Goal: Find specific page/section: Find specific page/section

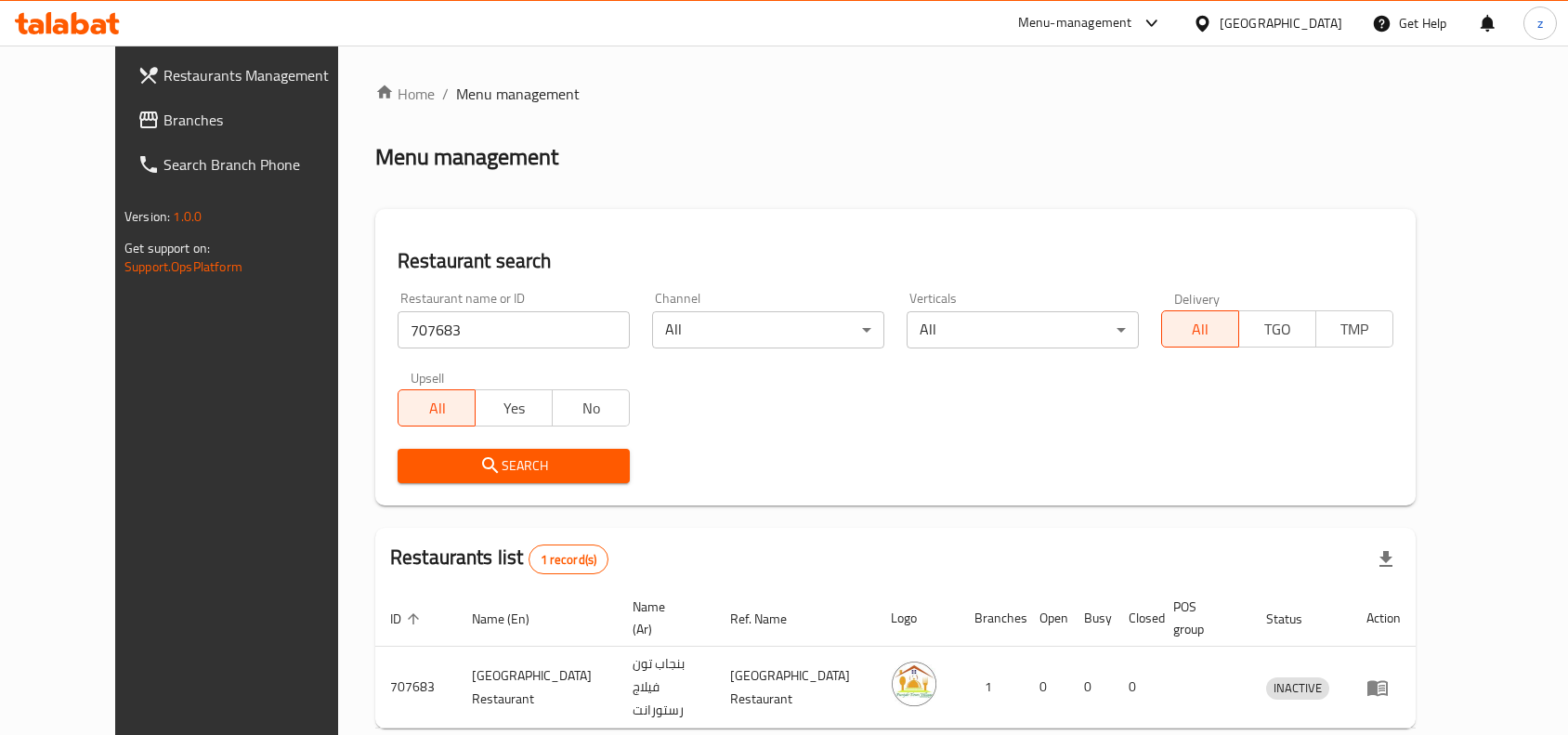
scroll to position [79, 0]
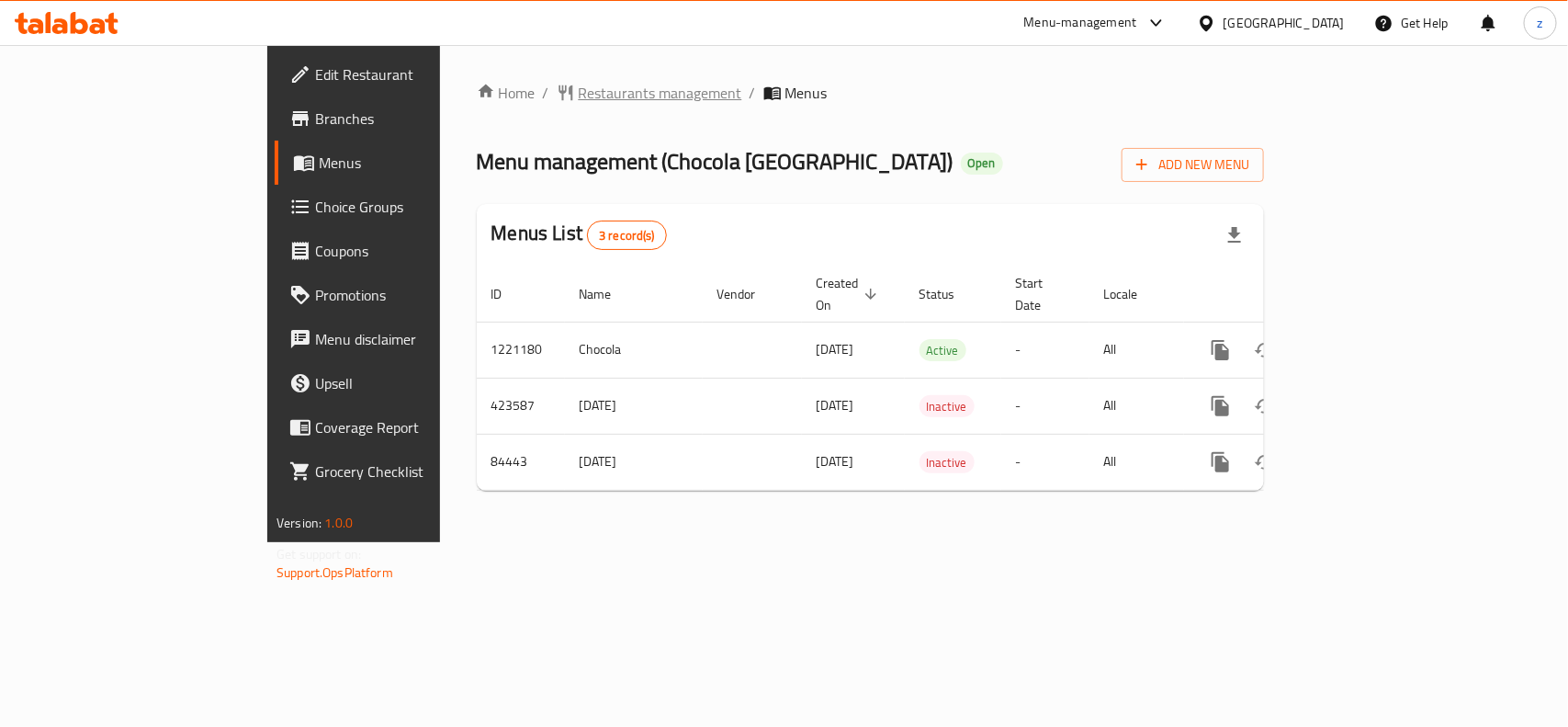
click at [579, 94] on span "Restaurants management" at bounding box center [660, 93] width 163 height 22
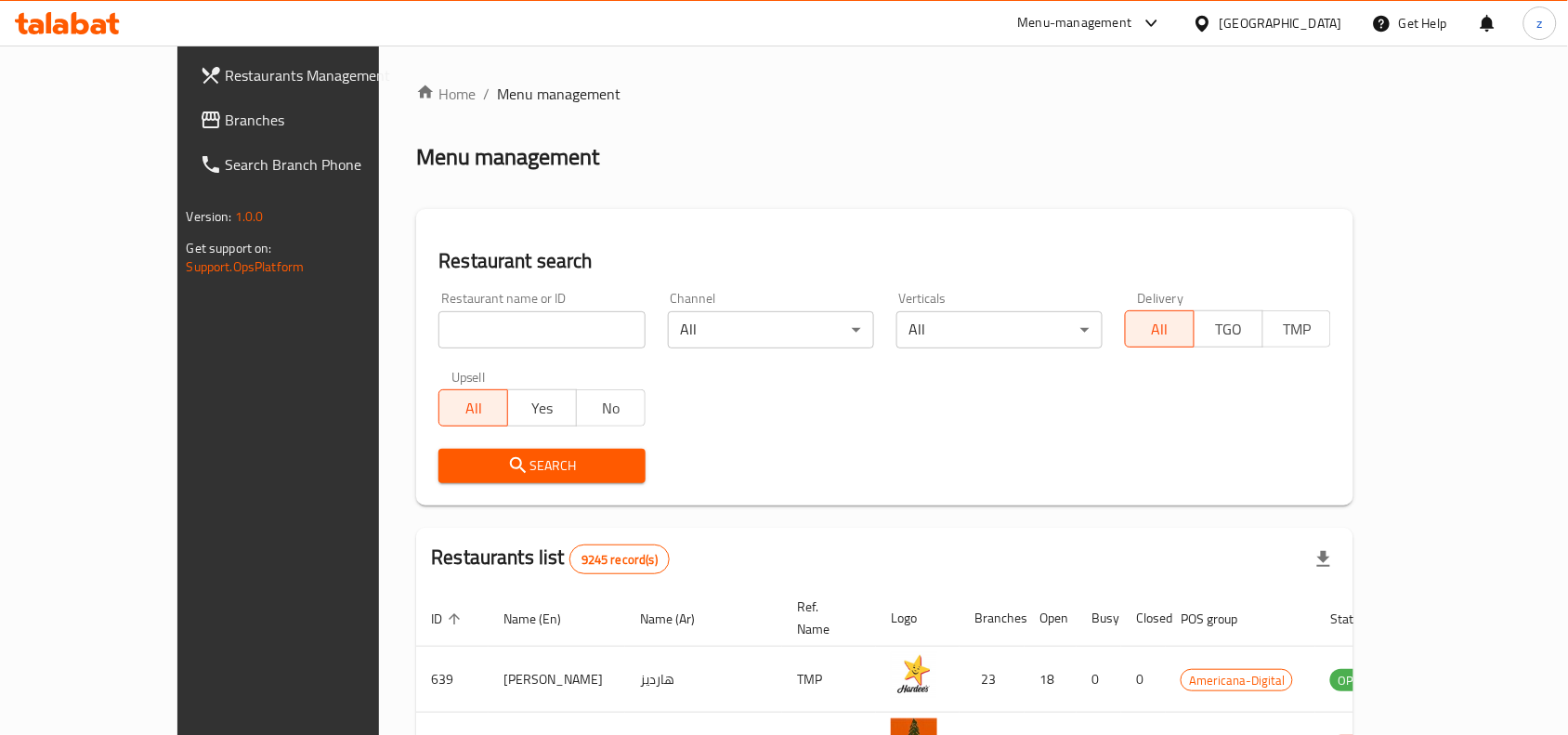
click at [439, 320] on input "search" at bounding box center [542, 330] width 206 height 37
paste input "600759"
type input "600759"
click at [493, 474] on span "Search" at bounding box center [541, 465] width 177 height 23
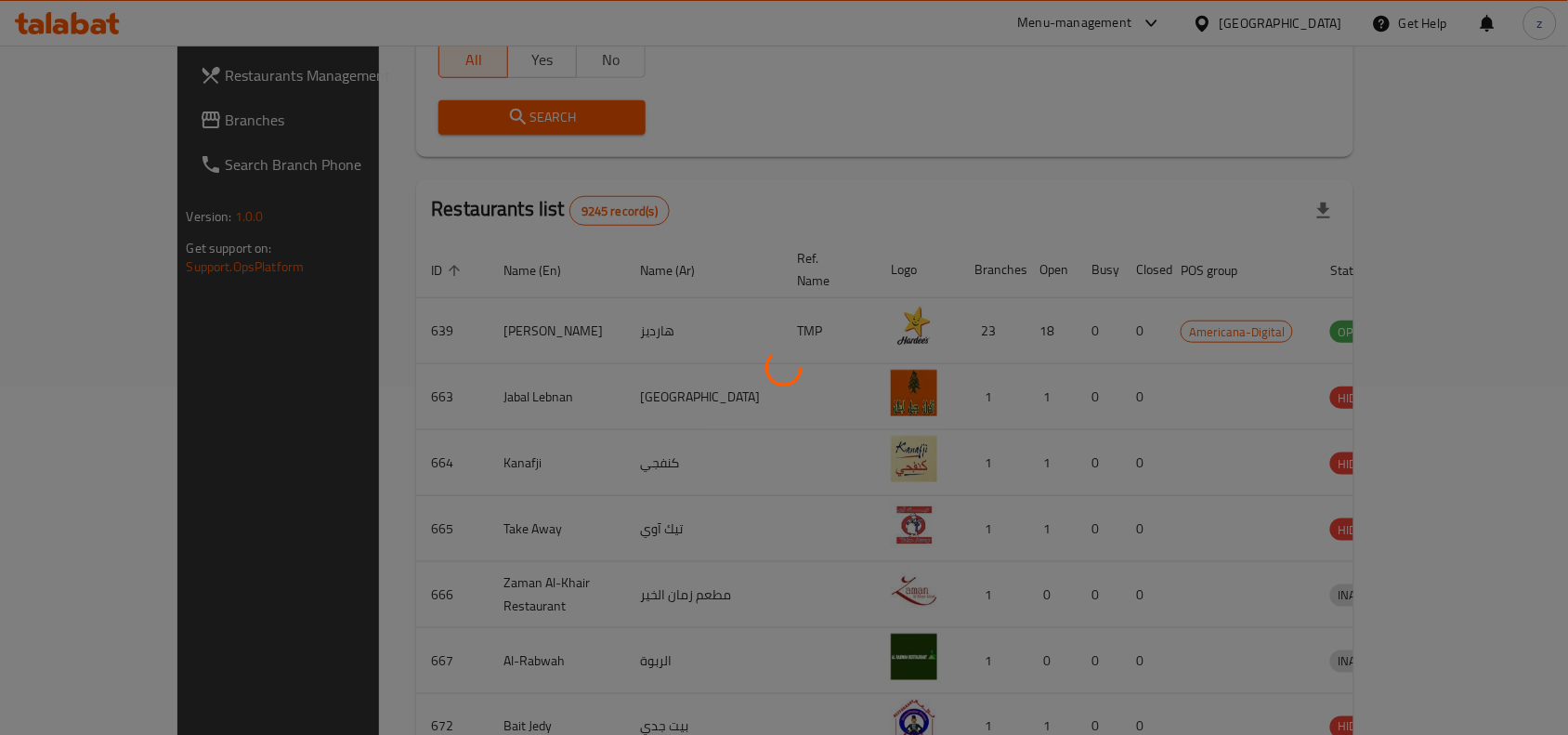
scroll to position [58, 0]
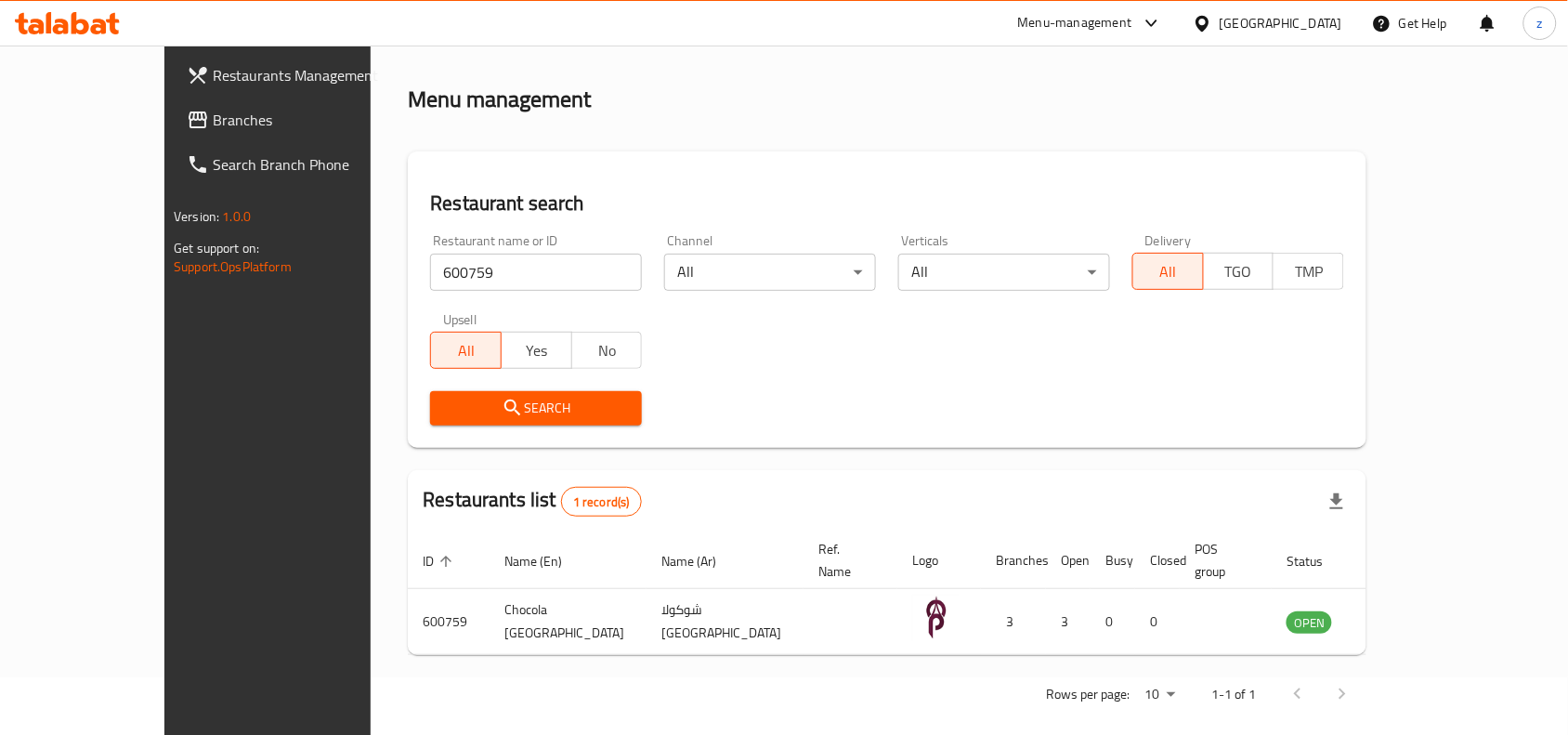
click at [213, 127] on span "Branches" at bounding box center [312, 120] width 199 height 22
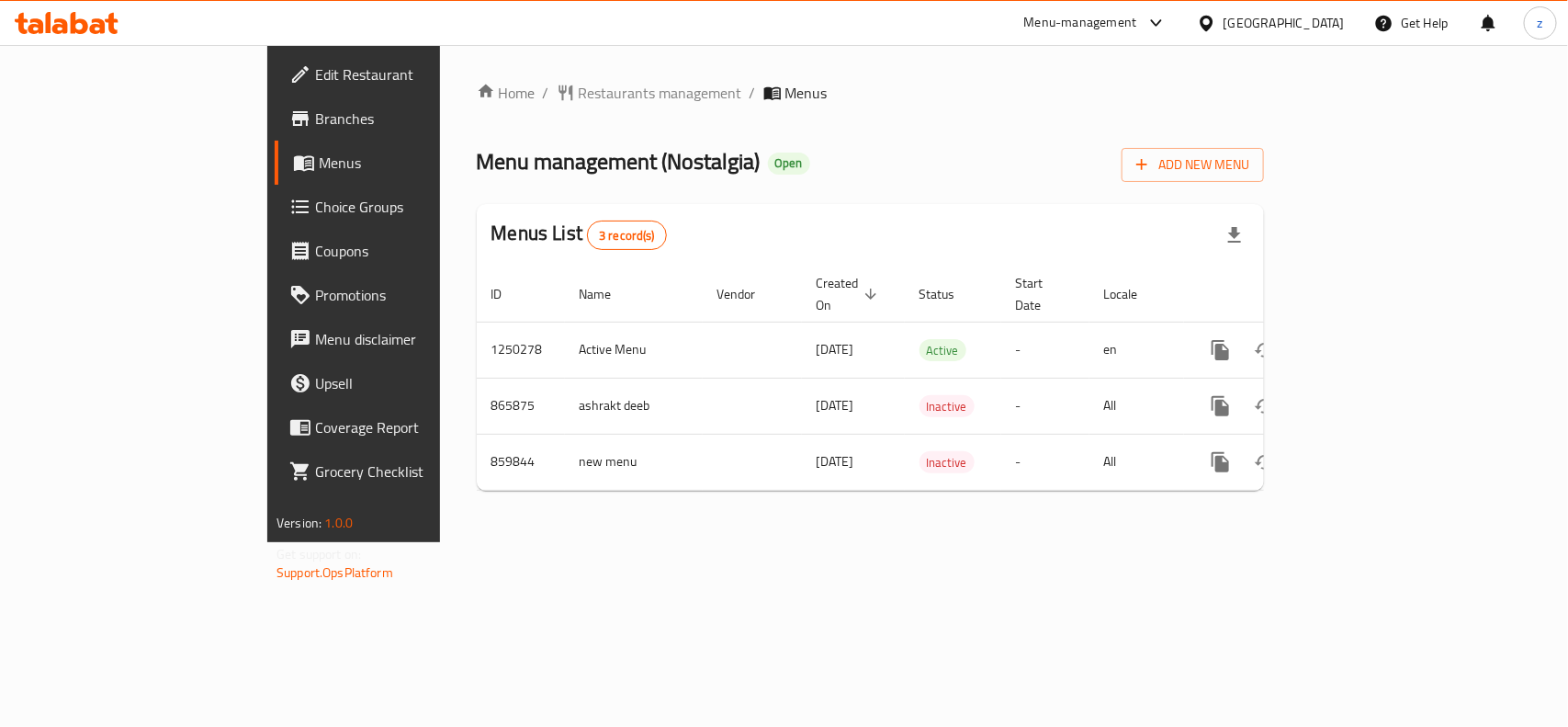
click at [768, 168] on span "Open" at bounding box center [790, 163] width 42 height 16
click at [579, 98] on span "Restaurants management" at bounding box center [660, 93] width 163 height 22
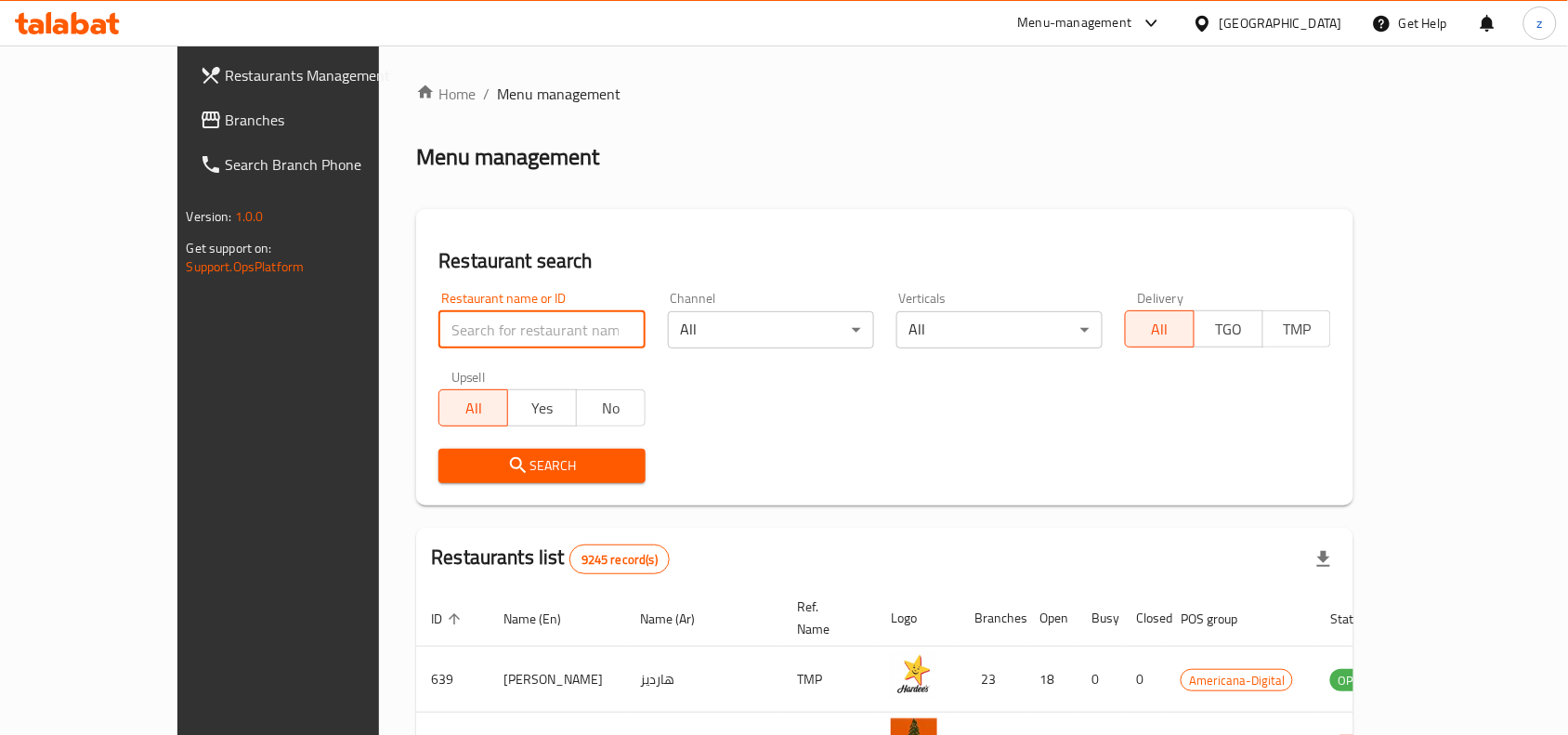
click at [439, 335] on input "search" at bounding box center [542, 330] width 206 height 37
paste input "656756"
type input "656756"
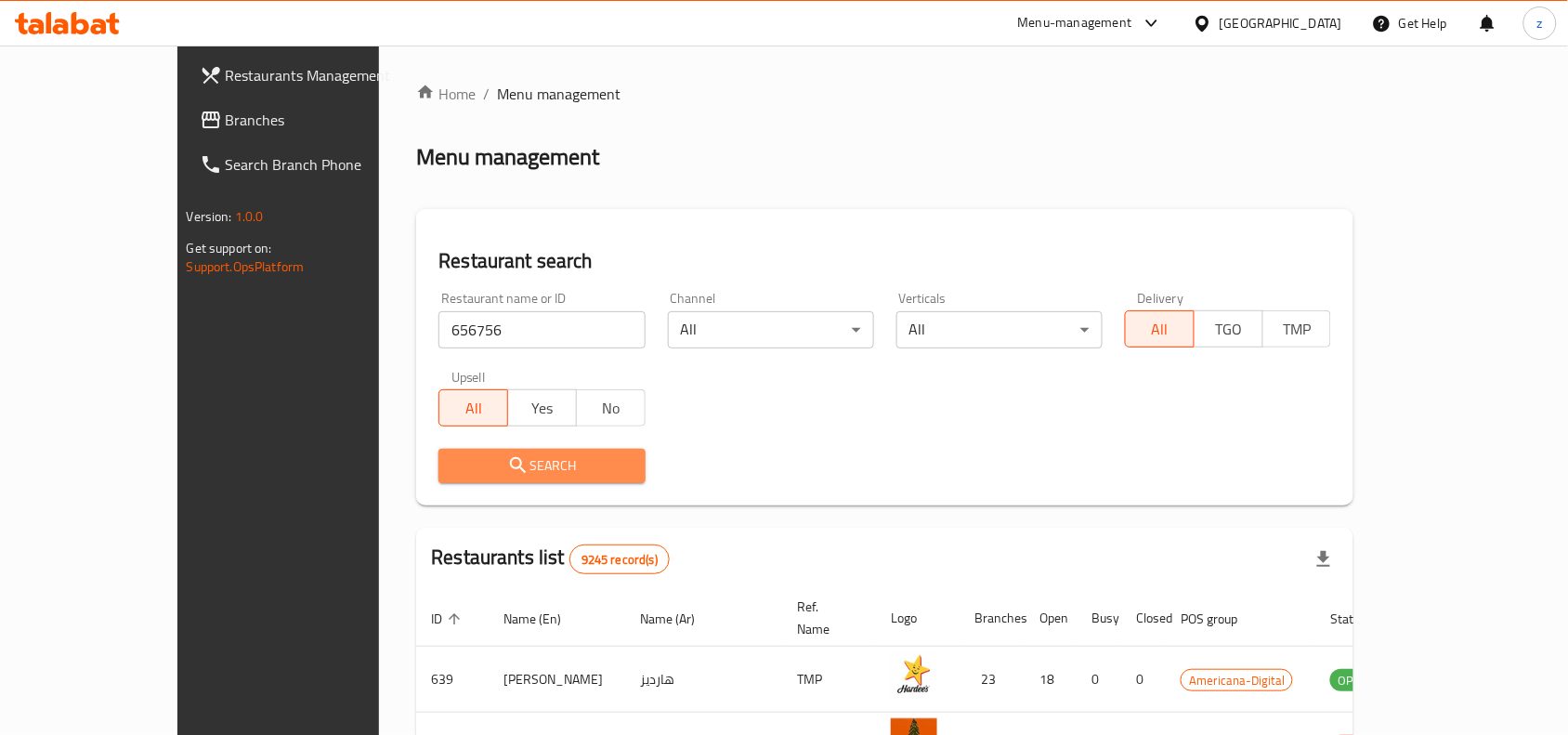
drag, startPoint x: 493, startPoint y: 459, endPoint x: 494, endPoint y: 470, distance: 11.0
click at [494, 460] on span "Search" at bounding box center [541, 465] width 177 height 23
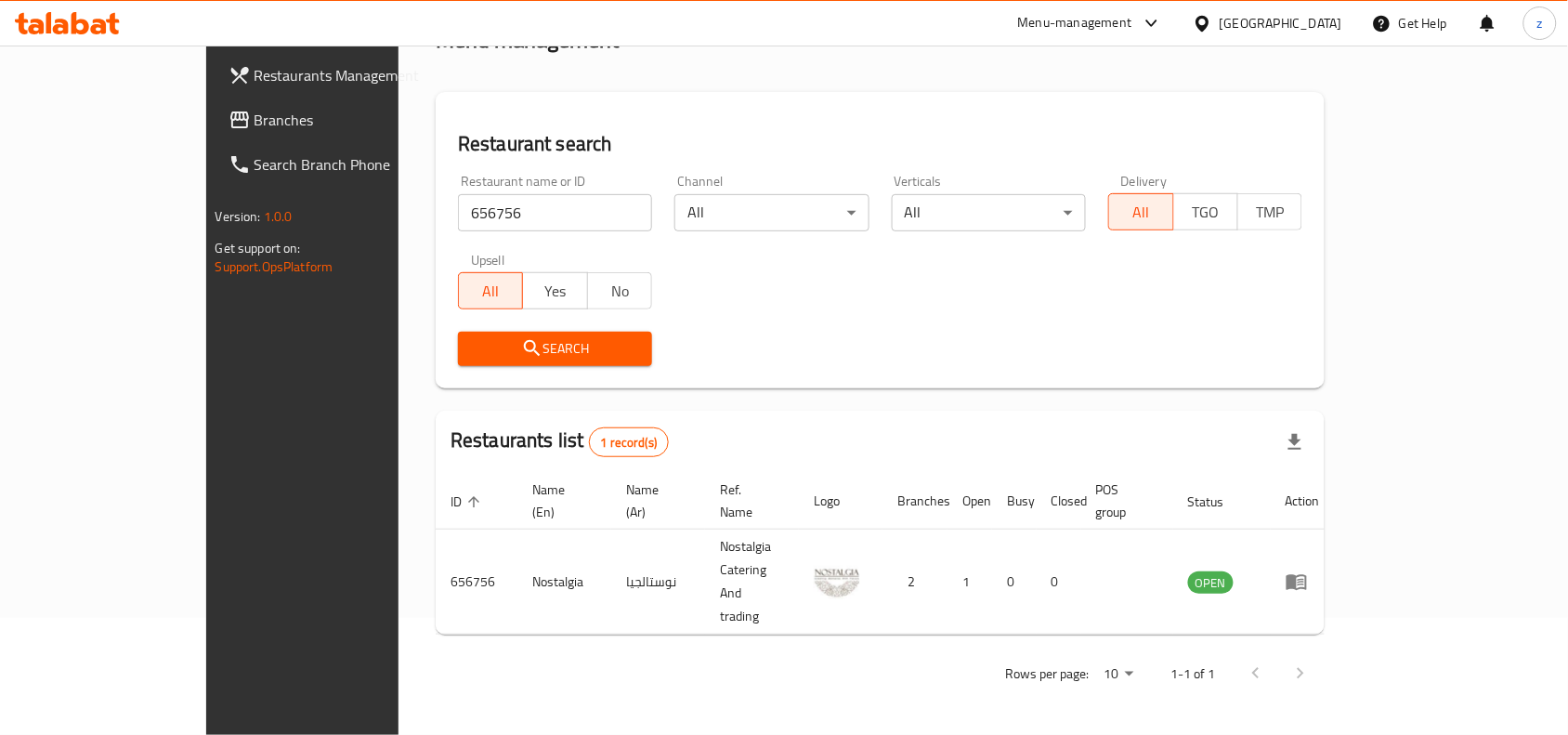
scroll to position [58, 0]
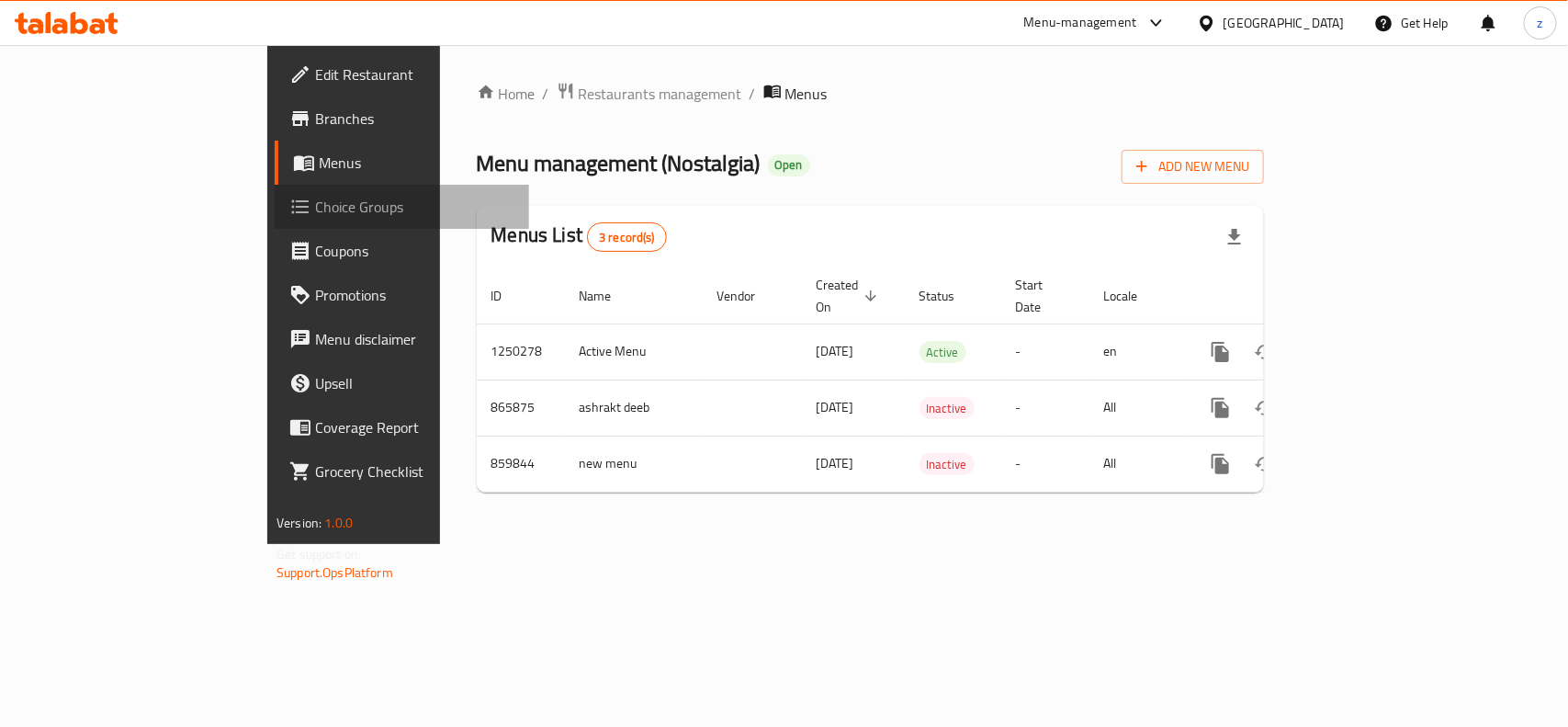
click at [315, 207] on span "Choice Groups" at bounding box center [415, 207] width 199 height 22
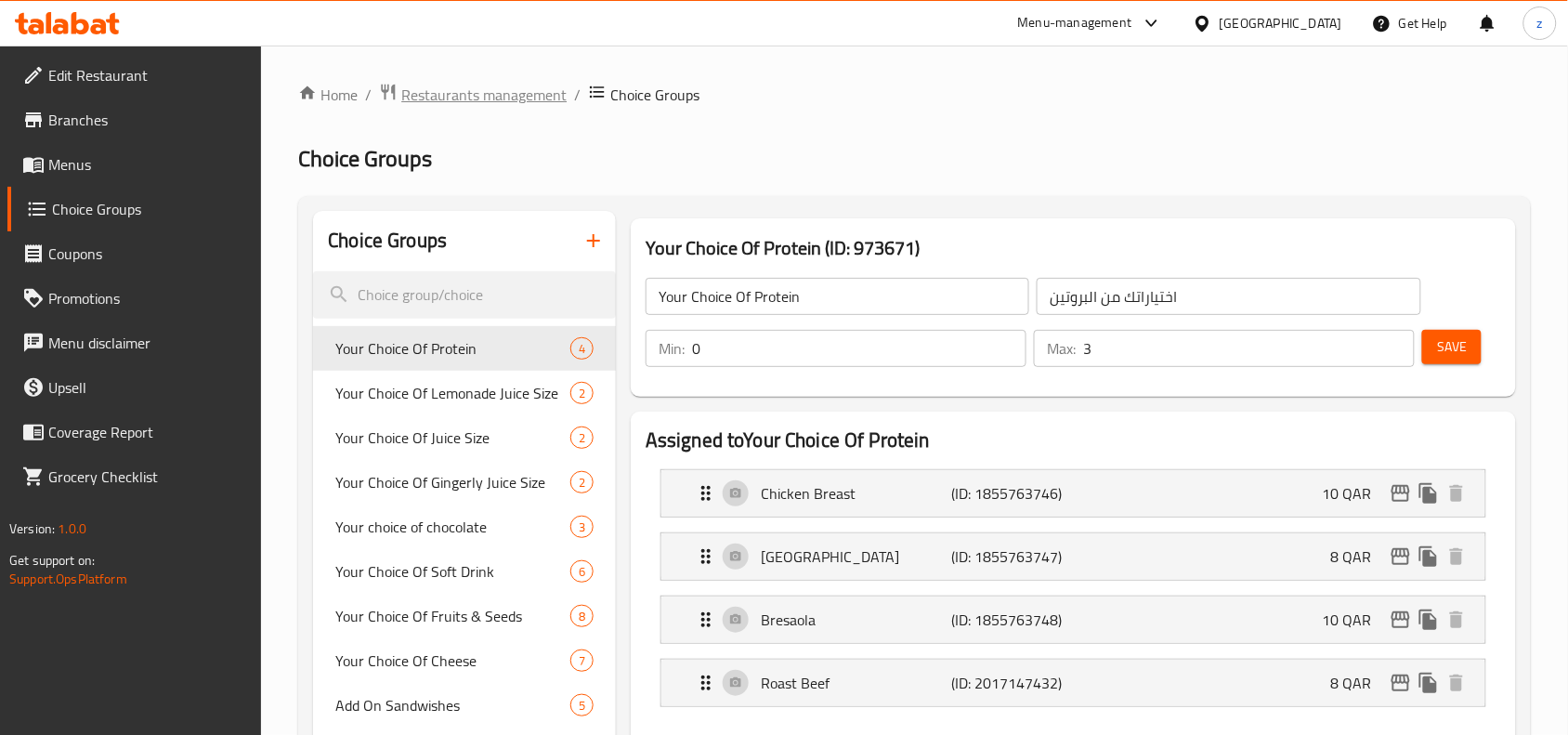
click at [481, 94] on span "Restaurants management" at bounding box center [484, 95] width 165 height 22
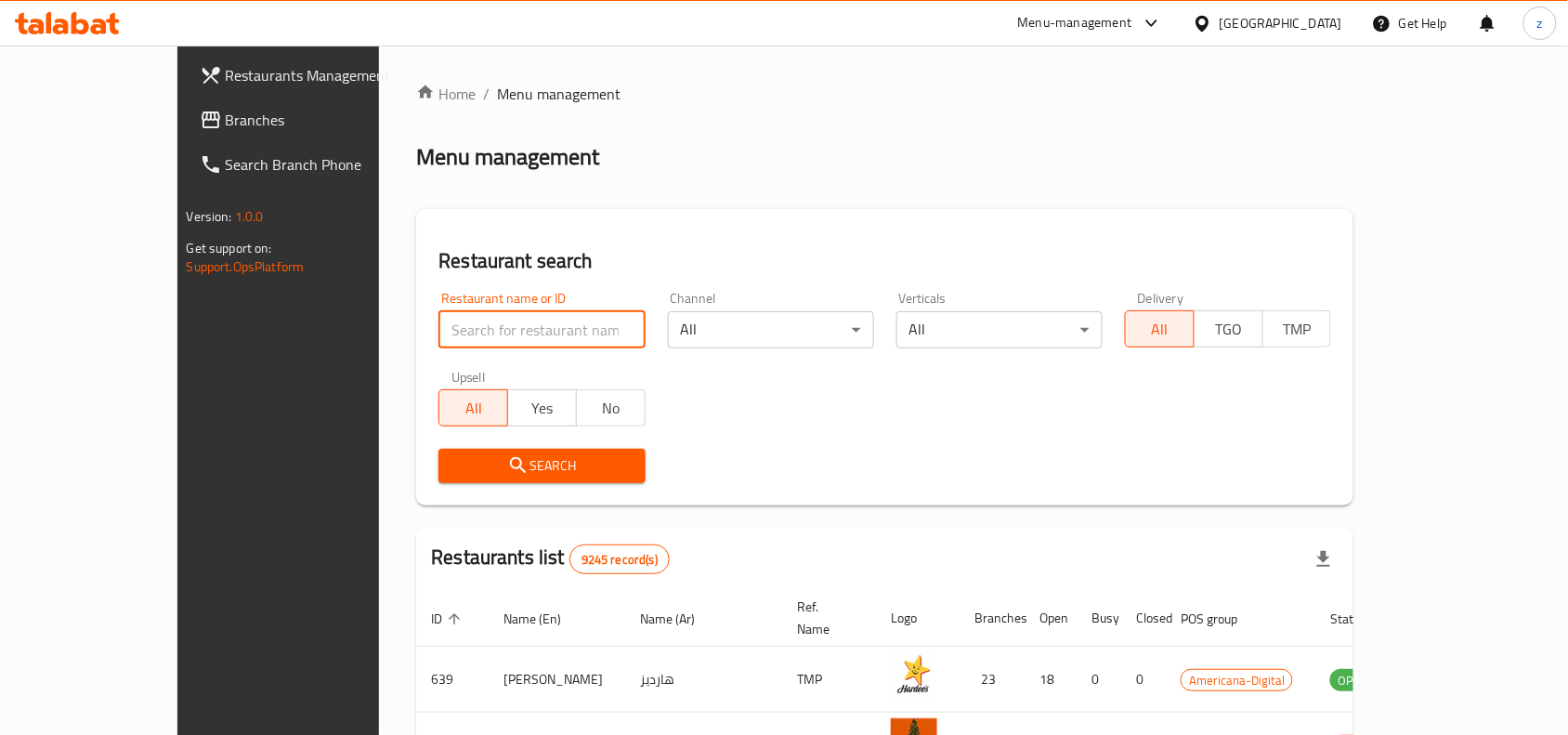
click at [442, 331] on input "search" at bounding box center [542, 330] width 206 height 37
click at [226, 119] on span "Branches" at bounding box center [325, 120] width 199 height 22
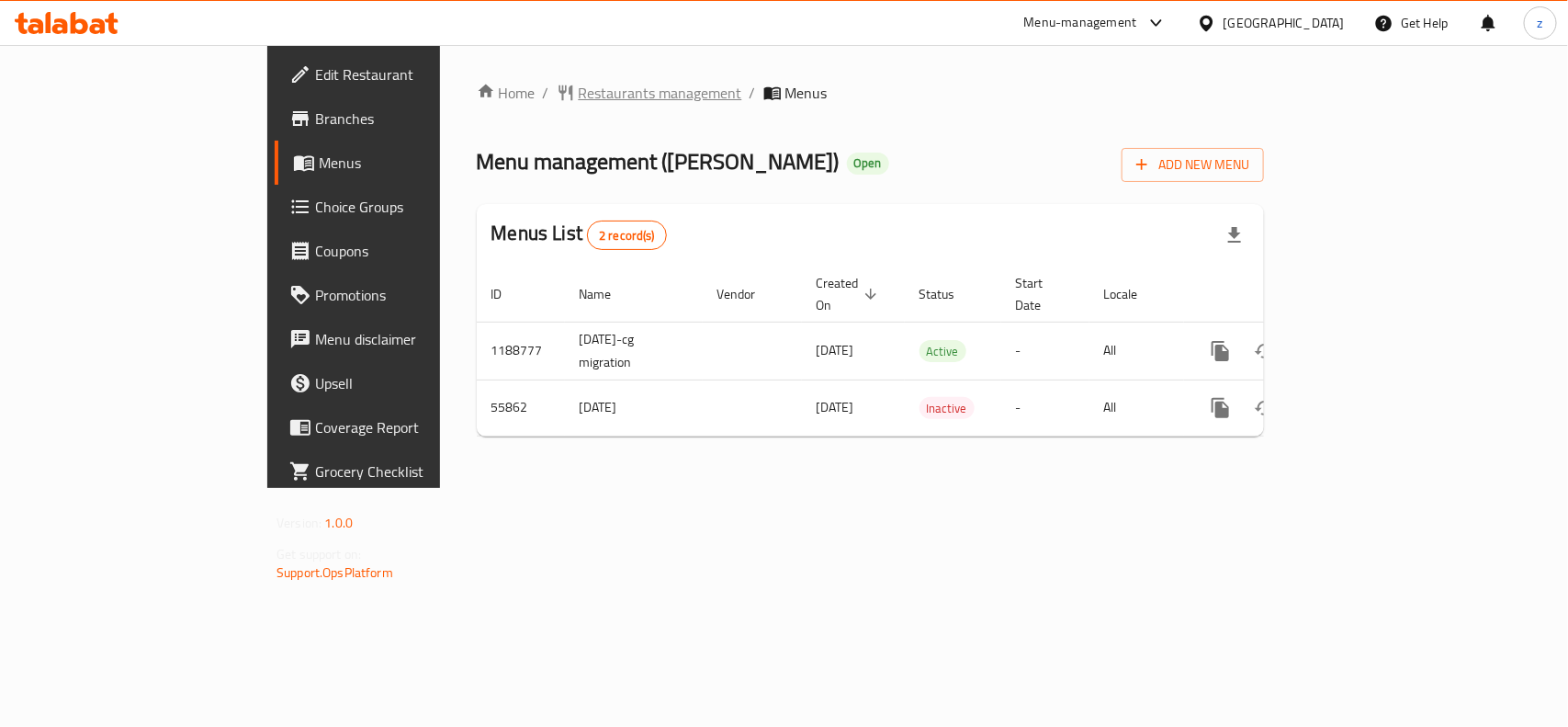
click at [579, 92] on span "Restaurants management" at bounding box center [660, 93] width 163 height 22
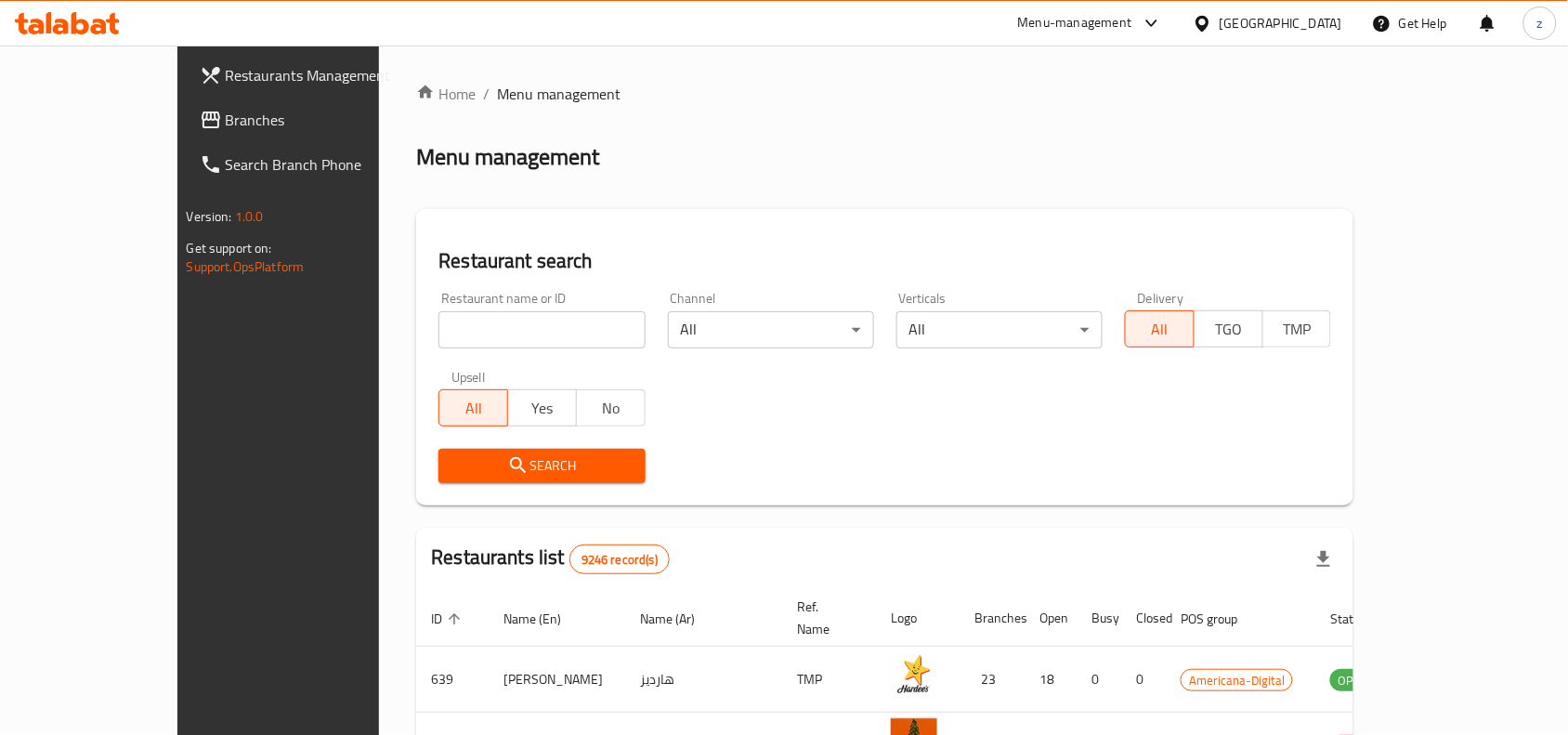
click at [439, 320] on input "search" at bounding box center [542, 330] width 206 height 37
paste input "27515"
type input "27515"
click at [439, 448] on button "Search" at bounding box center [542, 465] width 206 height 35
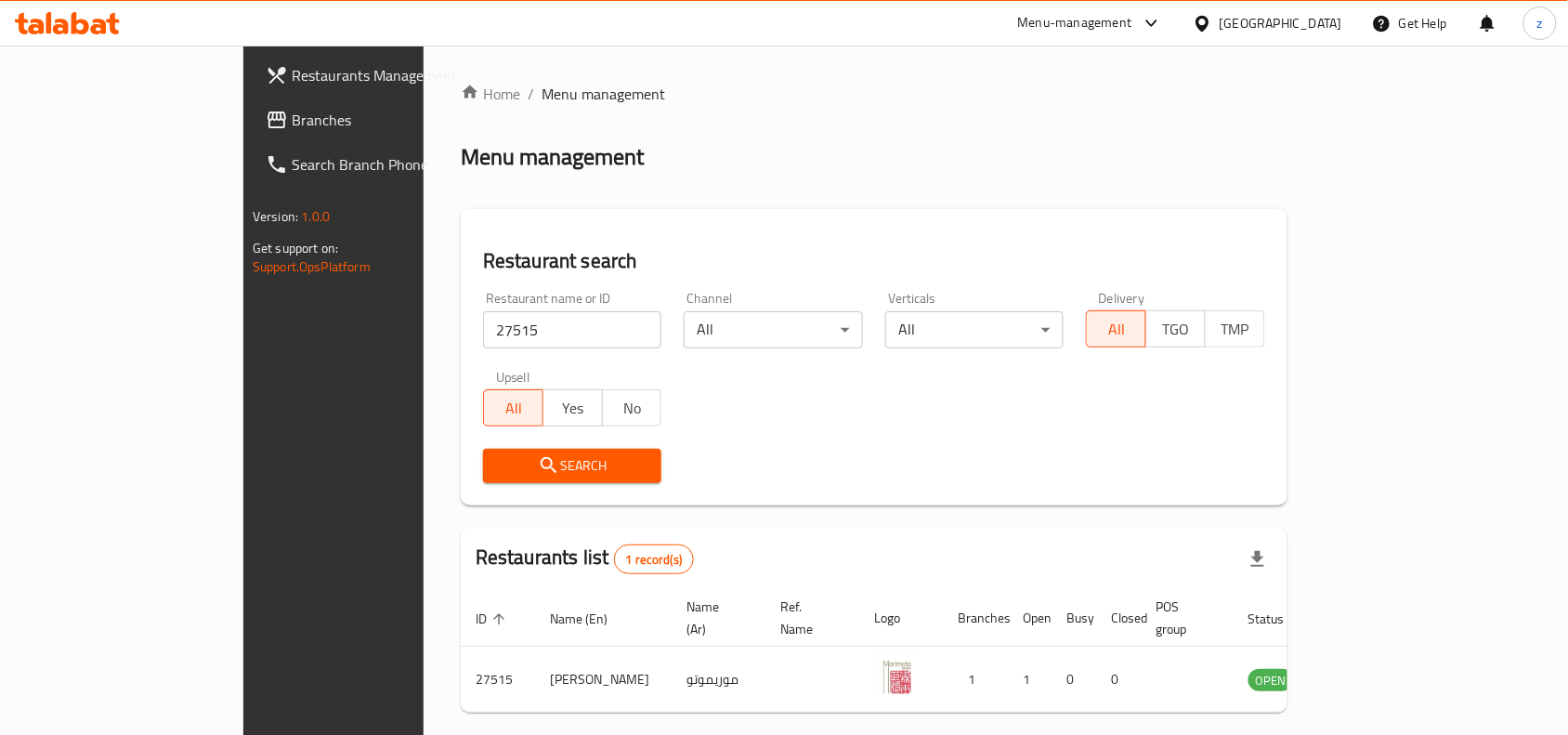
click at [586, 328] on input "27515" at bounding box center [572, 330] width 178 height 37
click at [291, 113] on span "Branches" at bounding box center [390, 120] width 199 height 22
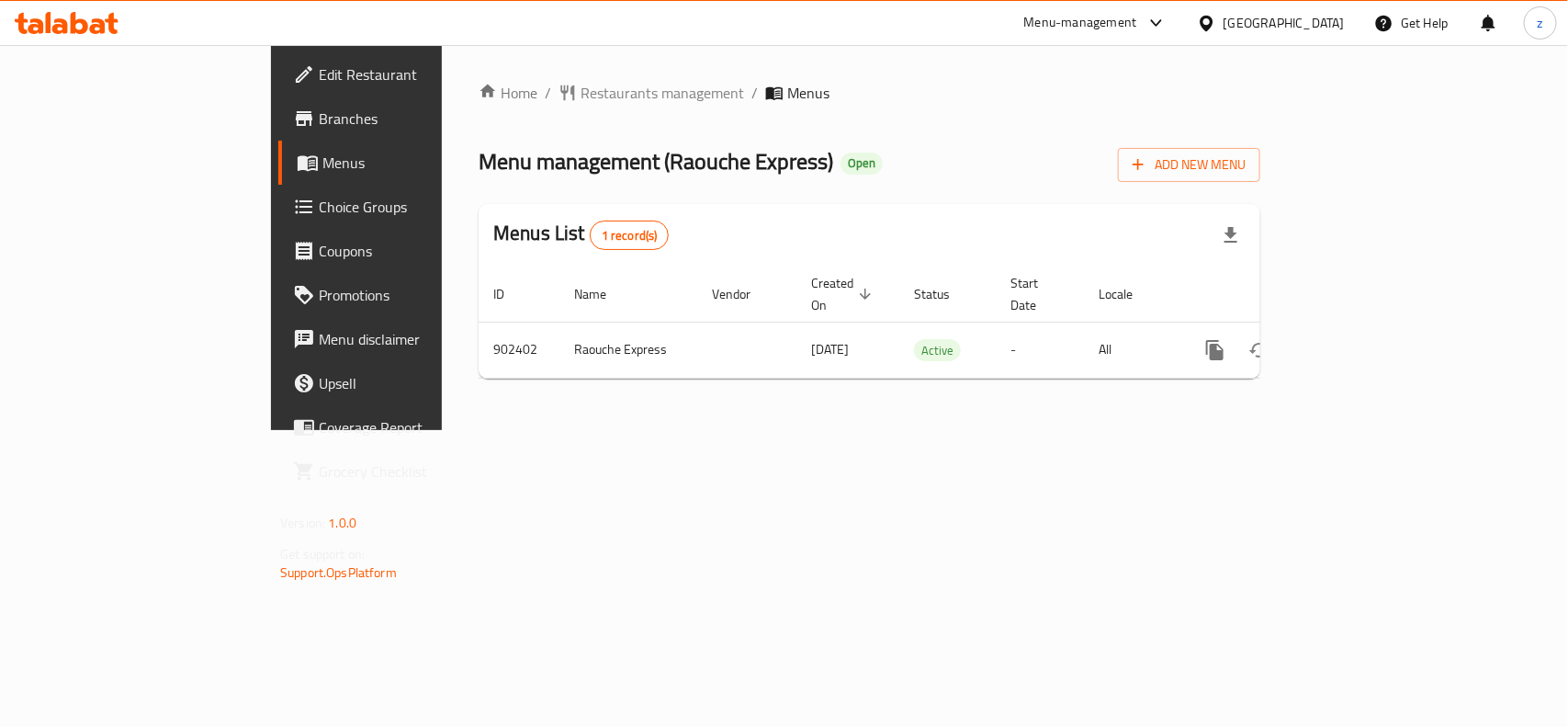
drag, startPoint x: 521, startPoint y: 149, endPoint x: 429, endPoint y: 145, distance: 92.1
click at [520, 149] on span "Menu management ( Raouche Express )" at bounding box center [656, 161] width 355 height 42
click at [319, 65] on span "Edit Restaurant" at bounding box center [418, 75] width 199 height 22
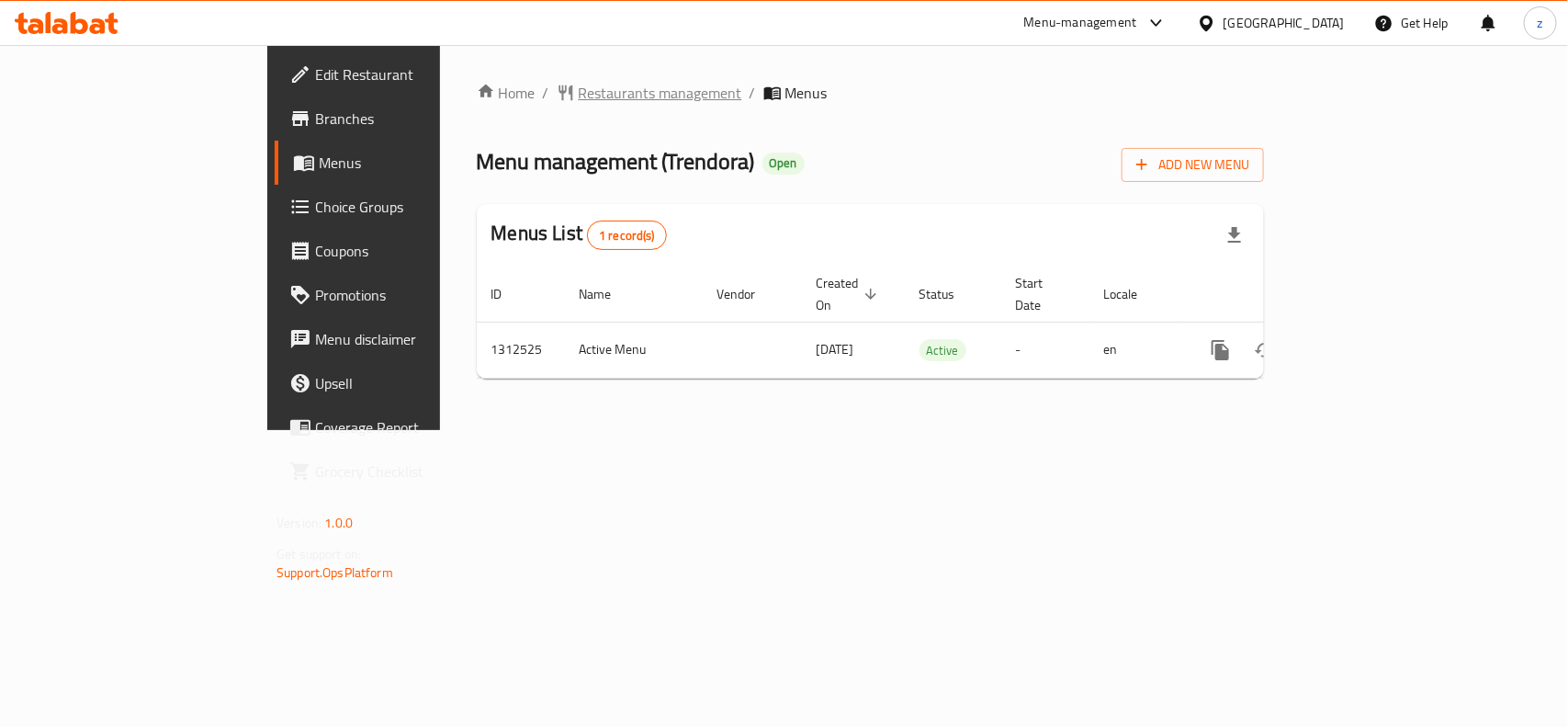
click at [579, 82] on span "Restaurants management" at bounding box center [660, 93] width 163 height 22
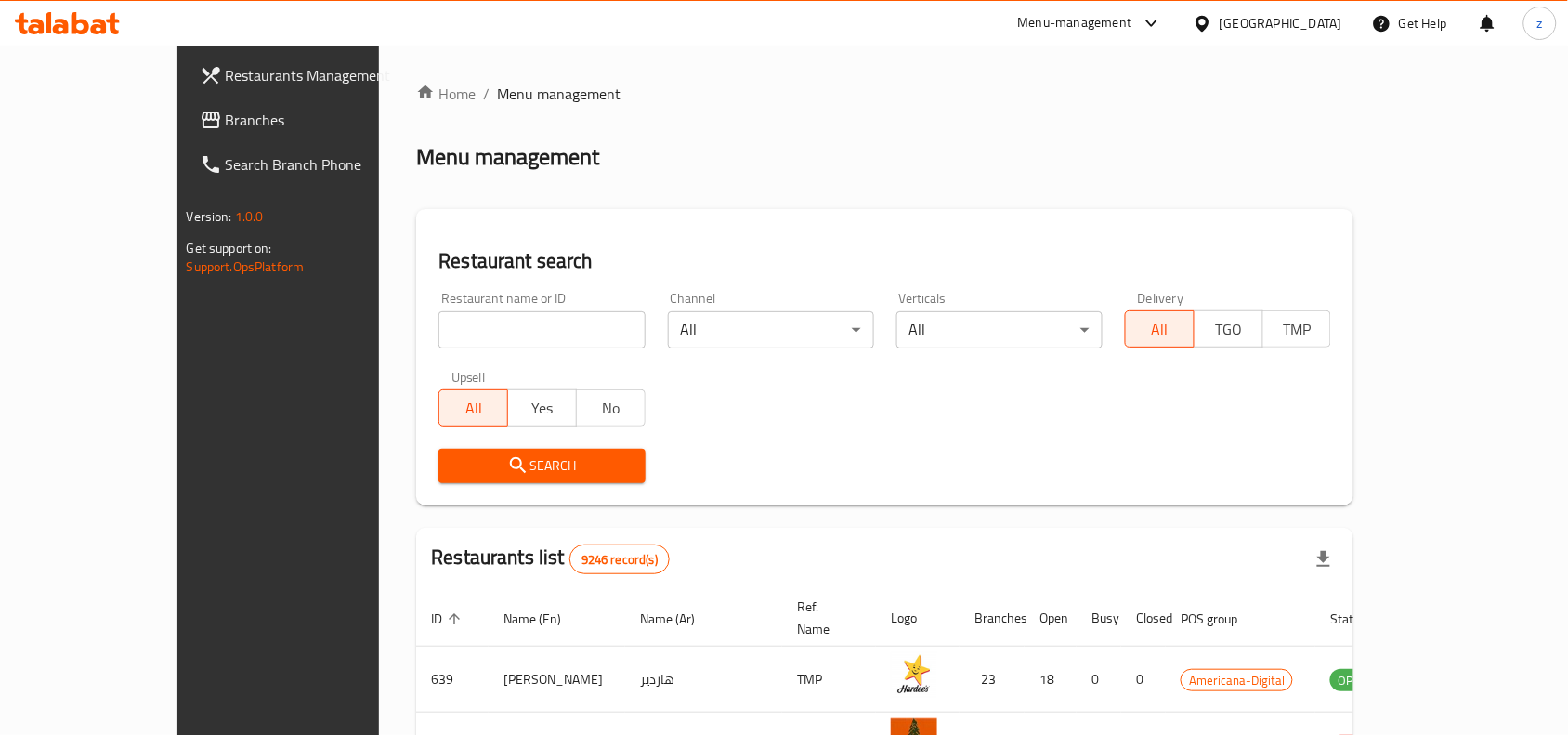
click at [439, 304] on div "Restaurant name or ID Restaurant name or ID" at bounding box center [542, 319] width 206 height 57
click at [439, 313] on input "search" at bounding box center [542, 330] width 206 height 37
paste input "705973"
type input "705973"
click at [510, 472] on icon "submit" at bounding box center [517, 464] width 16 height 16
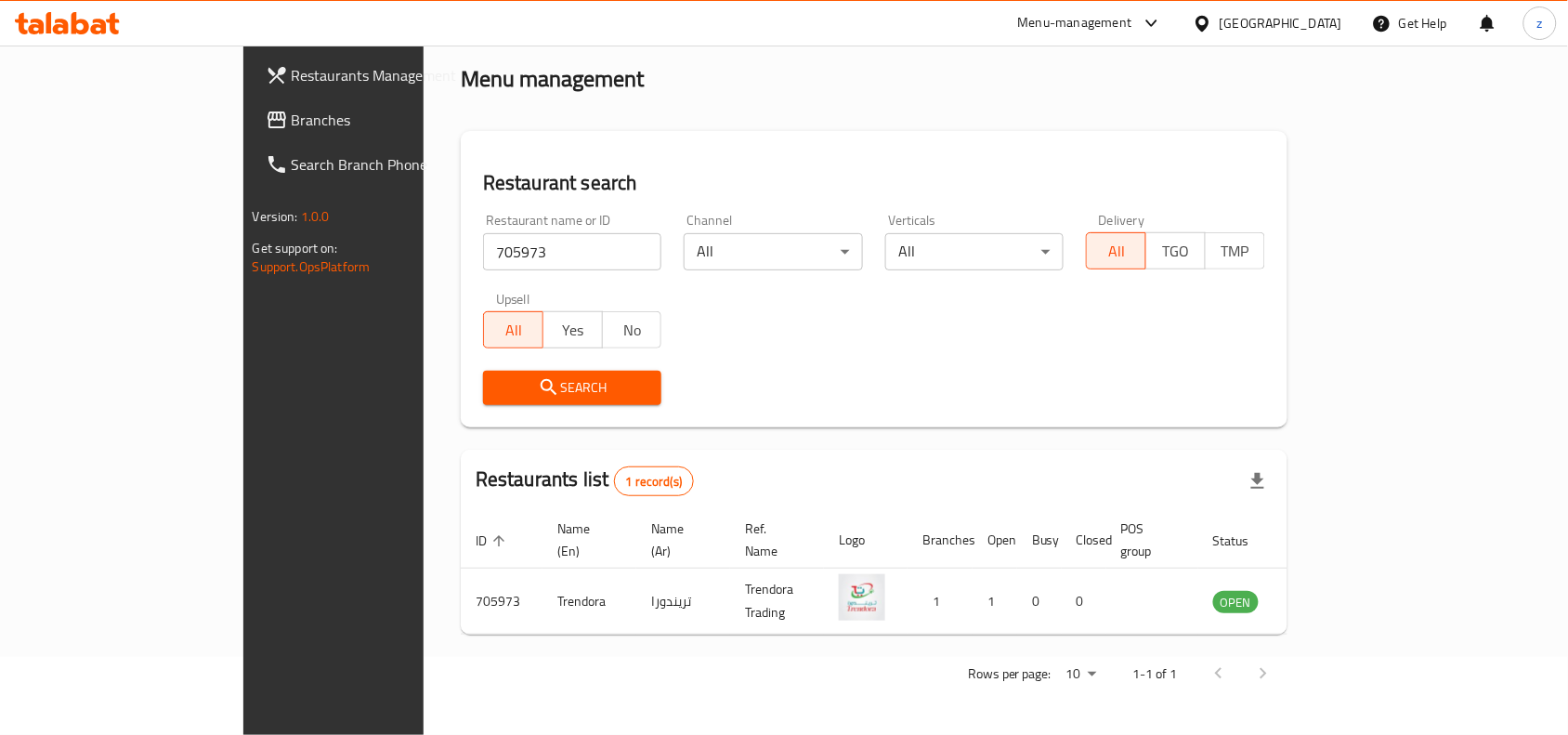
scroll to position [58, 0]
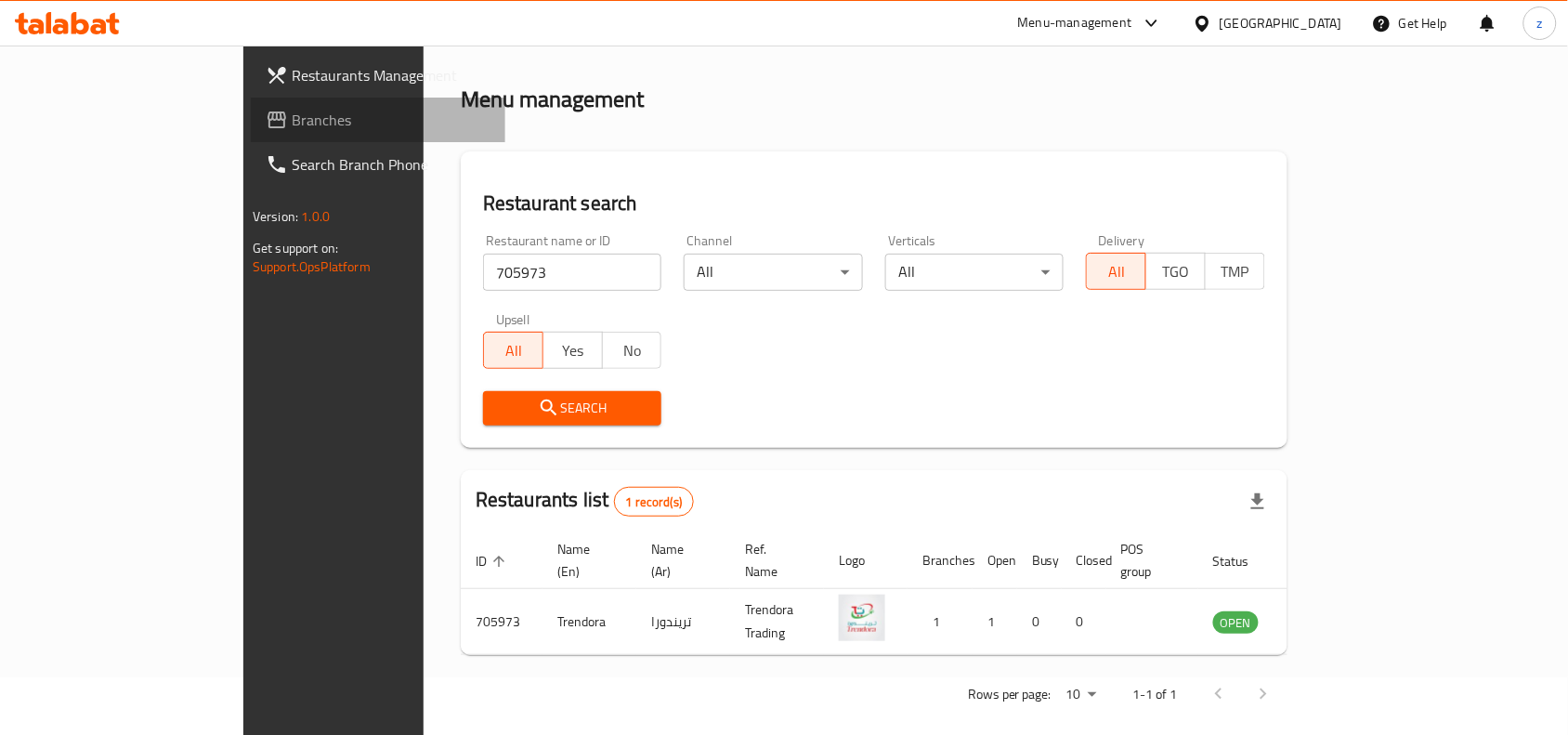
click at [291, 116] on span "Branches" at bounding box center [390, 120] width 199 height 22
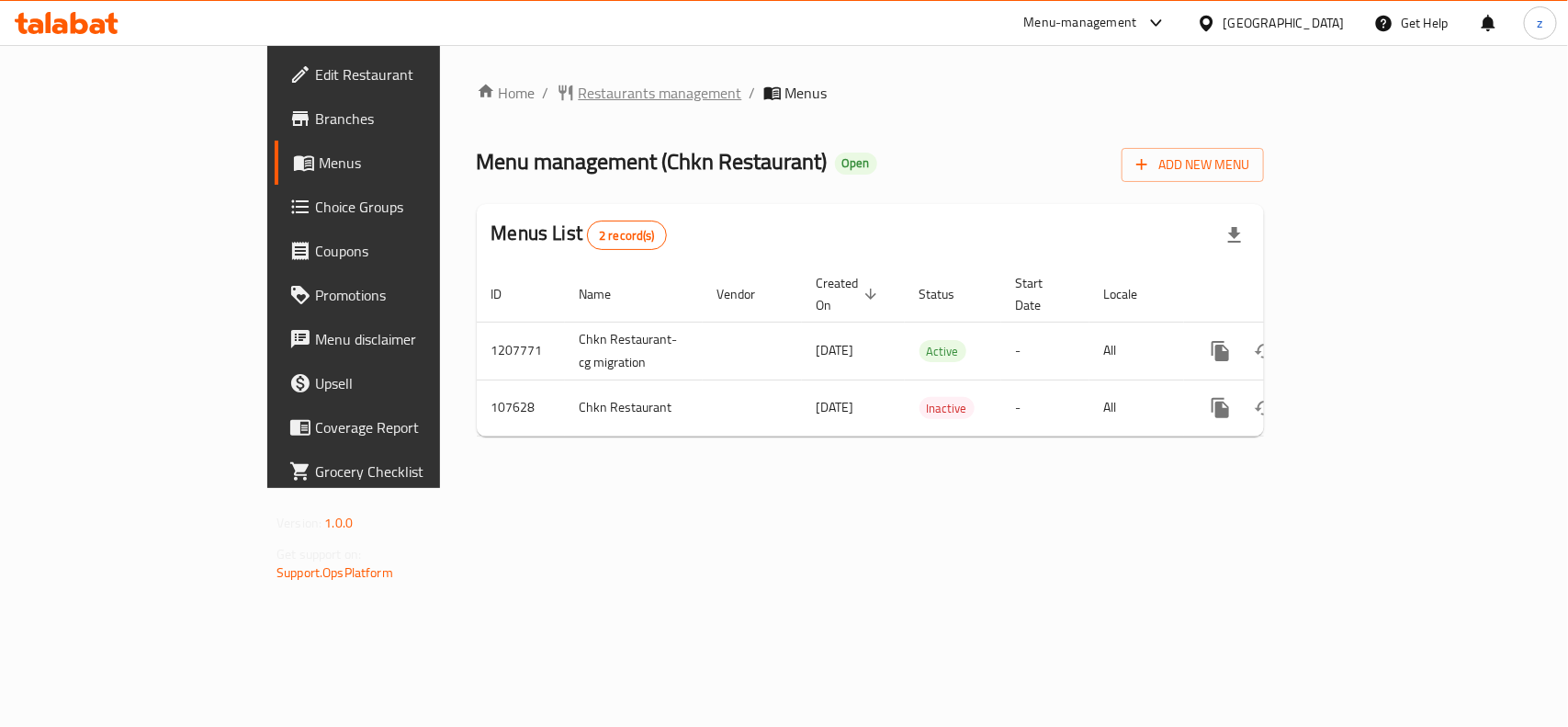
click at [579, 93] on span "Restaurants management" at bounding box center [660, 93] width 163 height 22
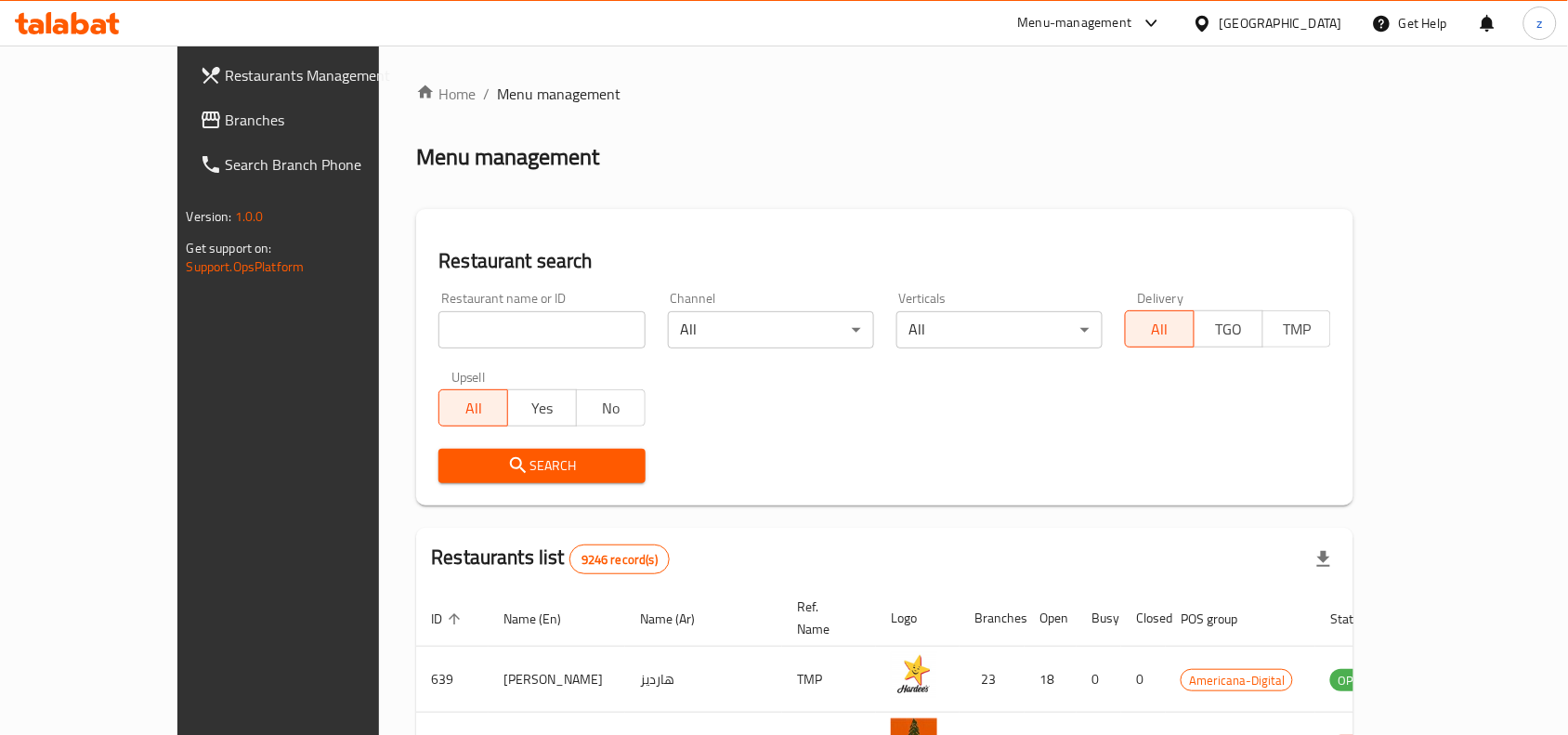
click at [459, 331] on input "search" at bounding box center [542, 330] width 206 height 37
paste input "603542"
type input "603542"
click at [504, 451] on button "Search" at bounding box center [542, 465] width 206 height 35
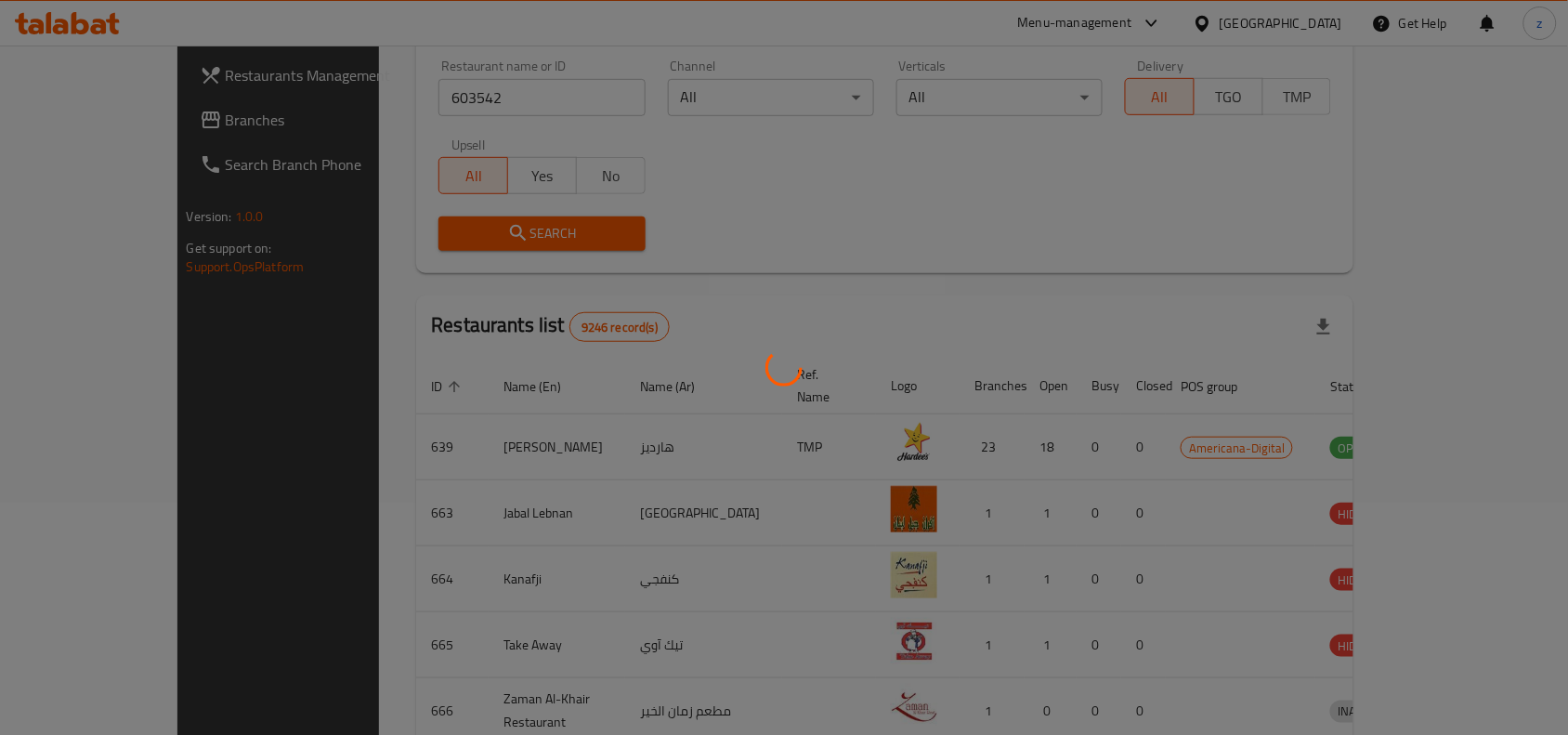
scroll to position [58, 0]
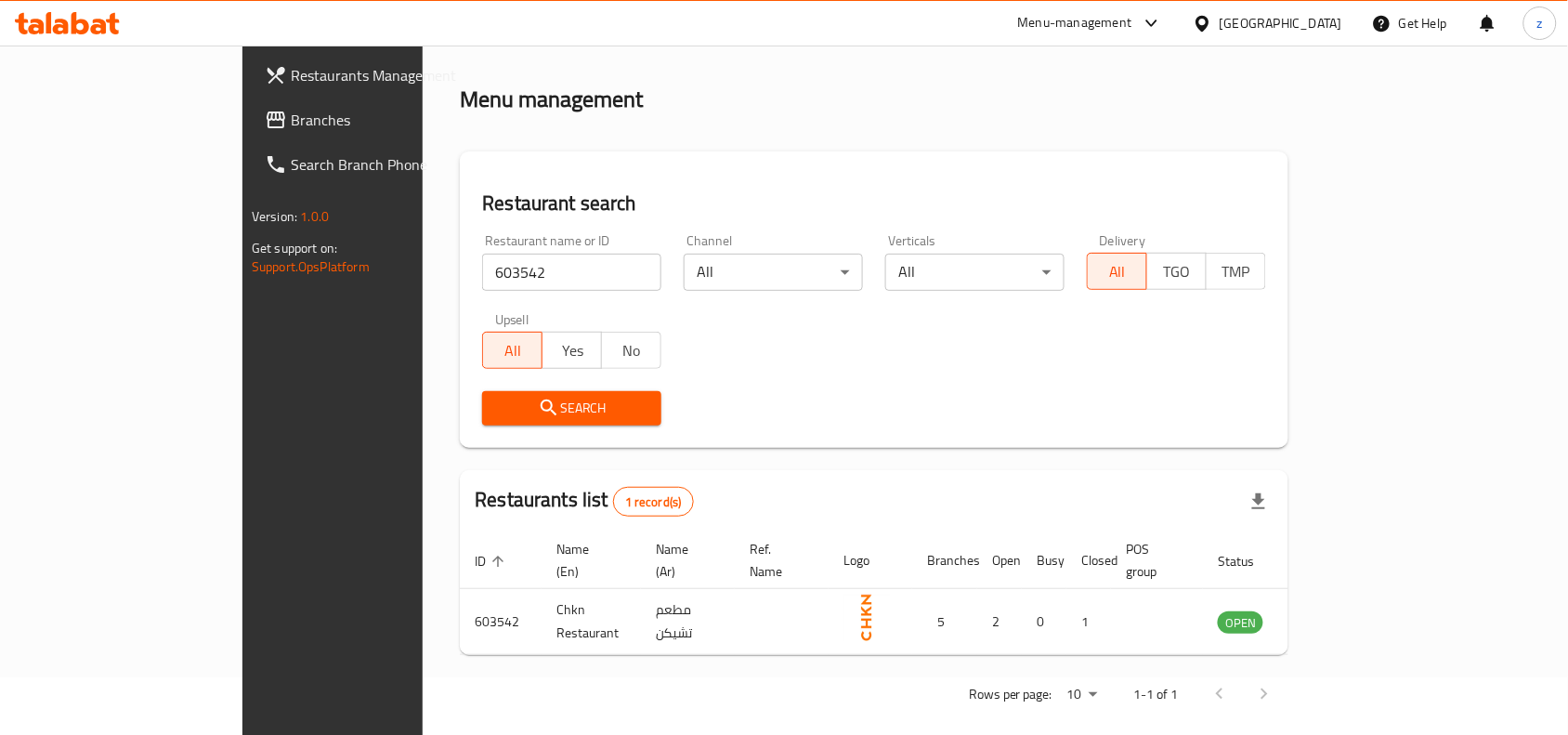
click at [290, 113] on span "Branches" at bounding box center [389, 120] width 199 height 22
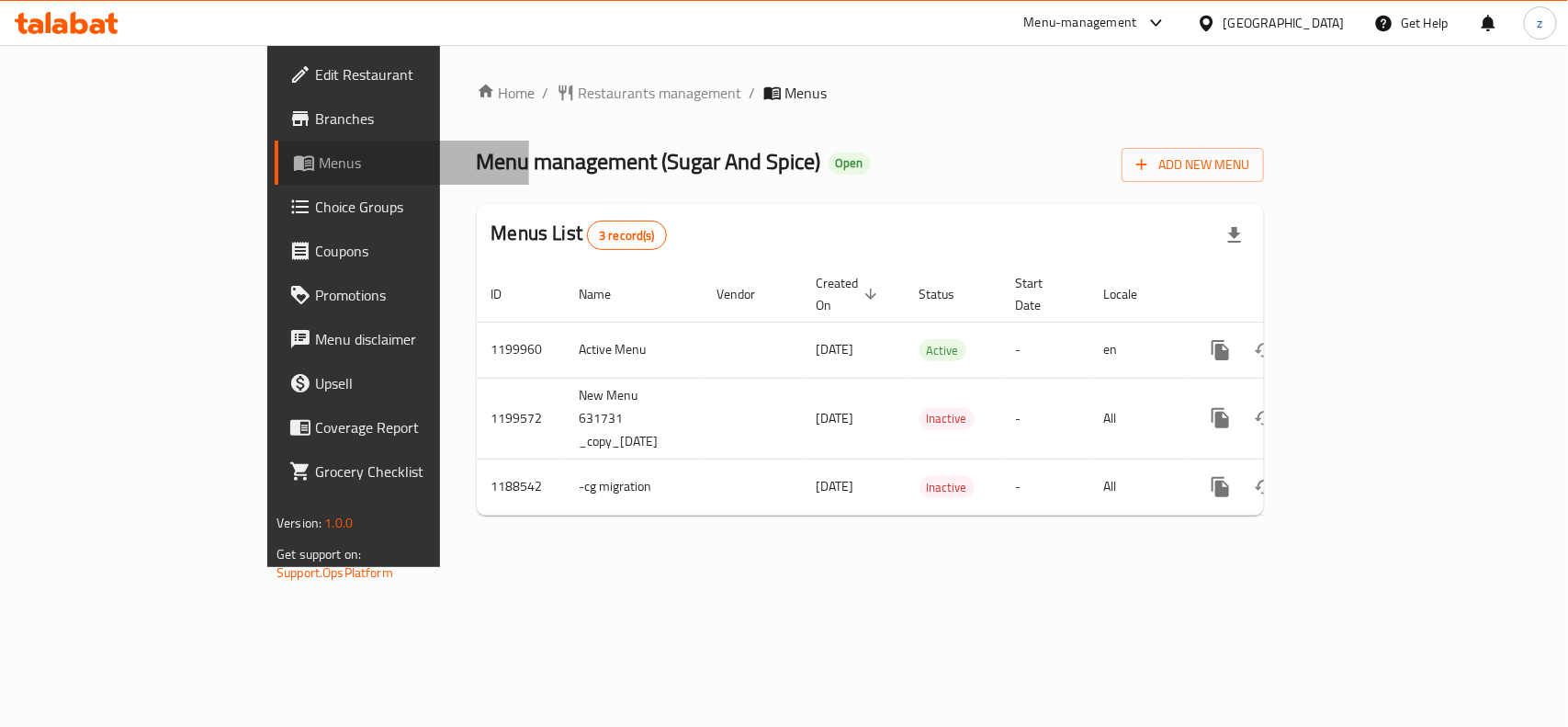
click at [319, 158] on span "Menus" at bounding box center [416, 163] width 196 height 22
click at [319, 156] on span "Menus" at bounding box center [416, 163] width 196 height 22
click at [319, 168] on span "Menus" at bounding box center [416, 163] width 196 height 22
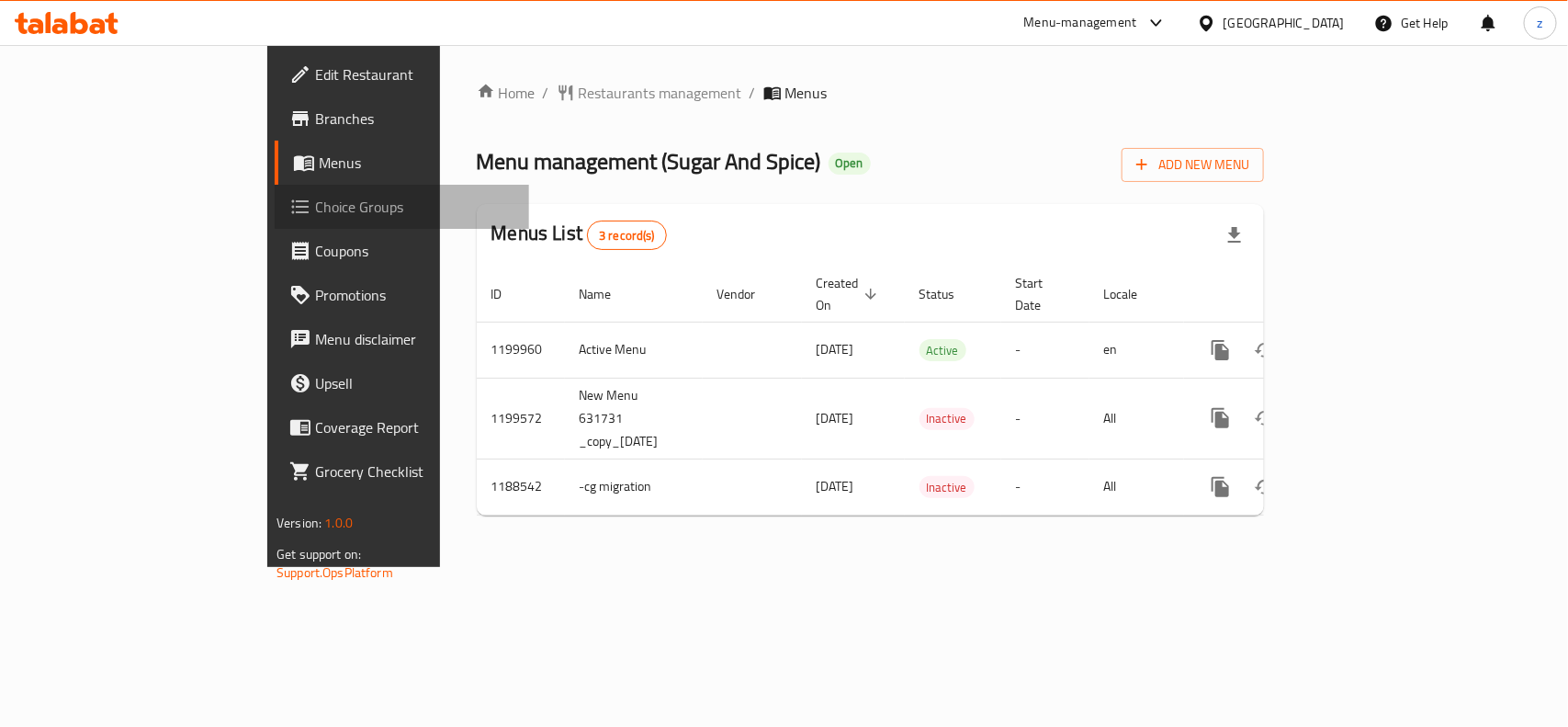
click at [315, 208] on span "Choice Groups" at bounding box center [415, 207] width 199 height 22
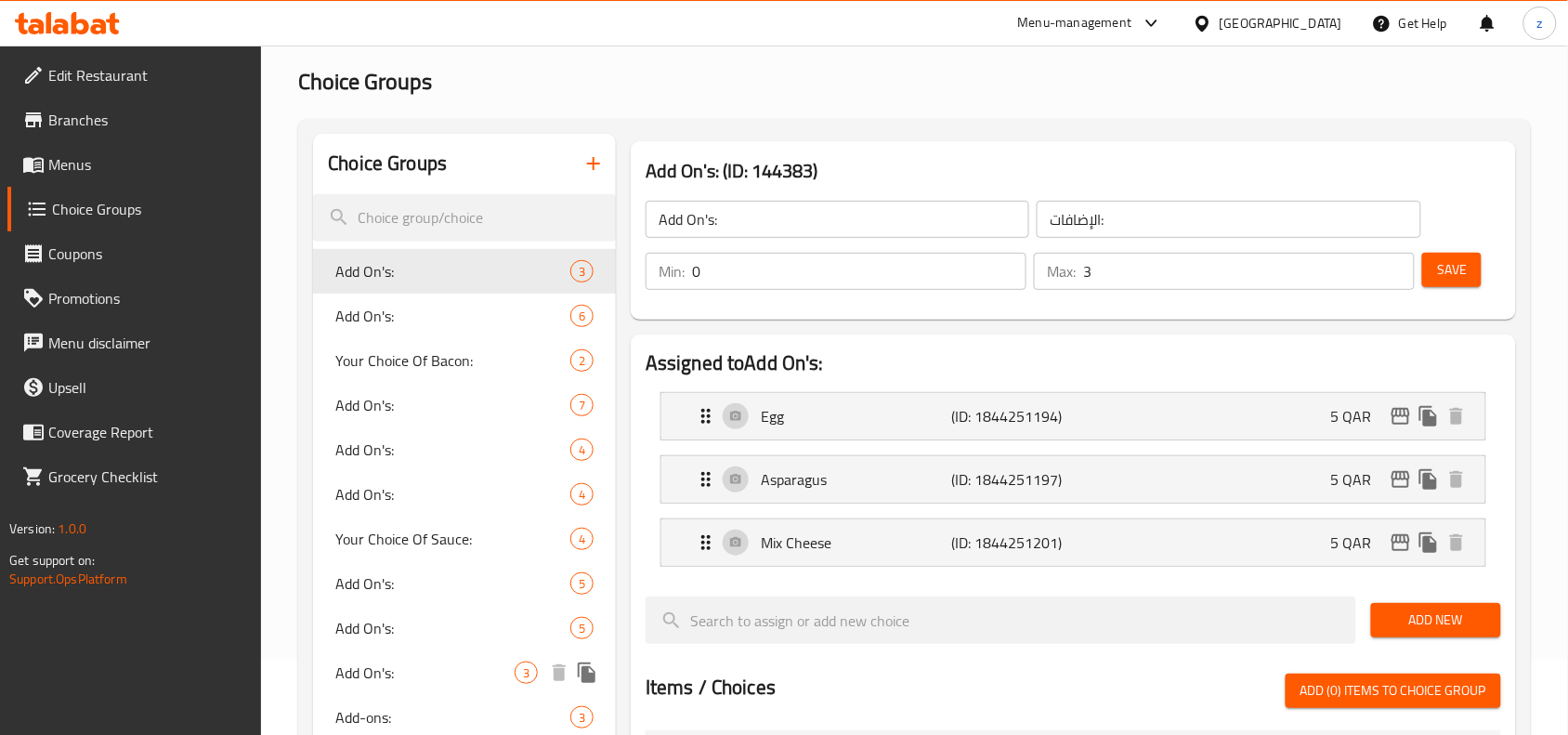
scroll to position [233, 0]
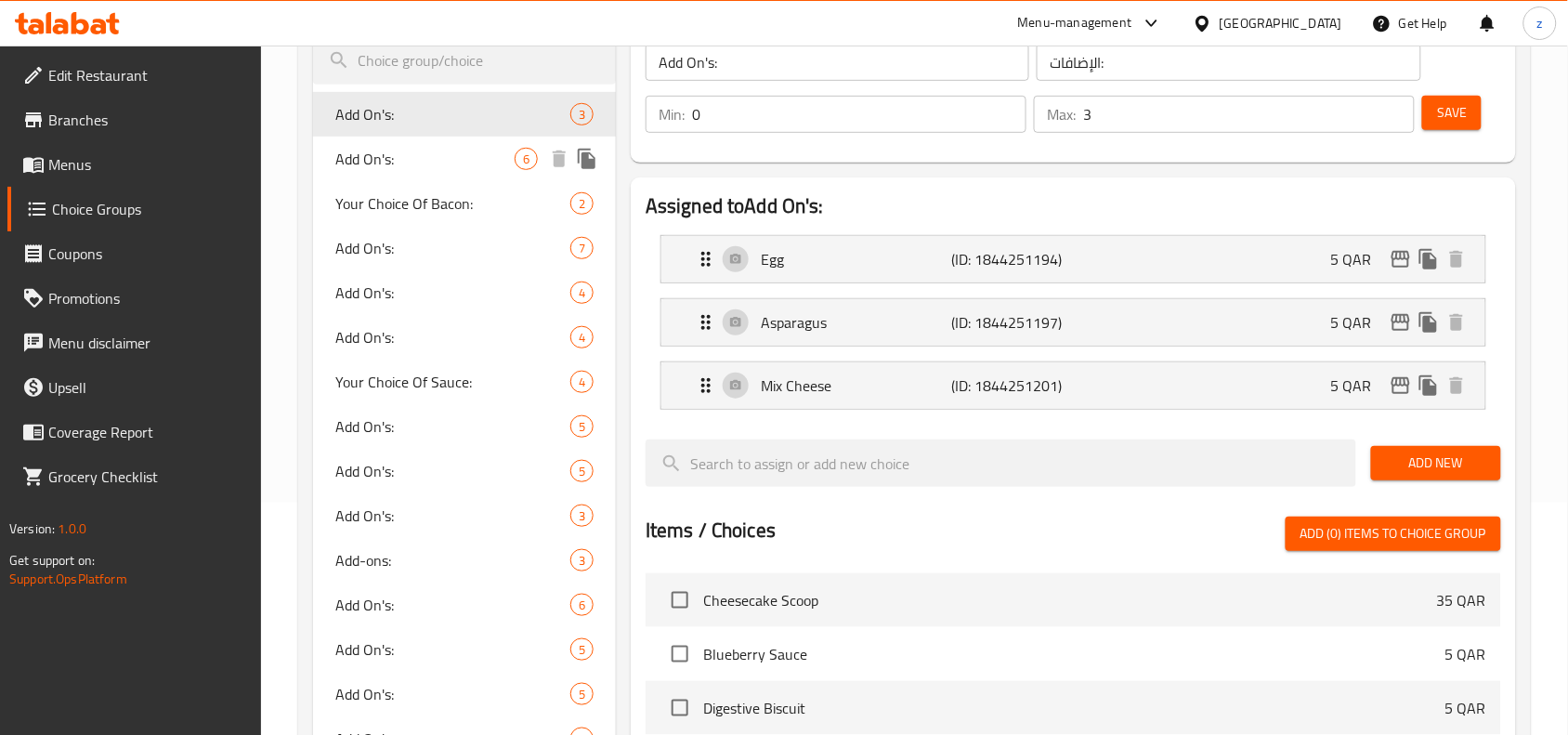
drag, startPoint x: 388, startPoint y: 156, endPoint x: 374, endPoint y: 159, distance: 14.3
click at [388, 156] on span "Add On's:" at bounding box center [425, 159] width 179 height 22
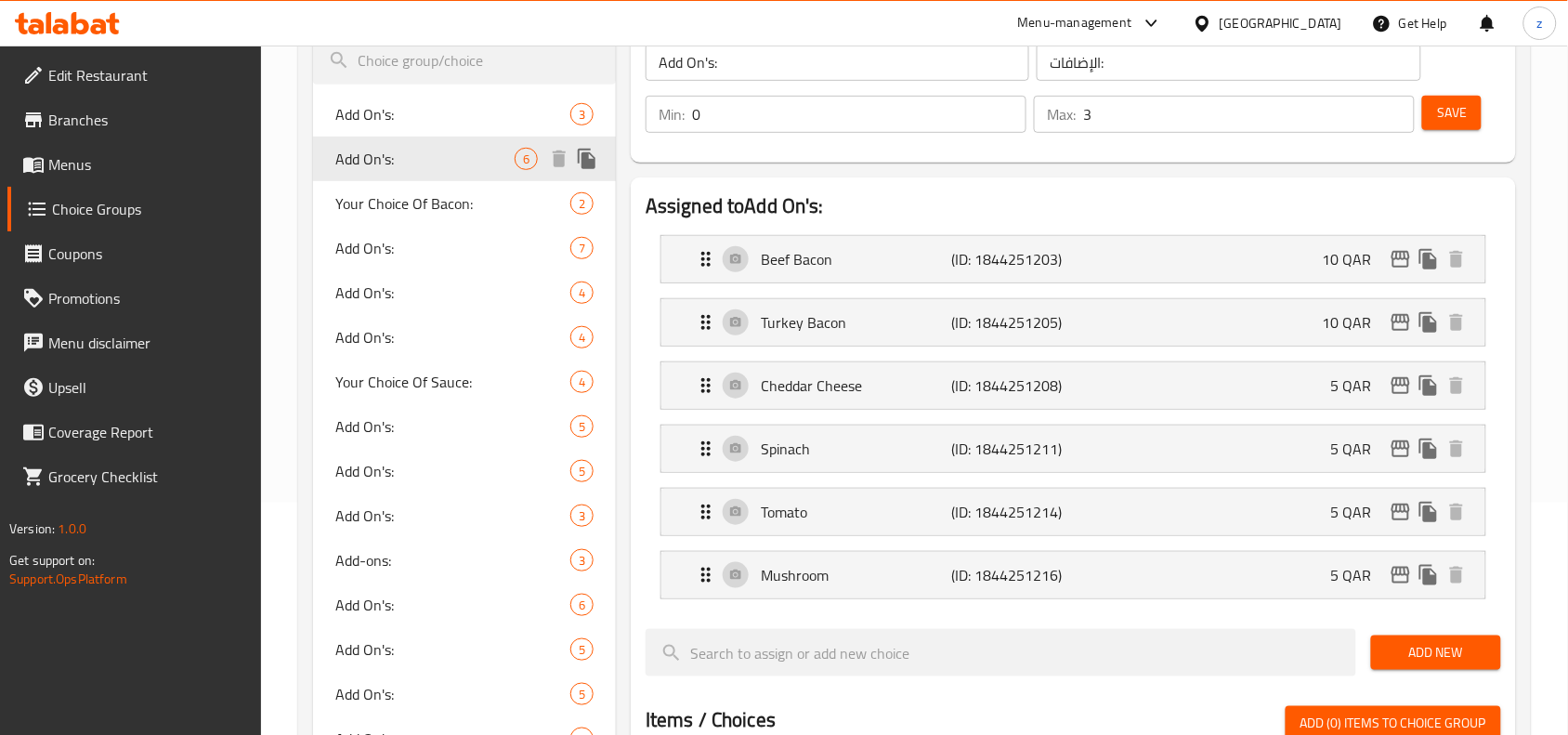
type input "0"
click at [404, 424] on span "Add On's:" at bounding box center [425, 427] width 179 height 22
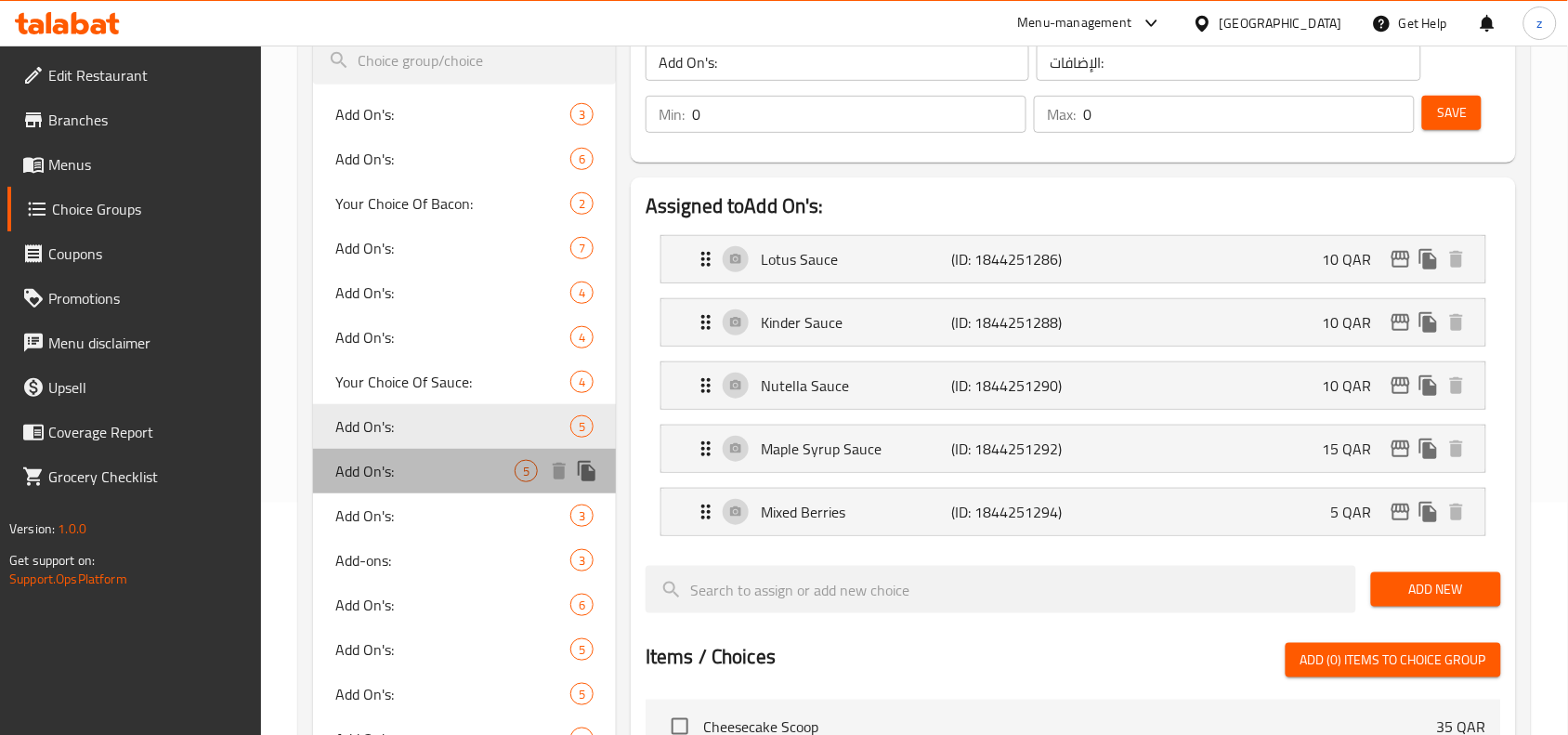
click at [373, 470] on span "Add On's:" at bounding box center [425, 471] width 179 height 22
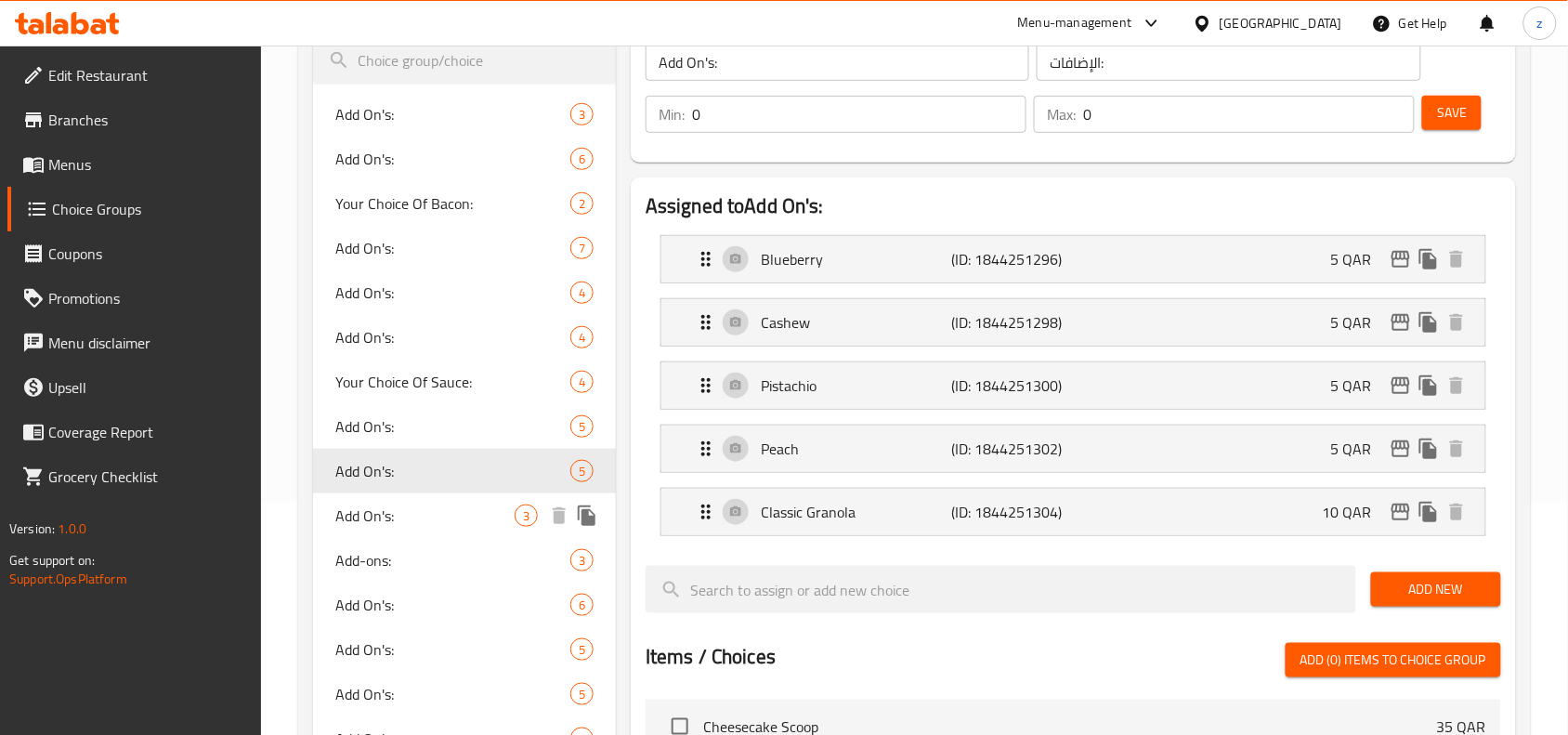
click at [383, 514] on span "Add On's:" at bounding box center [425, 516] width 179 height 22
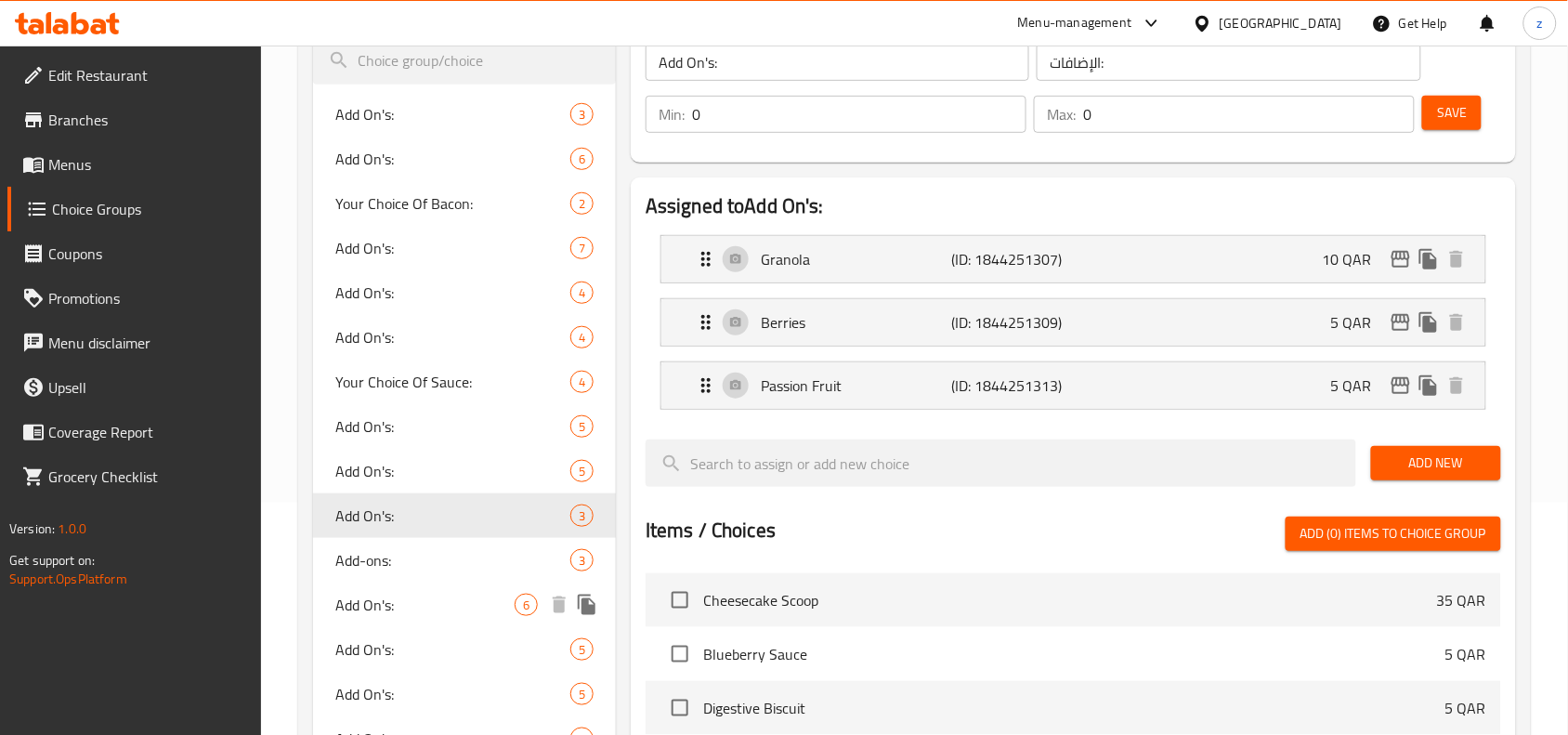
click at [402, 586] on div "Add On's: 6" at bounding box center [464, 605] width 303 height 45
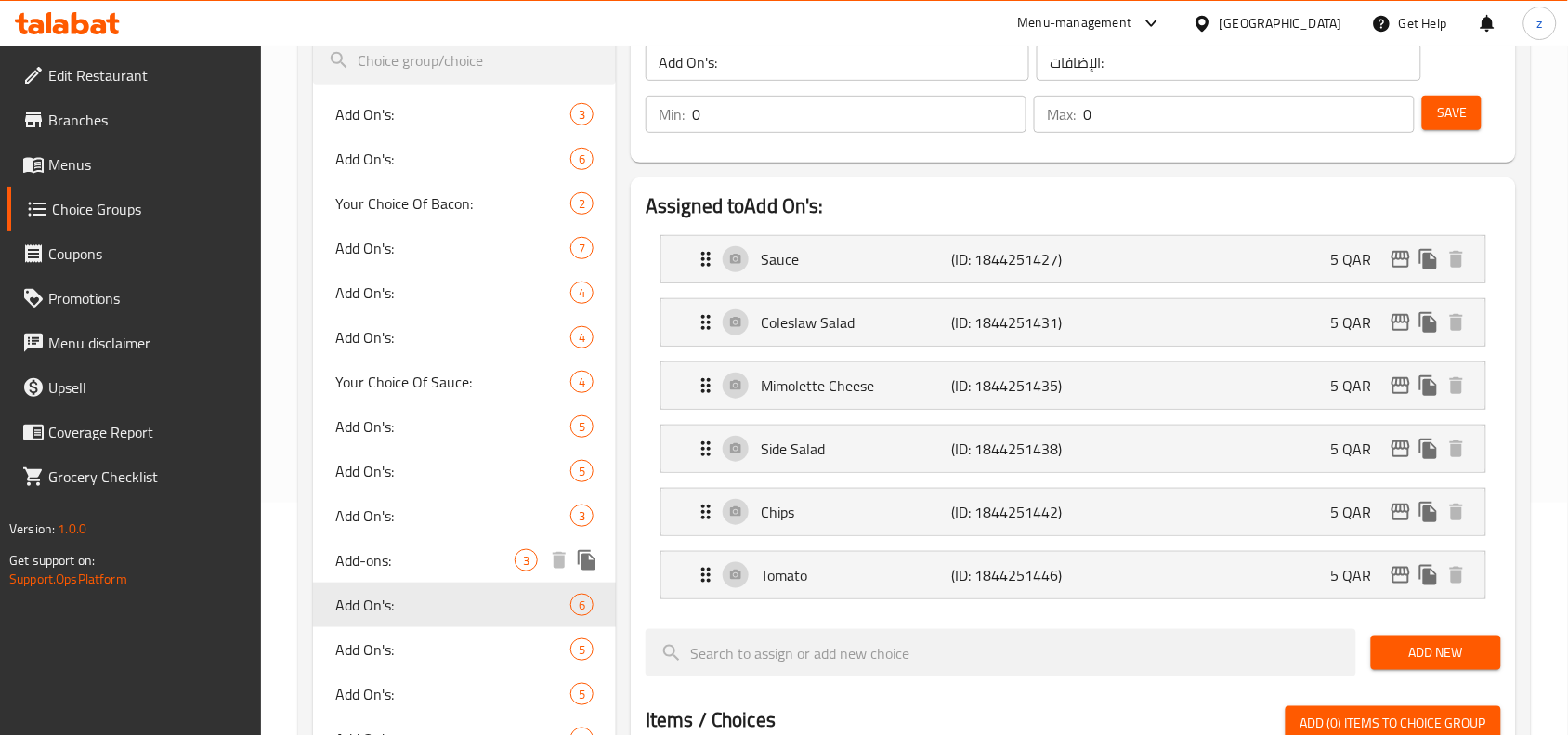
click at [397, 563] on span "Add-ons:" at bounding box center [425, 560] width 179 height 22
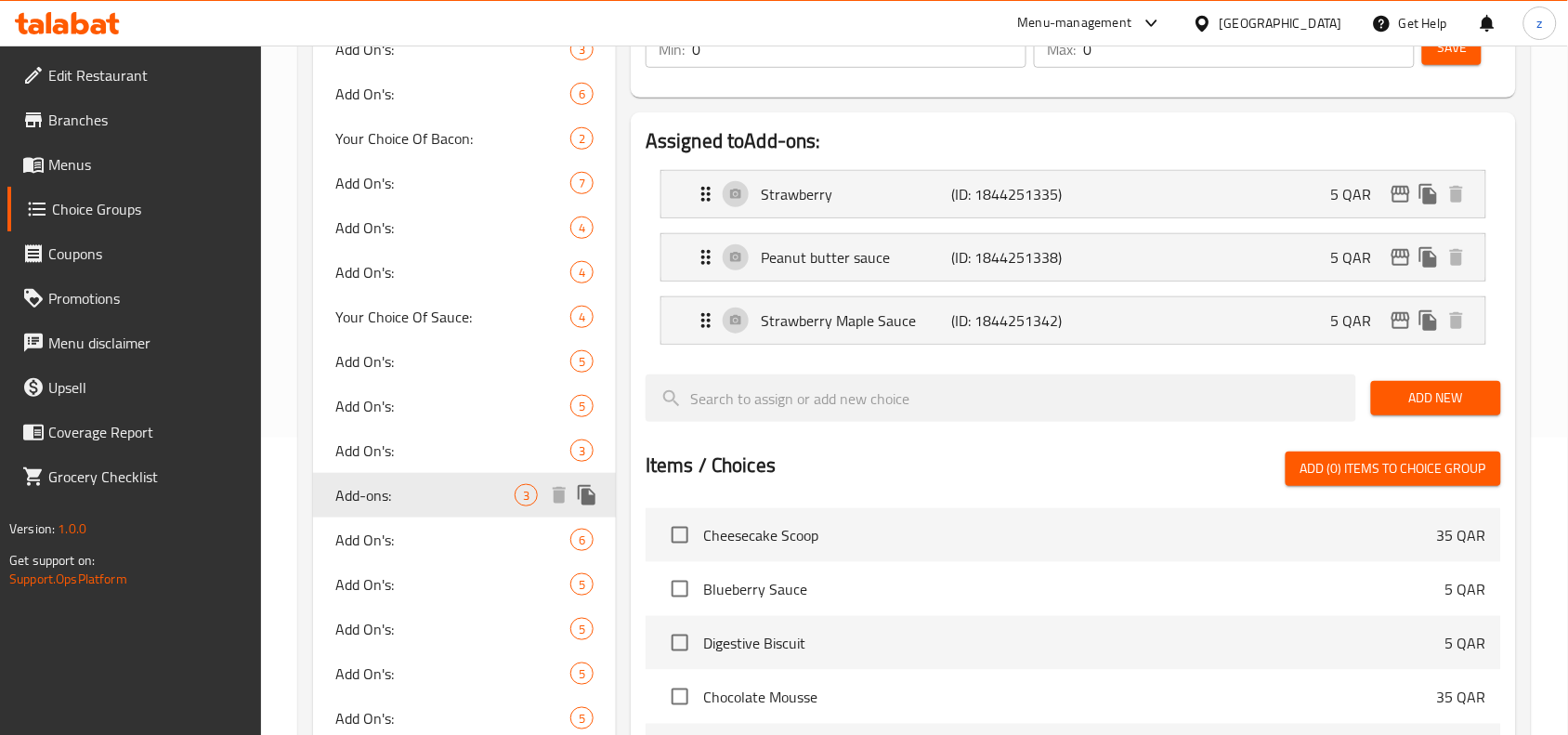
scroll to position [348, 0]
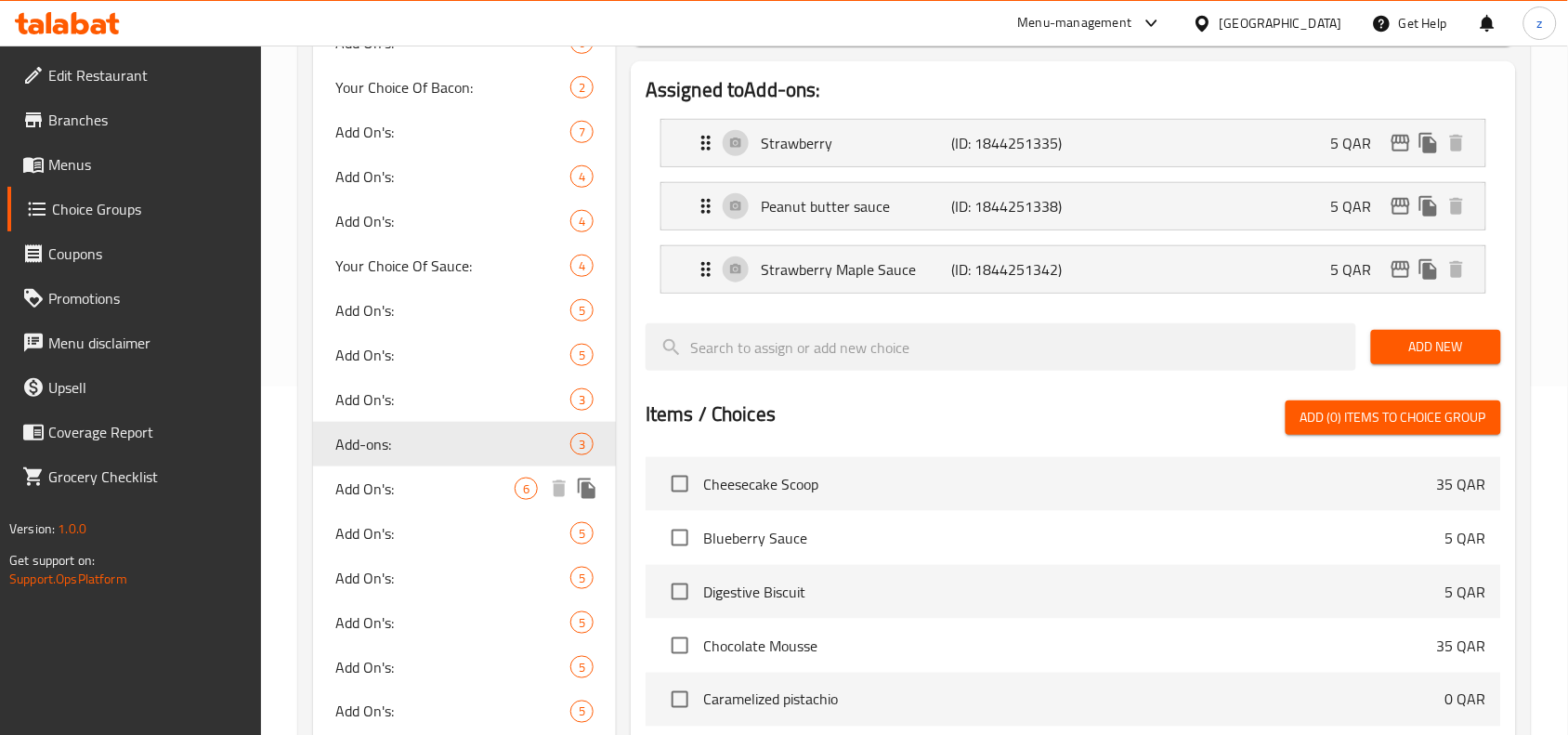
click at [432, 492] on span "Add On's:" at bounding box center [425, 488] width 179 height 22
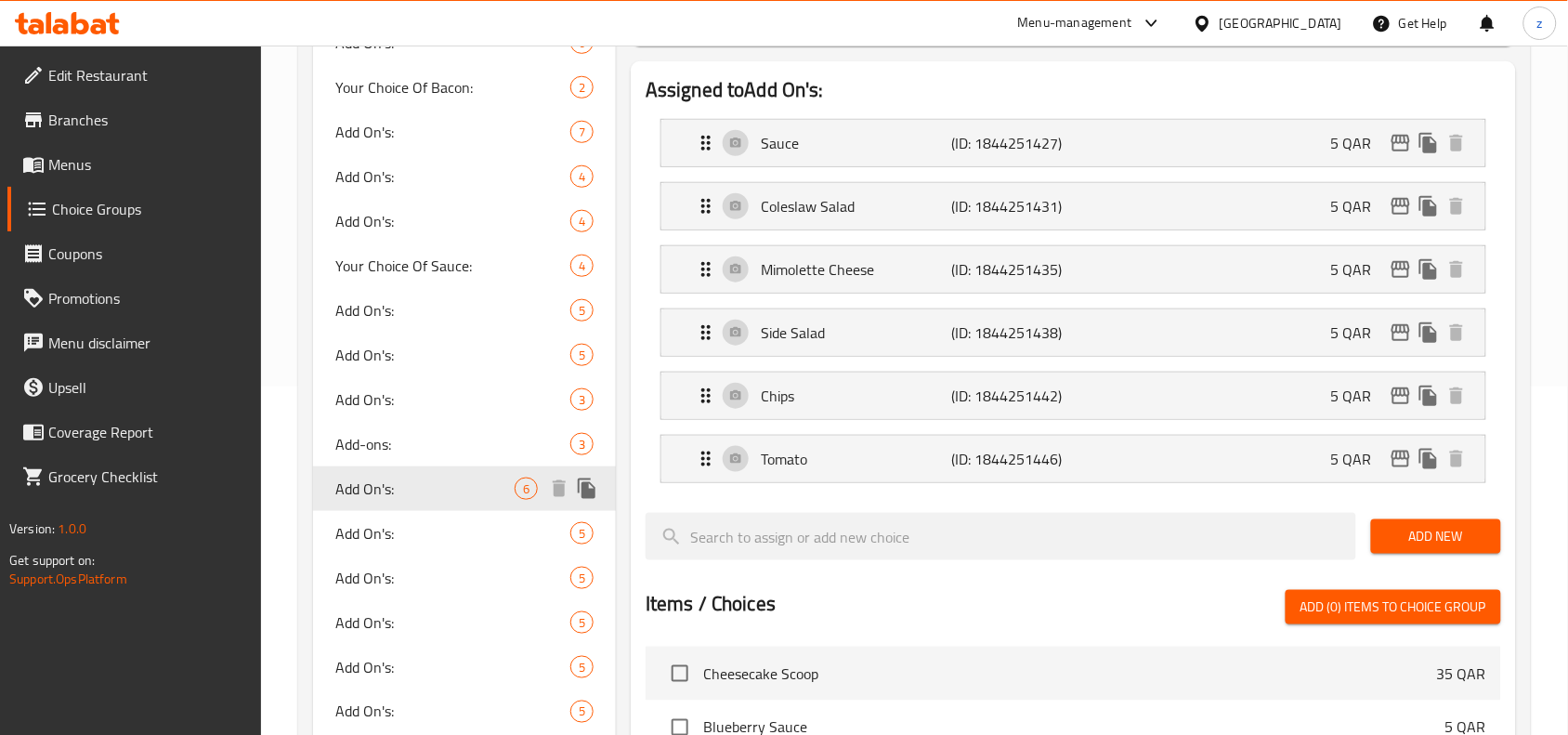
type input "Add On's:"
click at [414, 530] on span "Add On's:" at bounding box center [425, 533] width 179 height 22
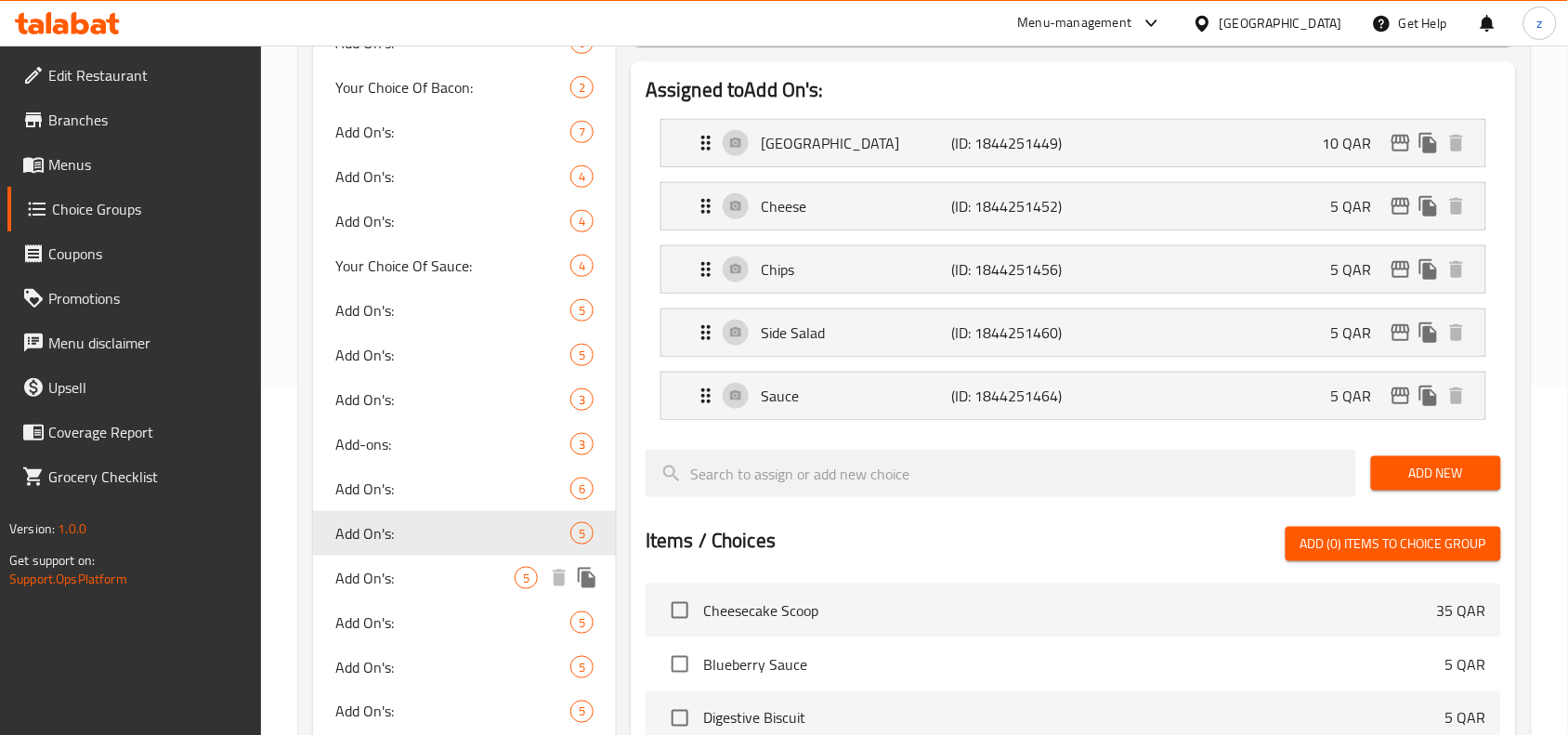
click at [382, 572] on span "Add On's:" at bounding box center [425, 578] width 179 height 22
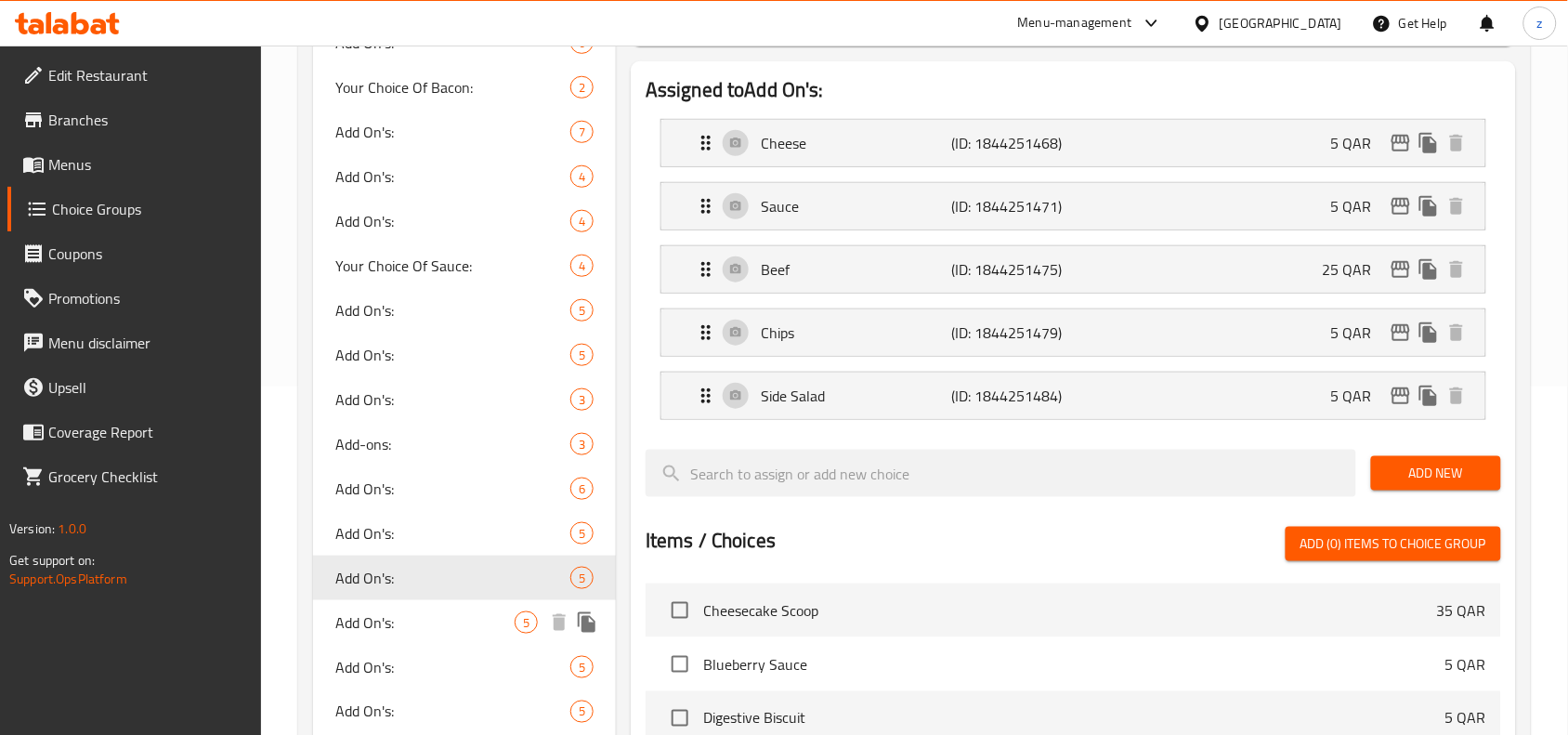
drag, startPoint x: 381, startPoint y: 611, endPoint x: 397, endPoint y: 587, distance: 28.8
click at [381, 612] on span "Add On's:" at bounding box center [425, 623] width 179 height 22
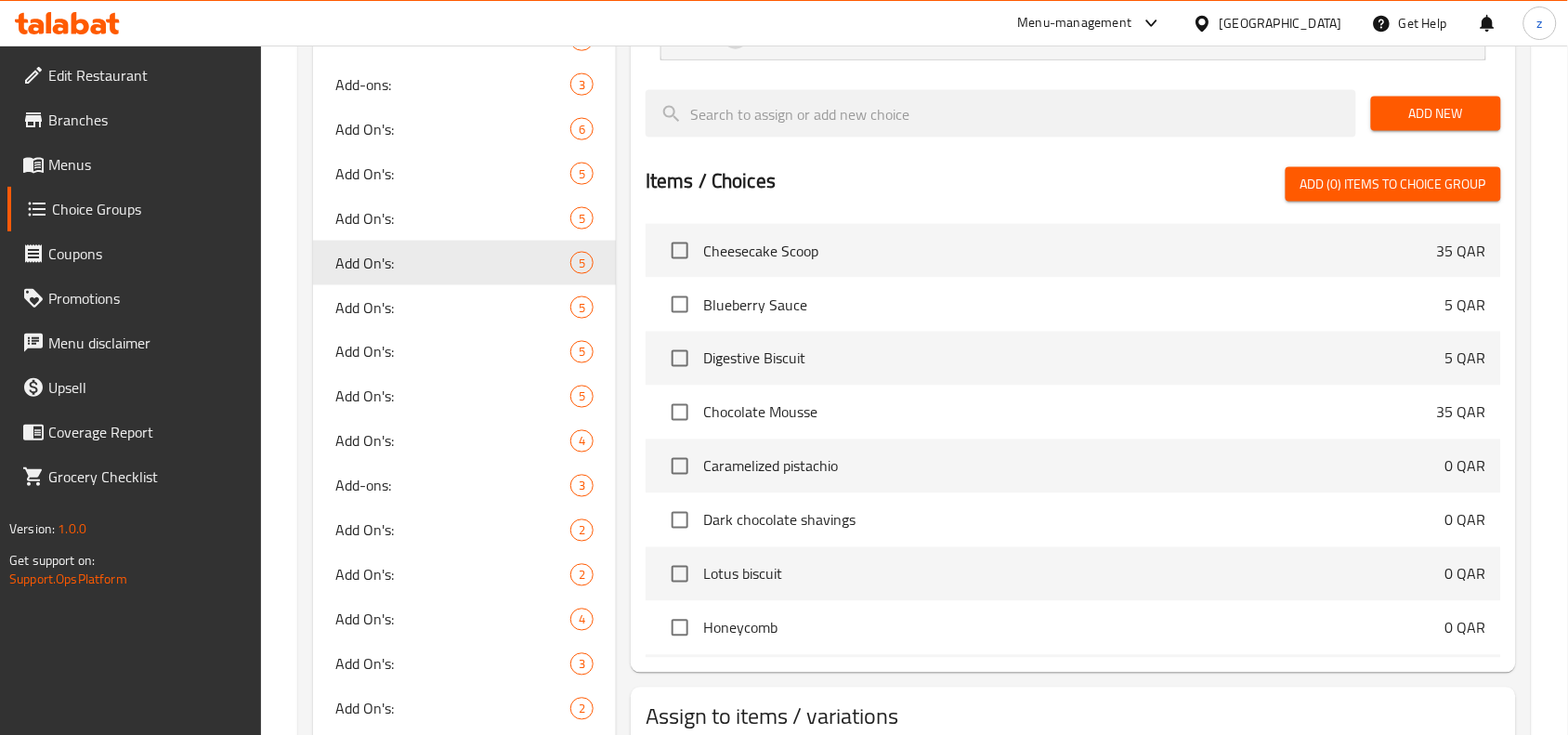
scroll to position [697, 0]
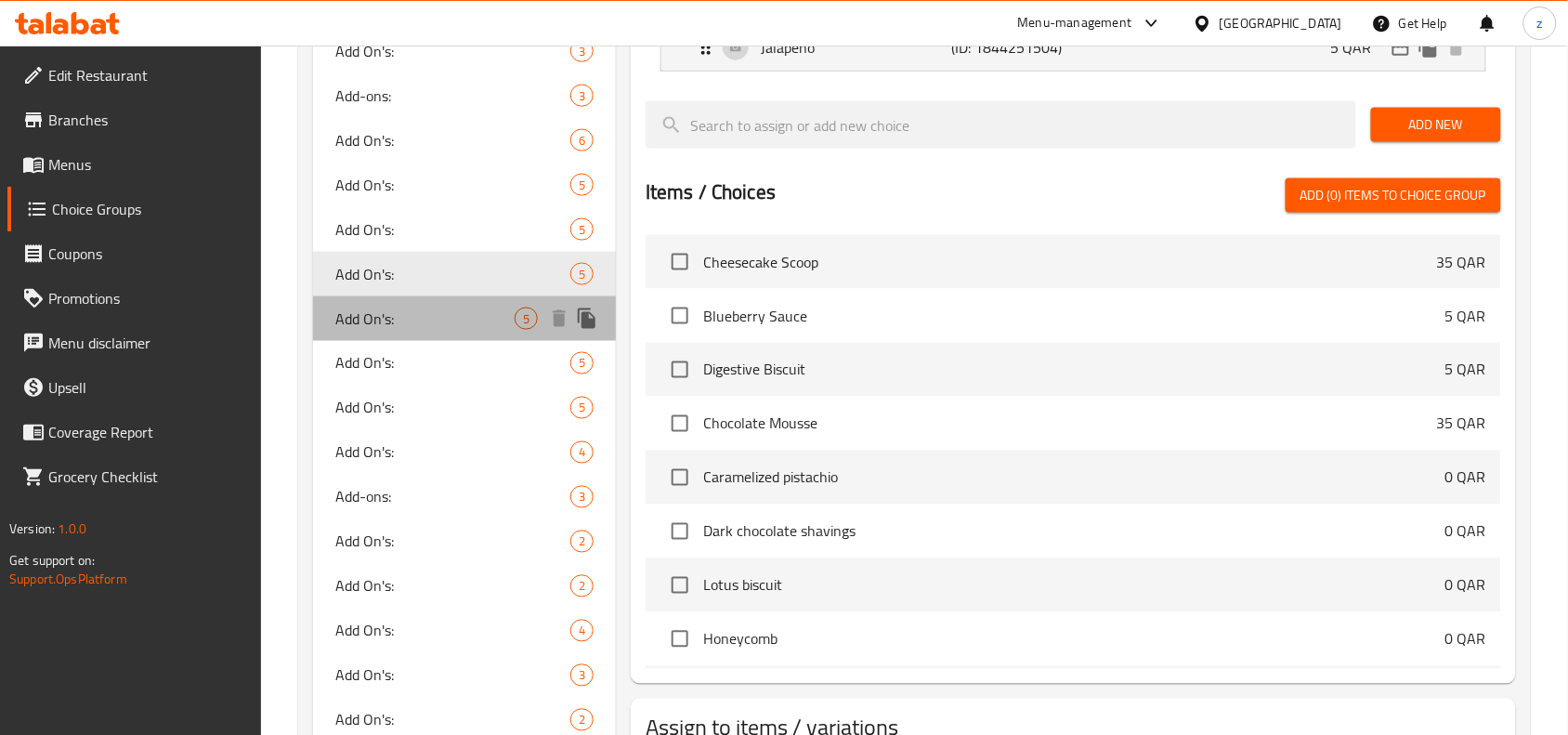
click at [402, 314] on span "Add On's:" at bounding box center [425, 318] width 179 height 22
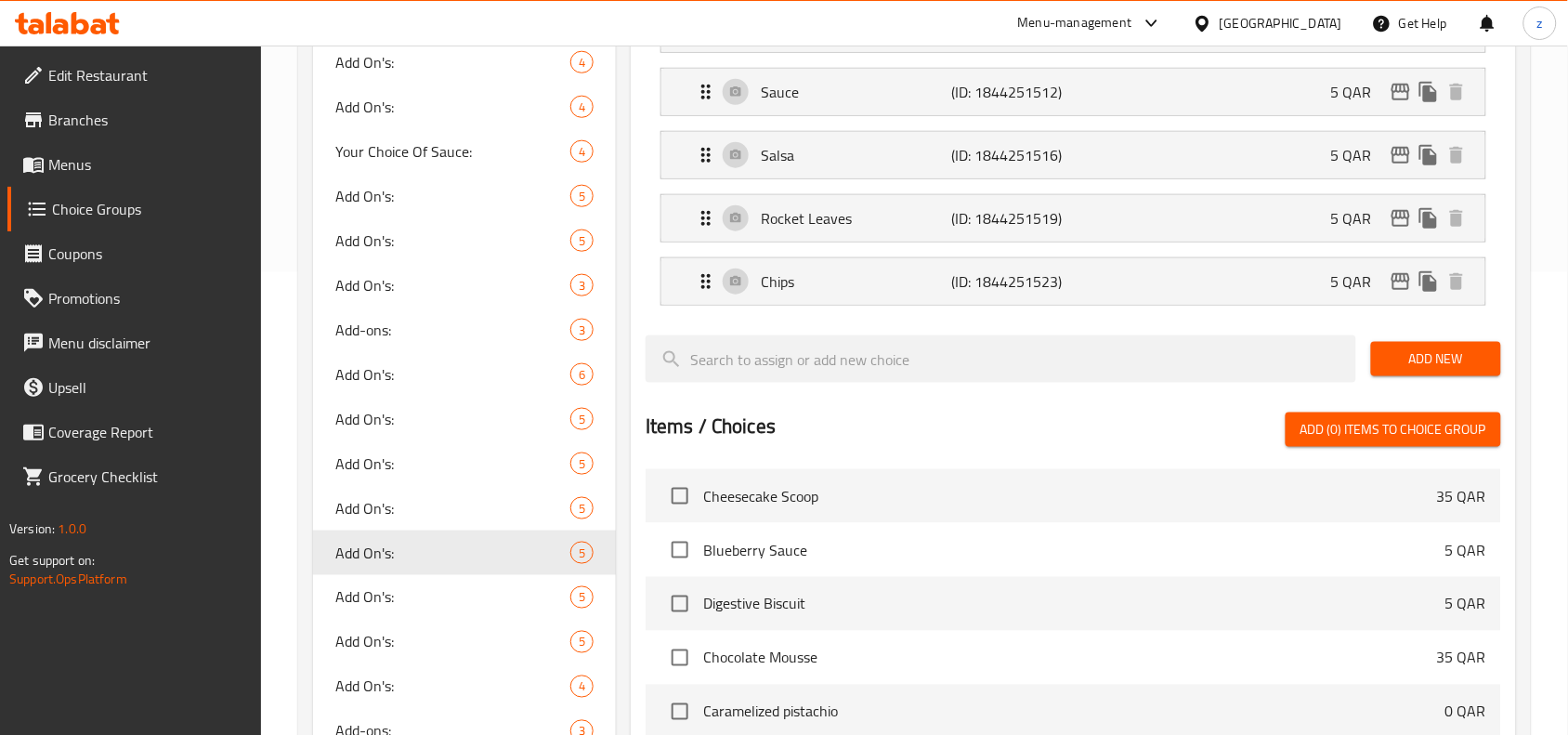
scroll to position [233, 0]
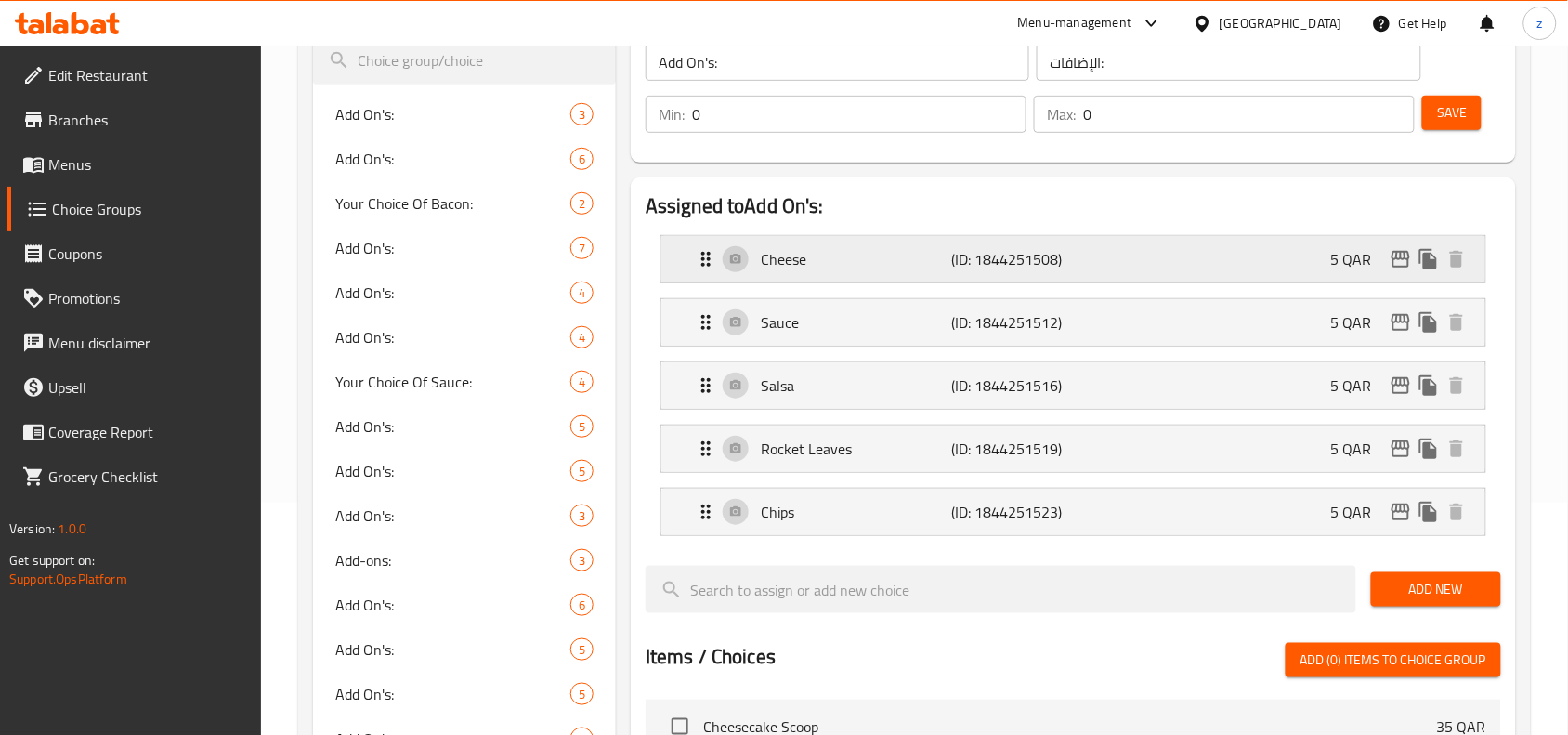
click at [797, 261] on p "Cheese" at bounding box center [856, 260] width 191 height 22
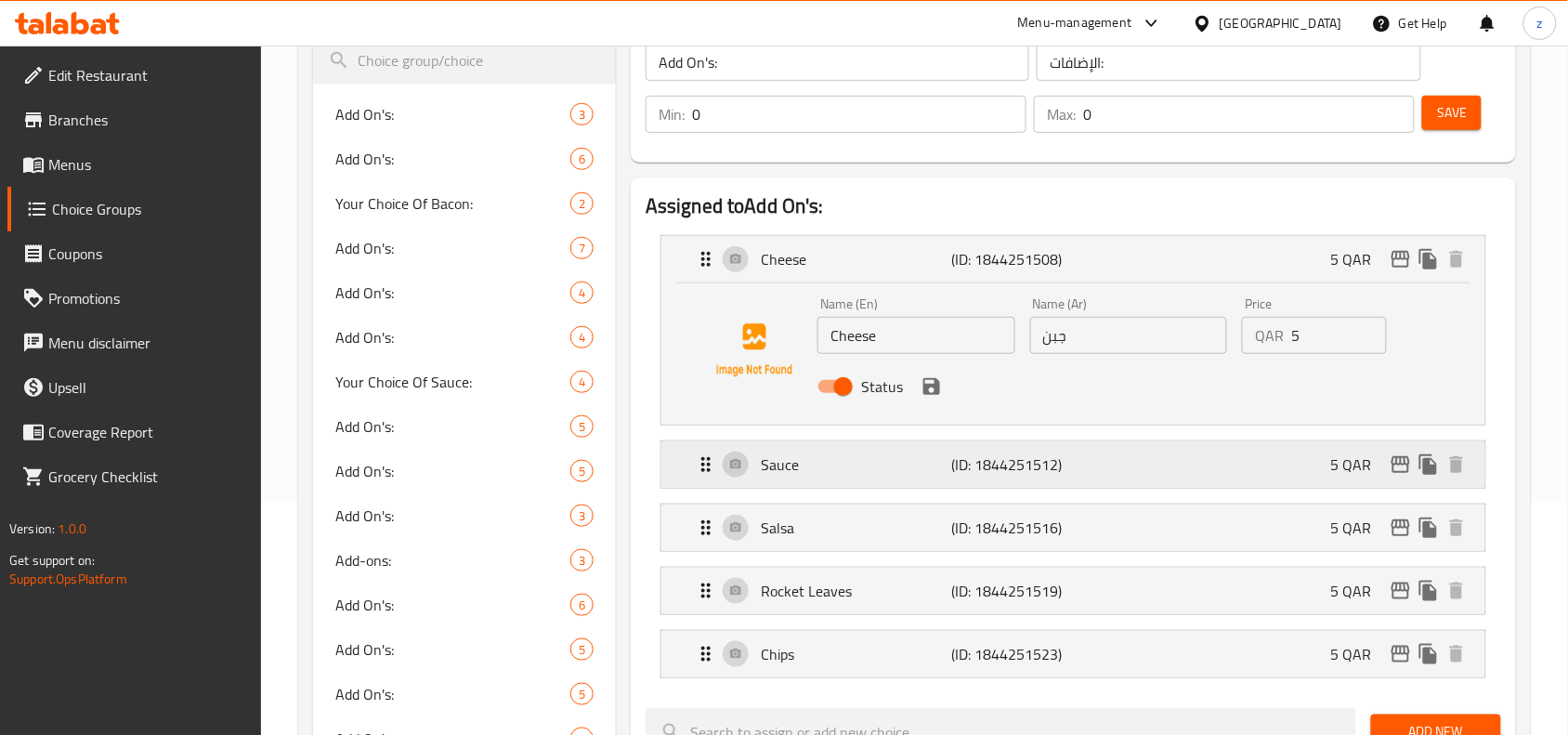
click at [904, 474] on p "Sauce" at bounding box center [856, 464] width 191 height 22
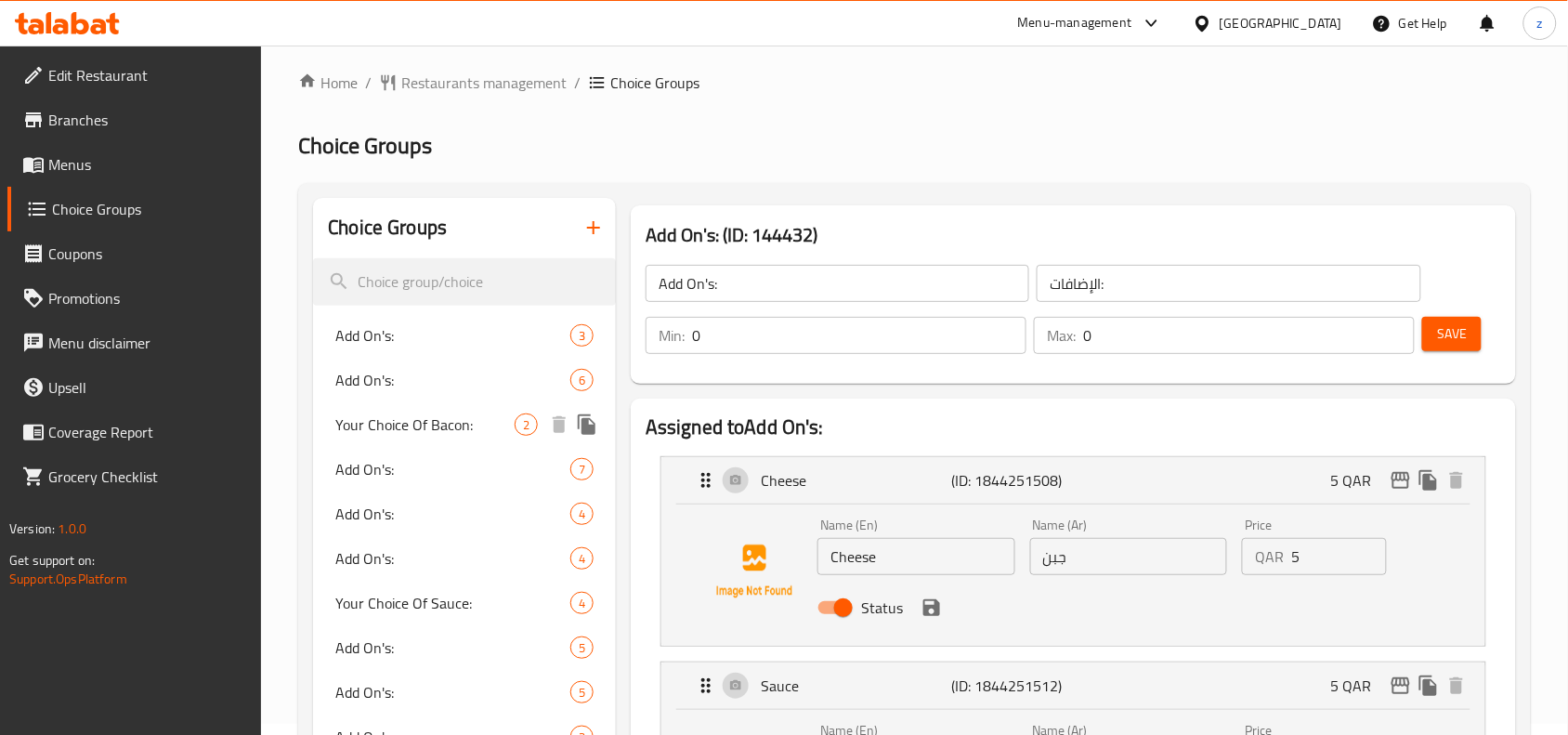
scroll to position [0, 0]
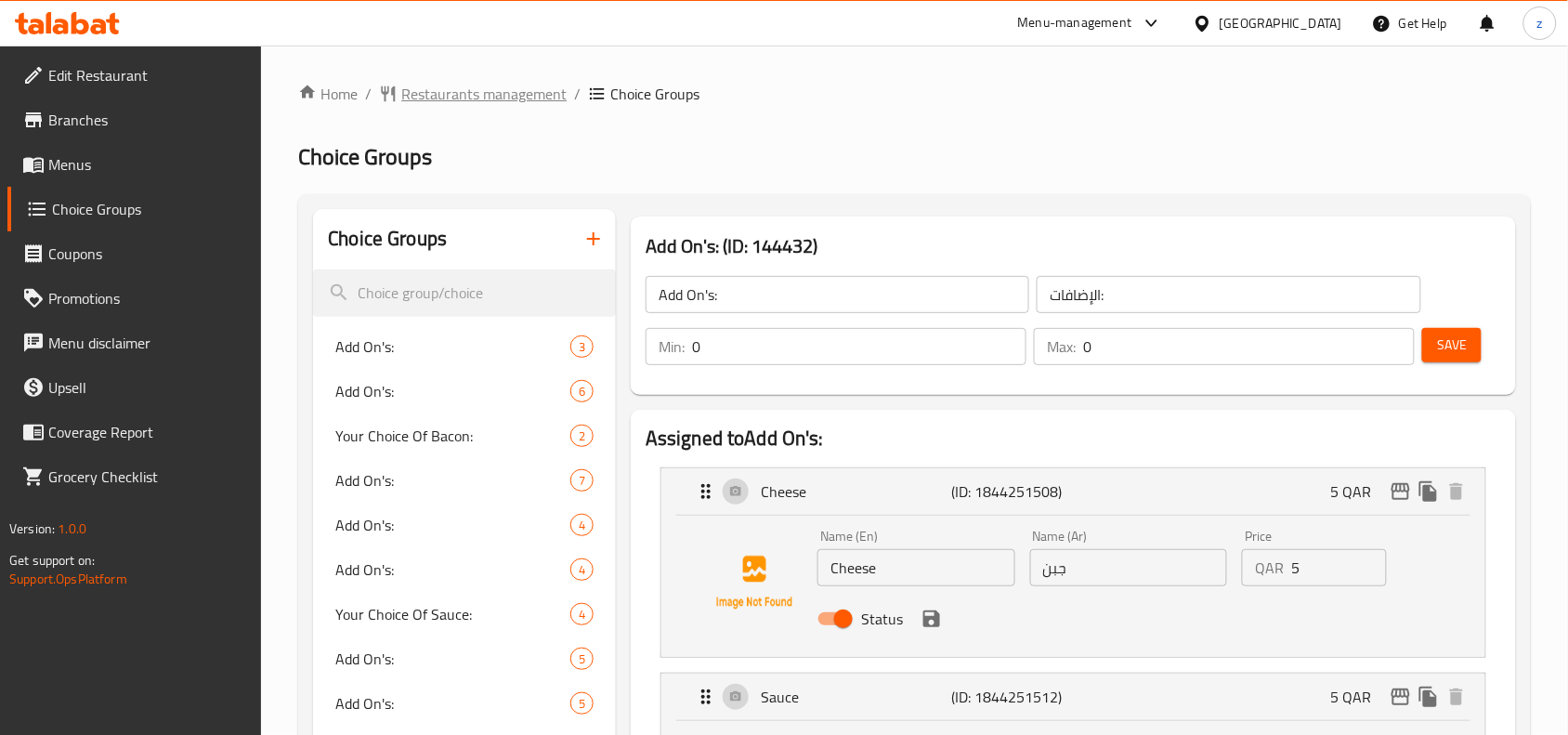
click at [453, 95] on span "Restaurants management" at bounding box center [484, 94] width 165 height 22
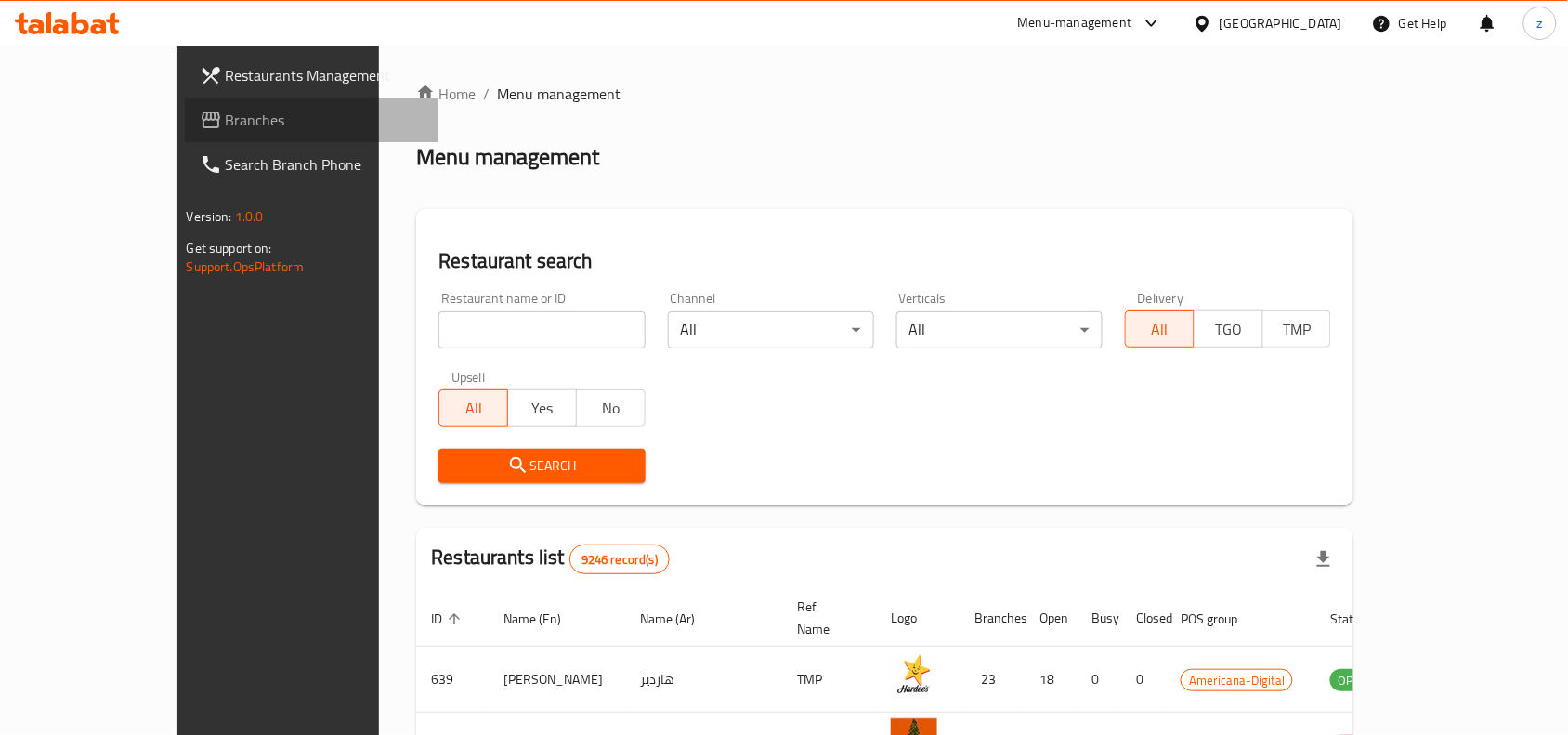
click at [226, 126] on span "Branches" at bounding box center [325, 120] width 199 height 22
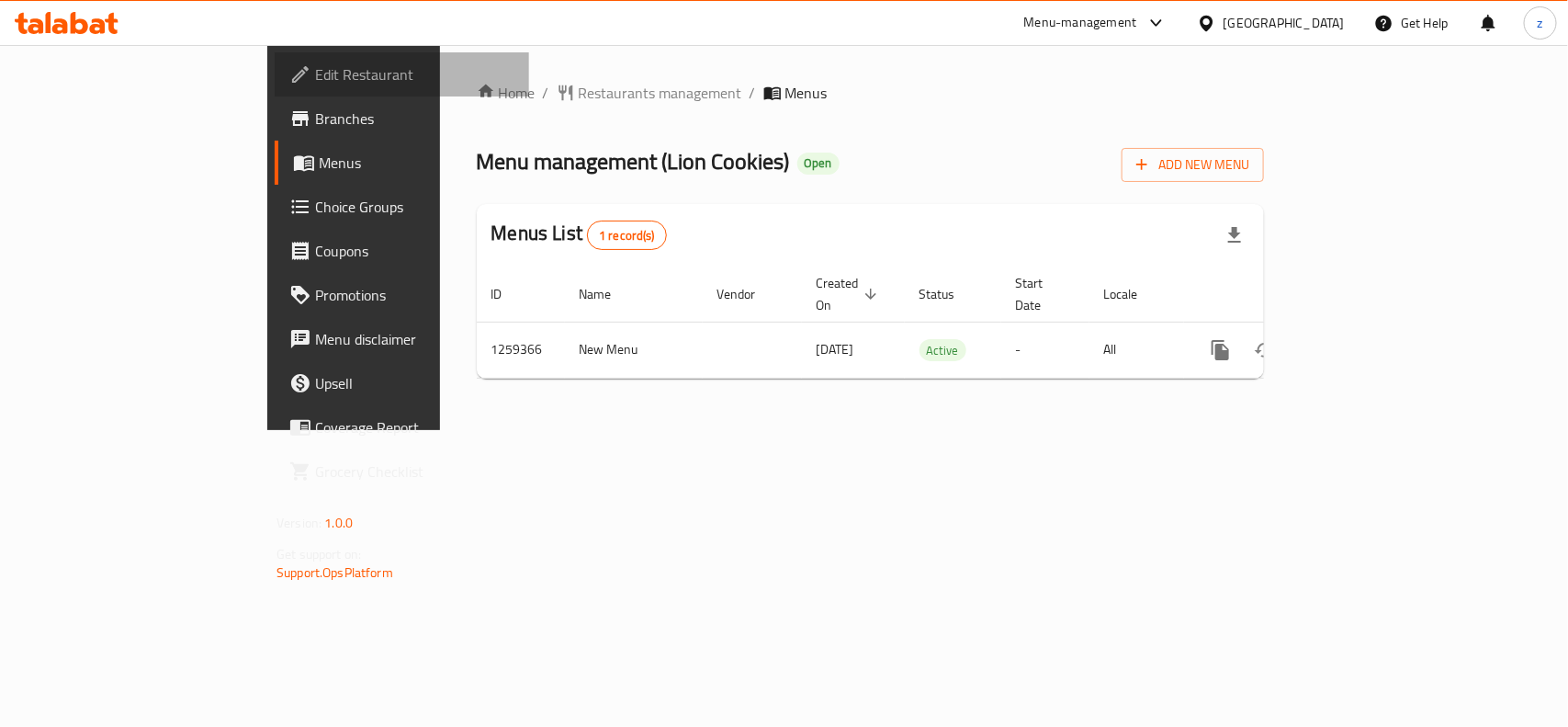
click at [315, 77] on span "Edit Restaurant" at bounding box center [415, 75] width 199 height 22
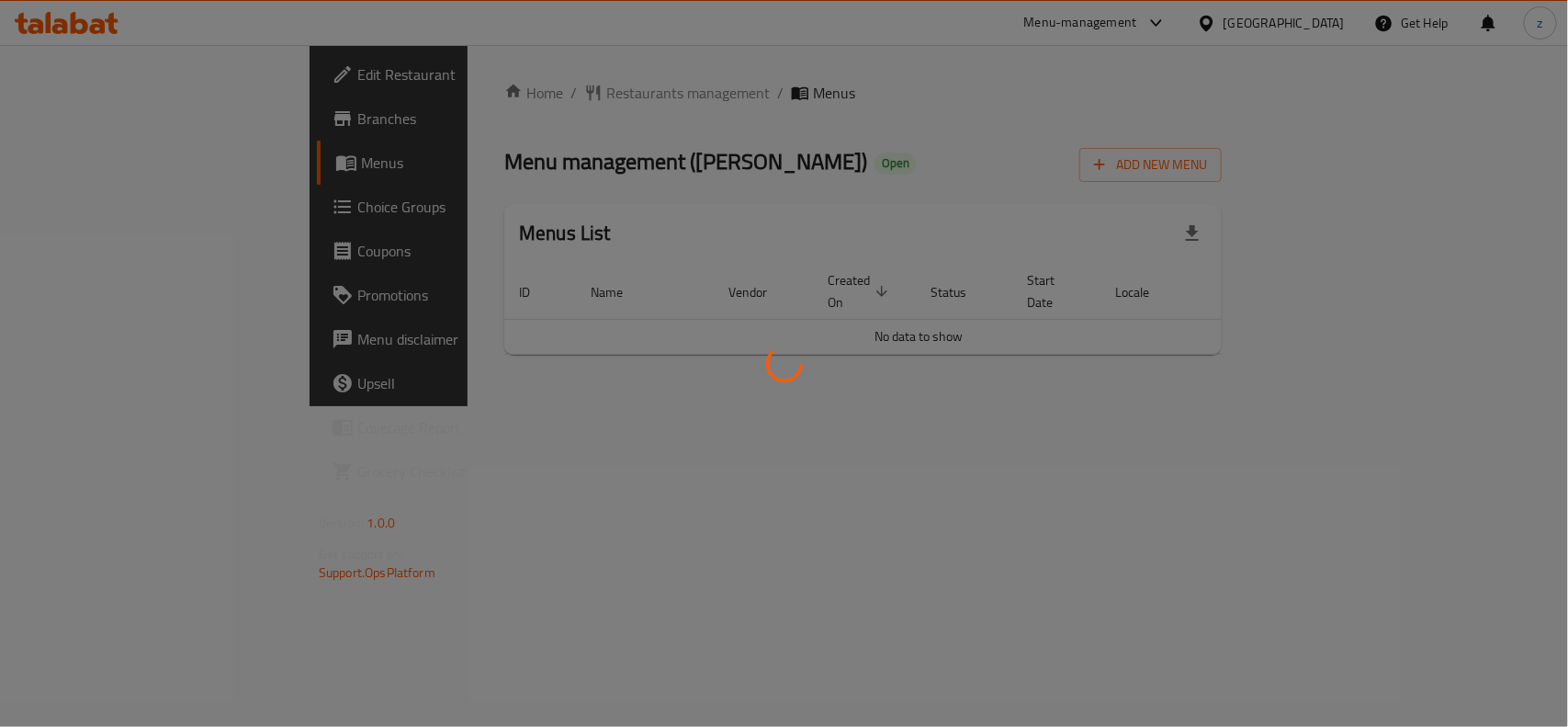
click at [758, 149] on div at bounding box center [784, 363] width 1568 height 727
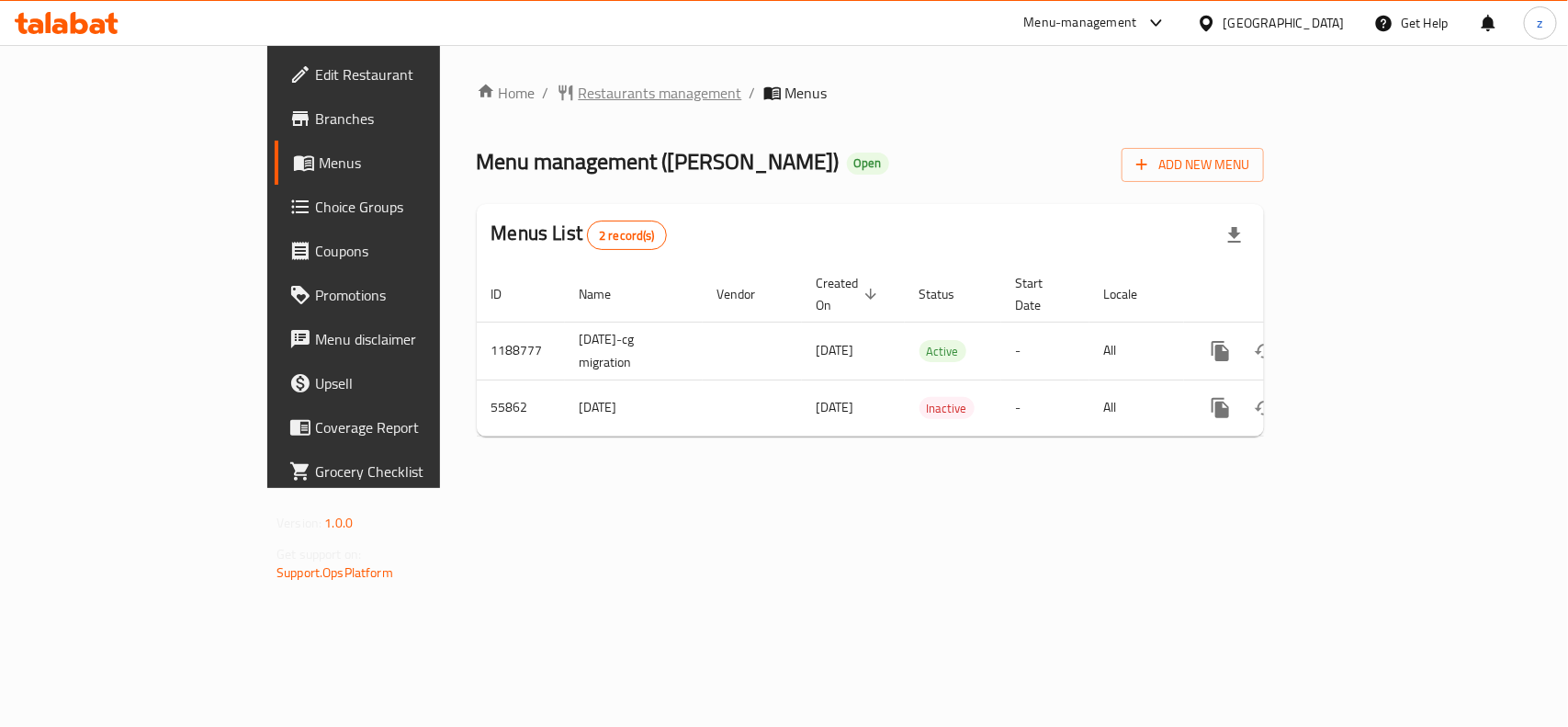
click at [579, 102] on span "Restaurants management" at bounding box center [660, 93] width 163 height 22
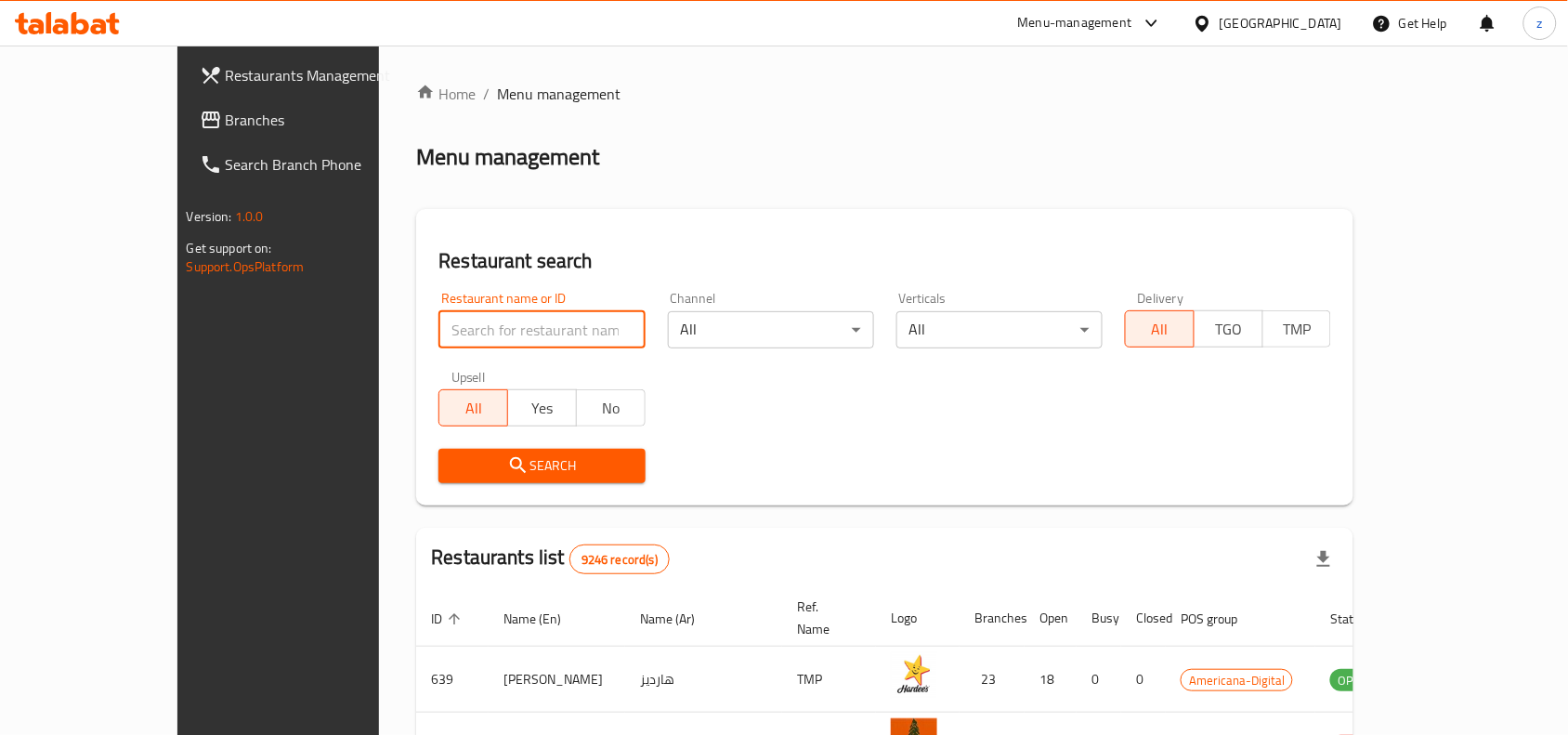
click at [439, 334] on input "search" at bounding box center [542, 330] width 206 height 37
paste input "27515"
type input "27515"
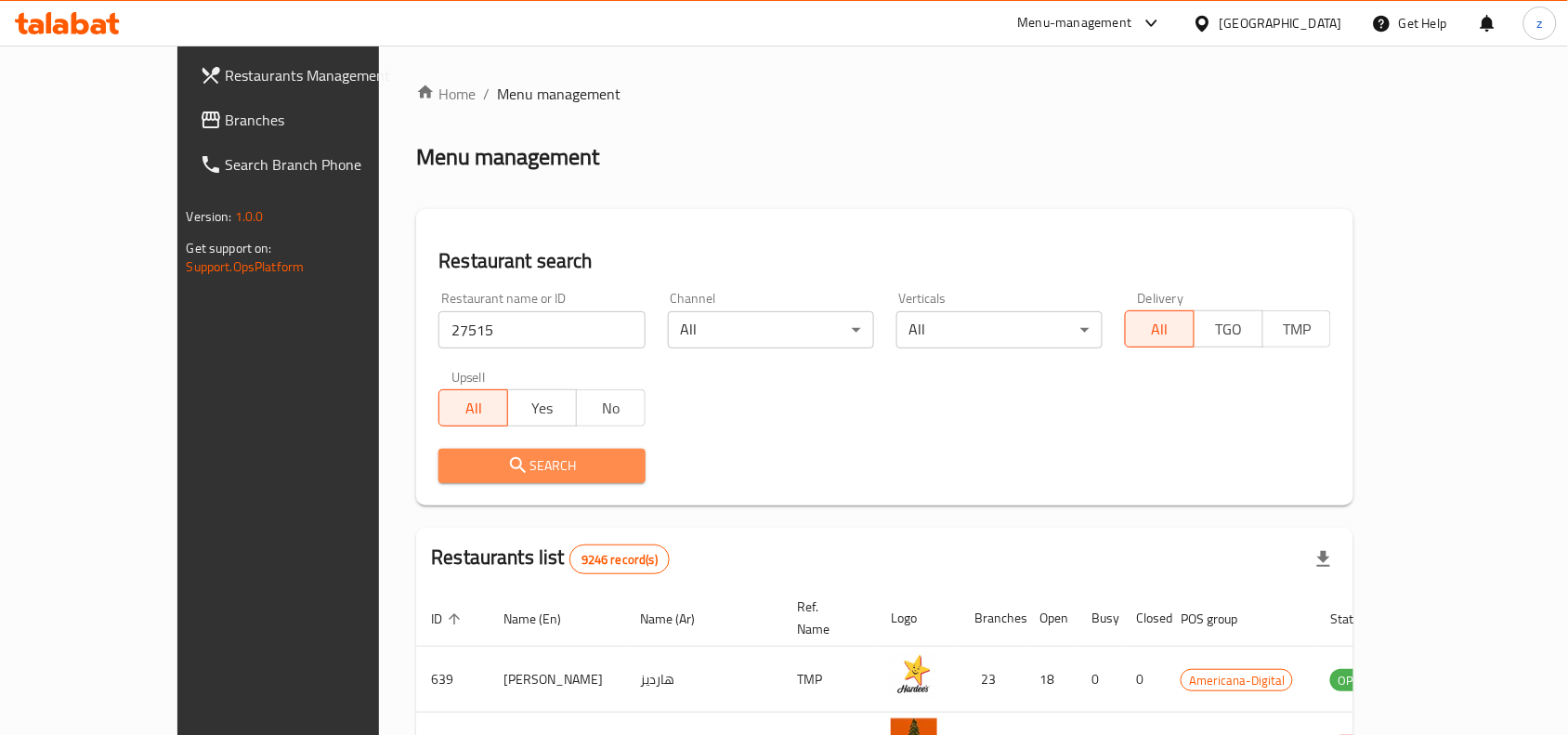
click at [478, 462] on span "Search" at bounding box center [541, 465] width 177 height 23
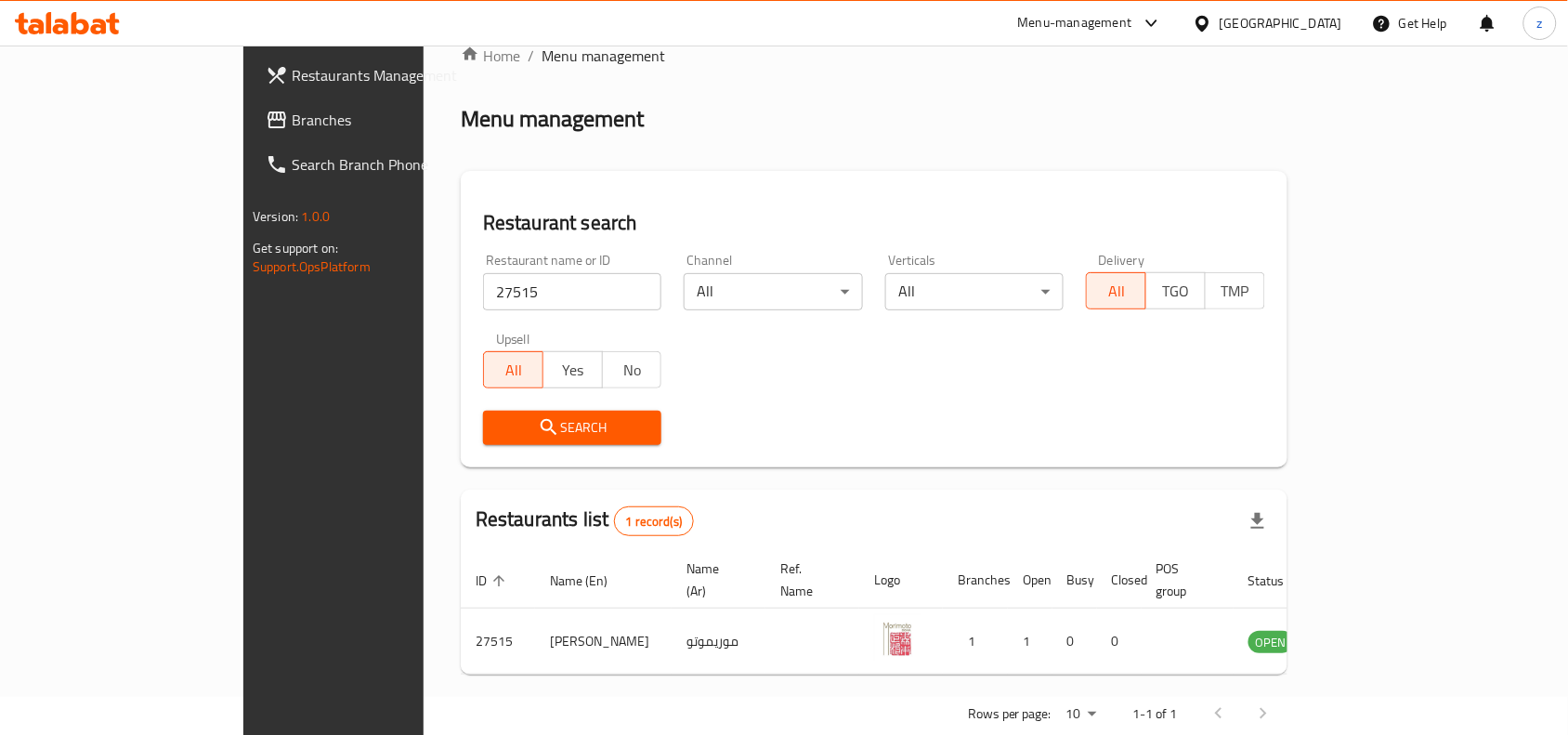
scroll to position [58, 0]
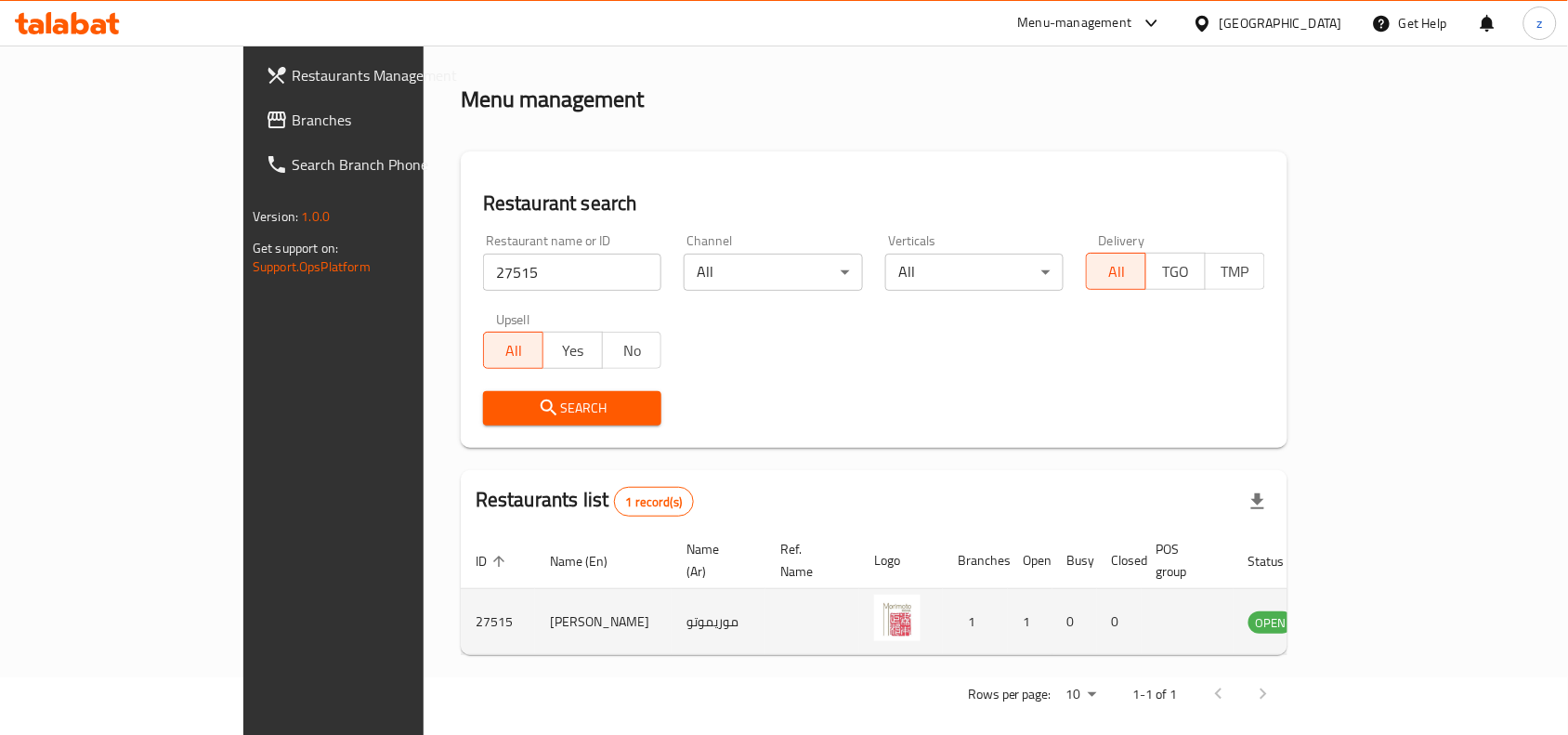
click at [1187, 602] on td "enhanced table" at bounding box center [1188, 622] width 92 height 66
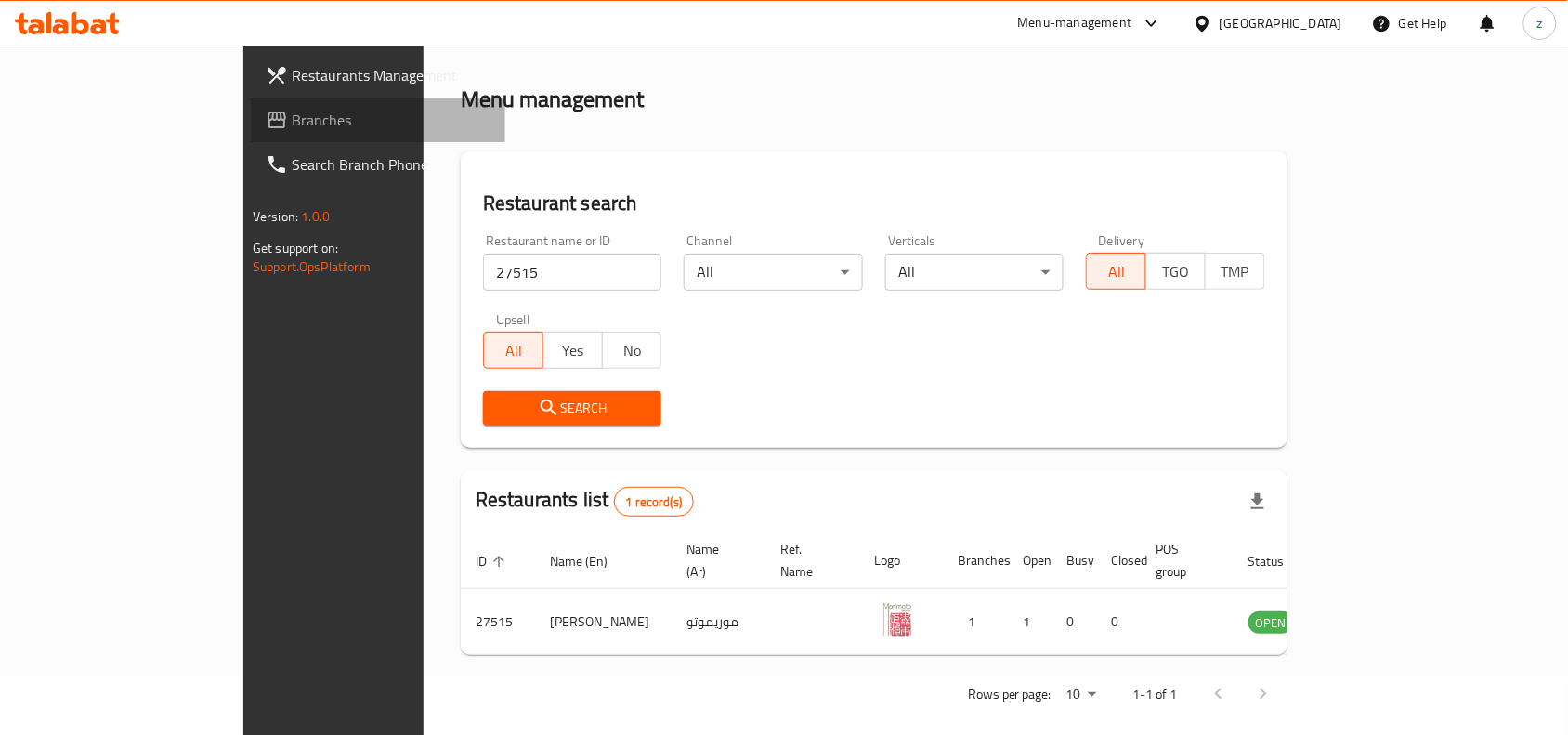
click at [291, 128] on span "Branches" at bounding box center [390, 120] width 199 height 22
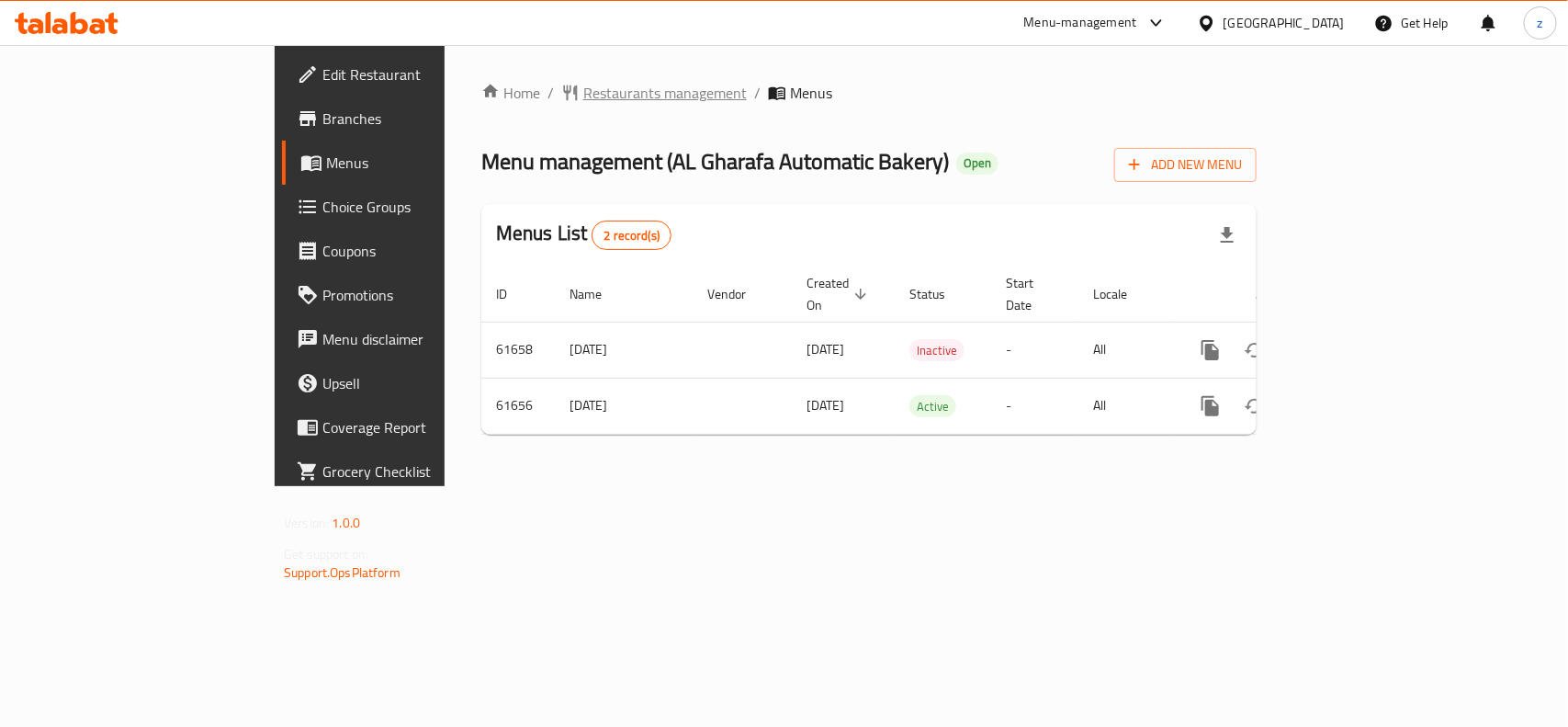
click at [584, 83] on span "Restaurants management" at bounding box center [665, 93] width 163 height 22
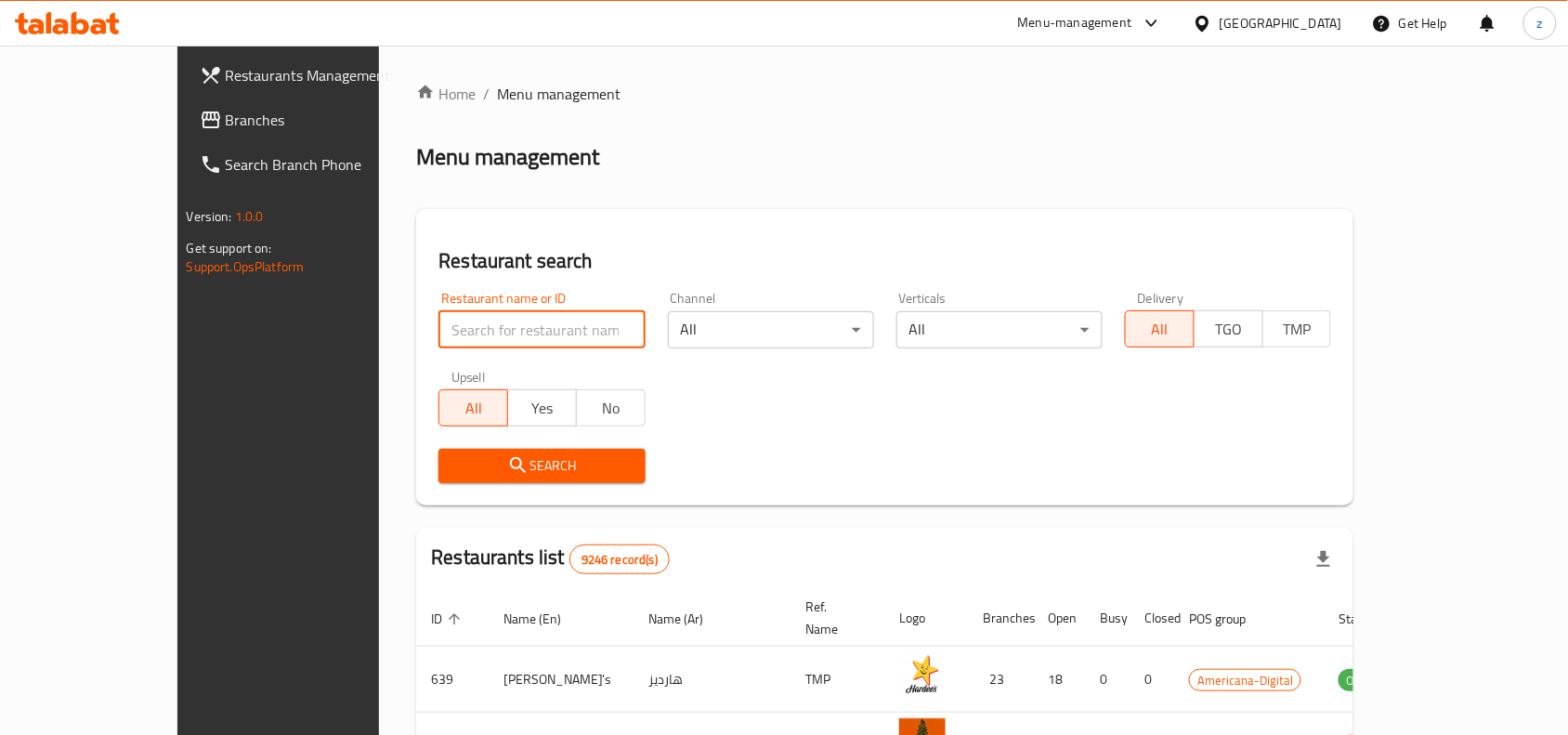
click at [439, 327] on input "search" at bounding box center [542, 330] width 206 height 37
paste input "29216"
type input "29216"
drag, startPoint x: 447, startPoint y: 448, endPoint x: 443, endPoint y: 466, distance: 18.4
click at [507, 466] on icon "submit" at bounding box center [518, 465] width 22 height 22
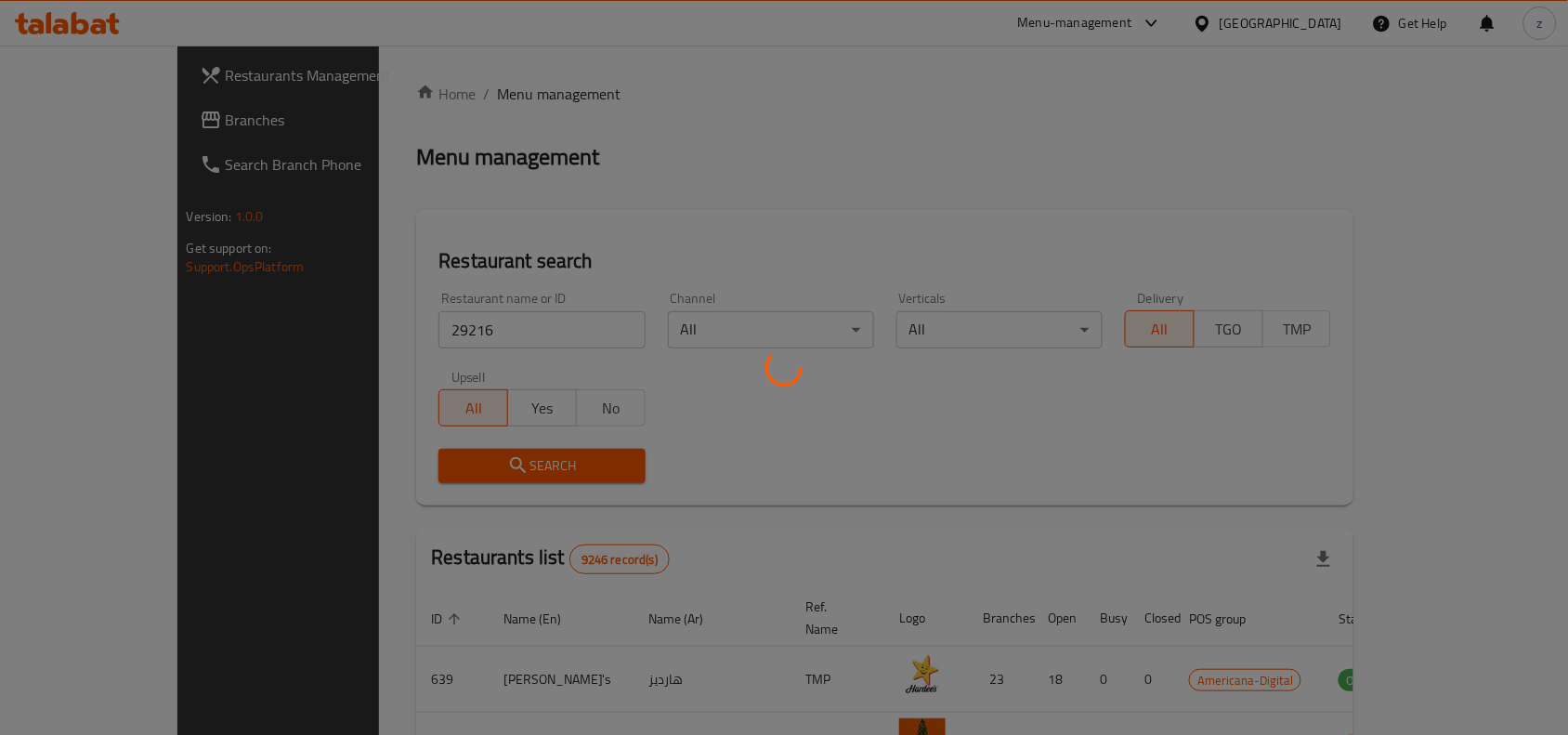
scroll to position [58, 0]
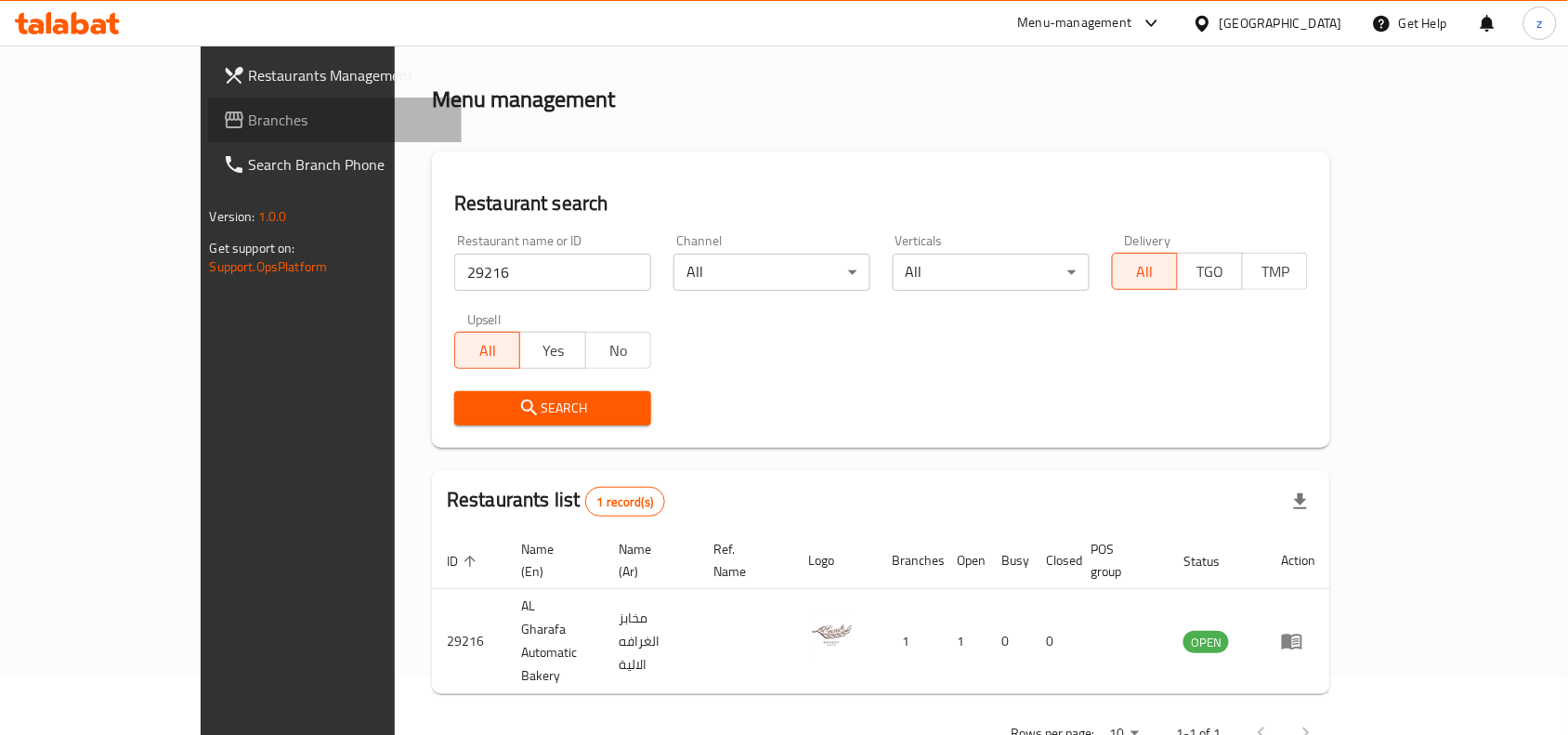
click at [249, 121] on span "Branches" at bounding box center [348, 120] width 199 height 22
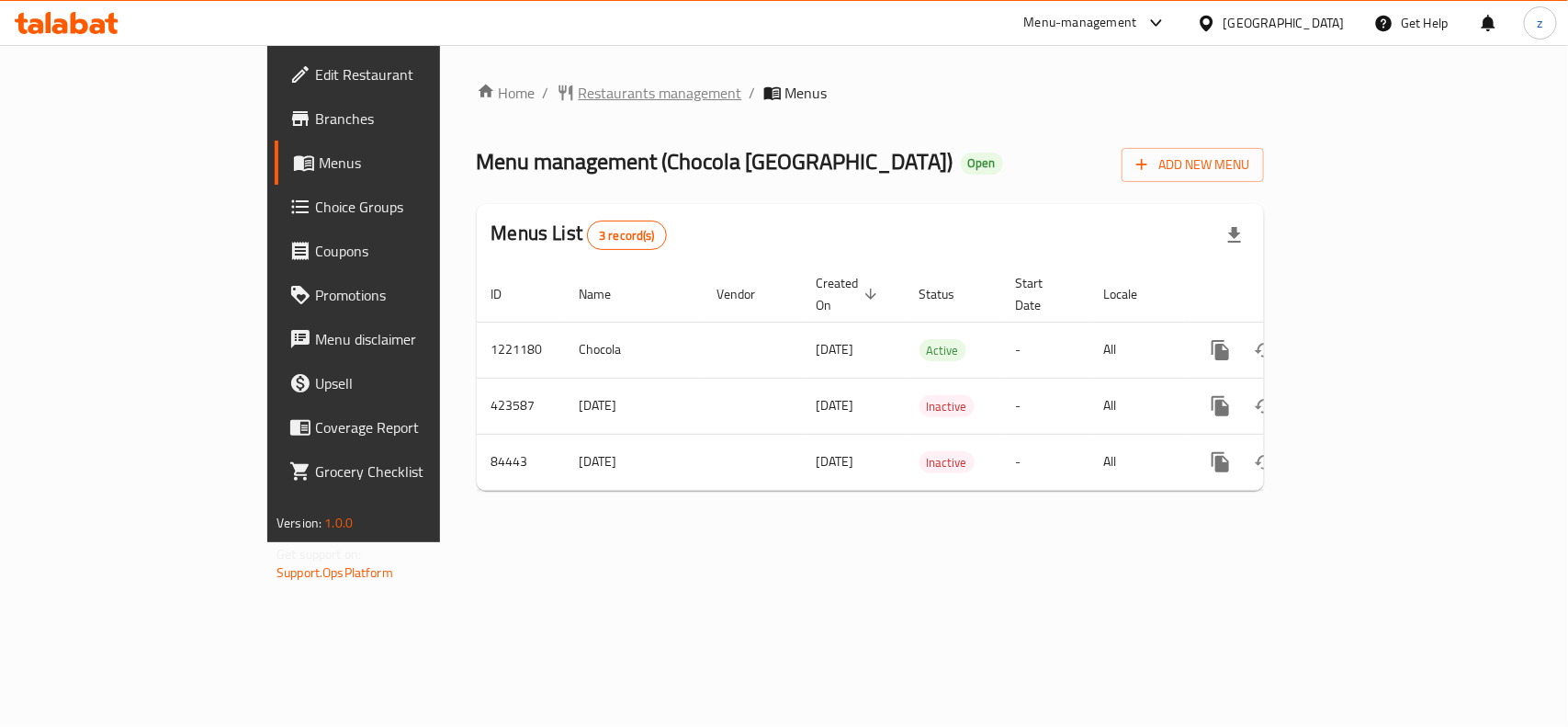
click at [579, 98] on span "Restaurants management" at bounding box center [660, 93] width 163 height 22
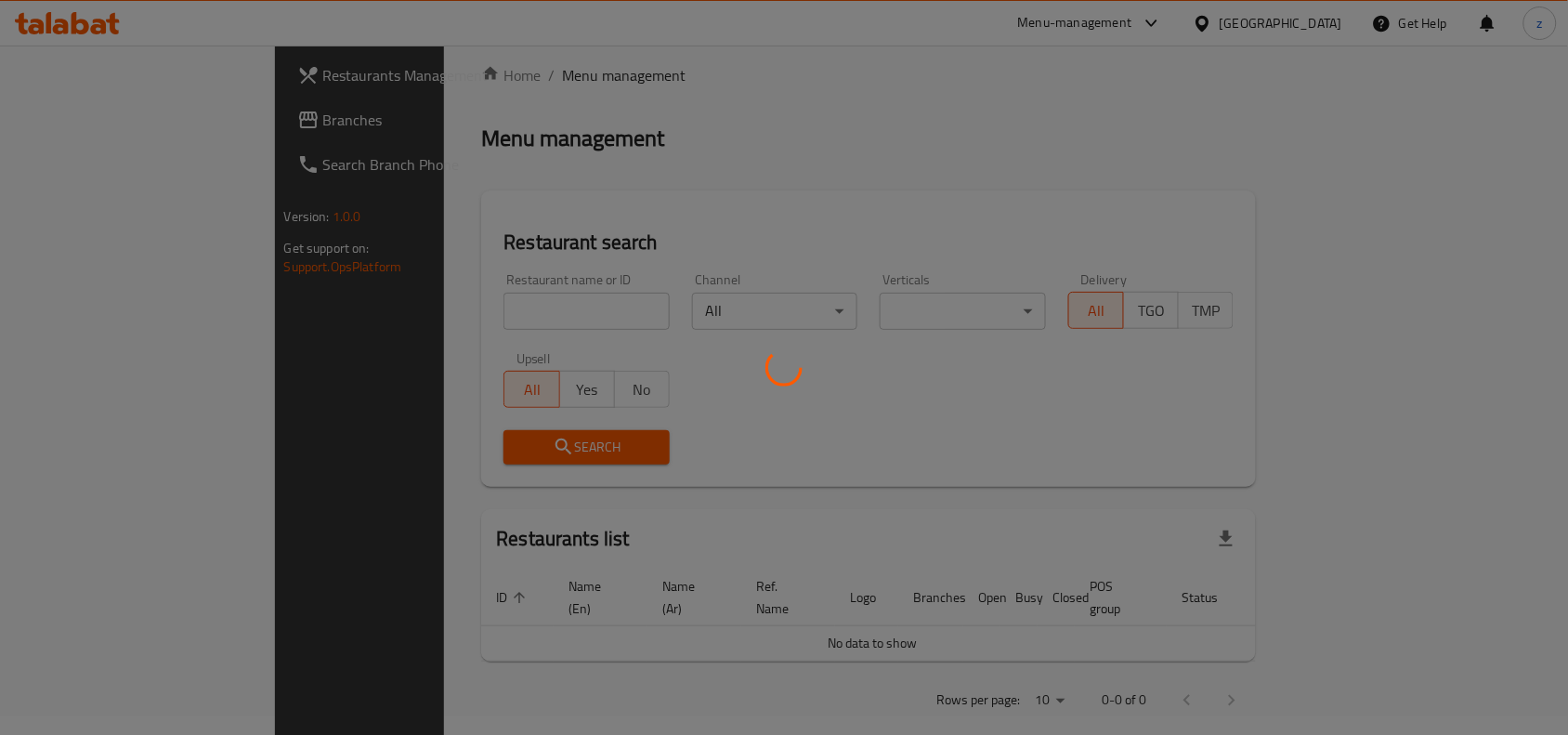
scroll to position [24, 0]
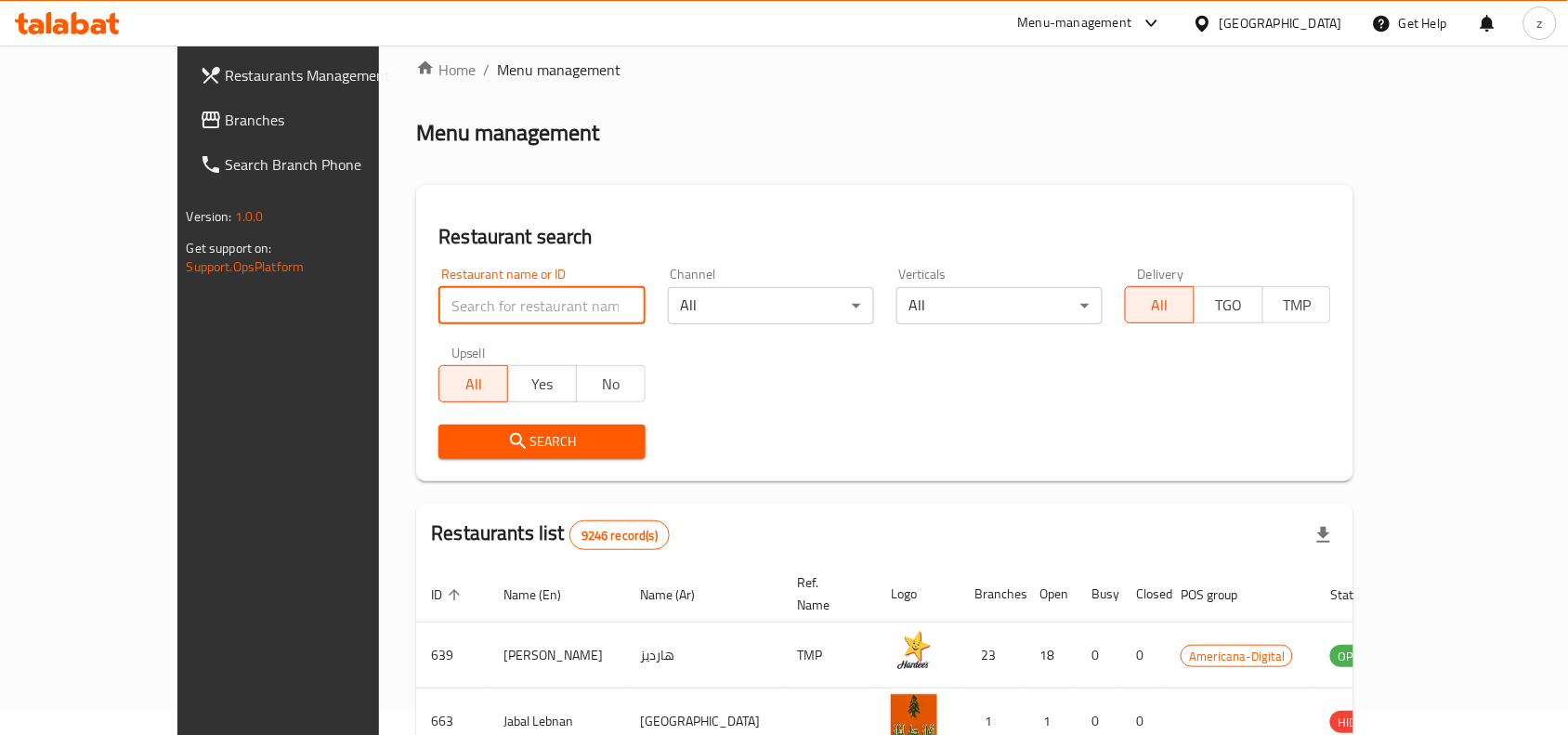
click at [440, 322] on input "search" at bounding box center [542, 305] width 206 height 37
paste input "600759"
type input "600759"
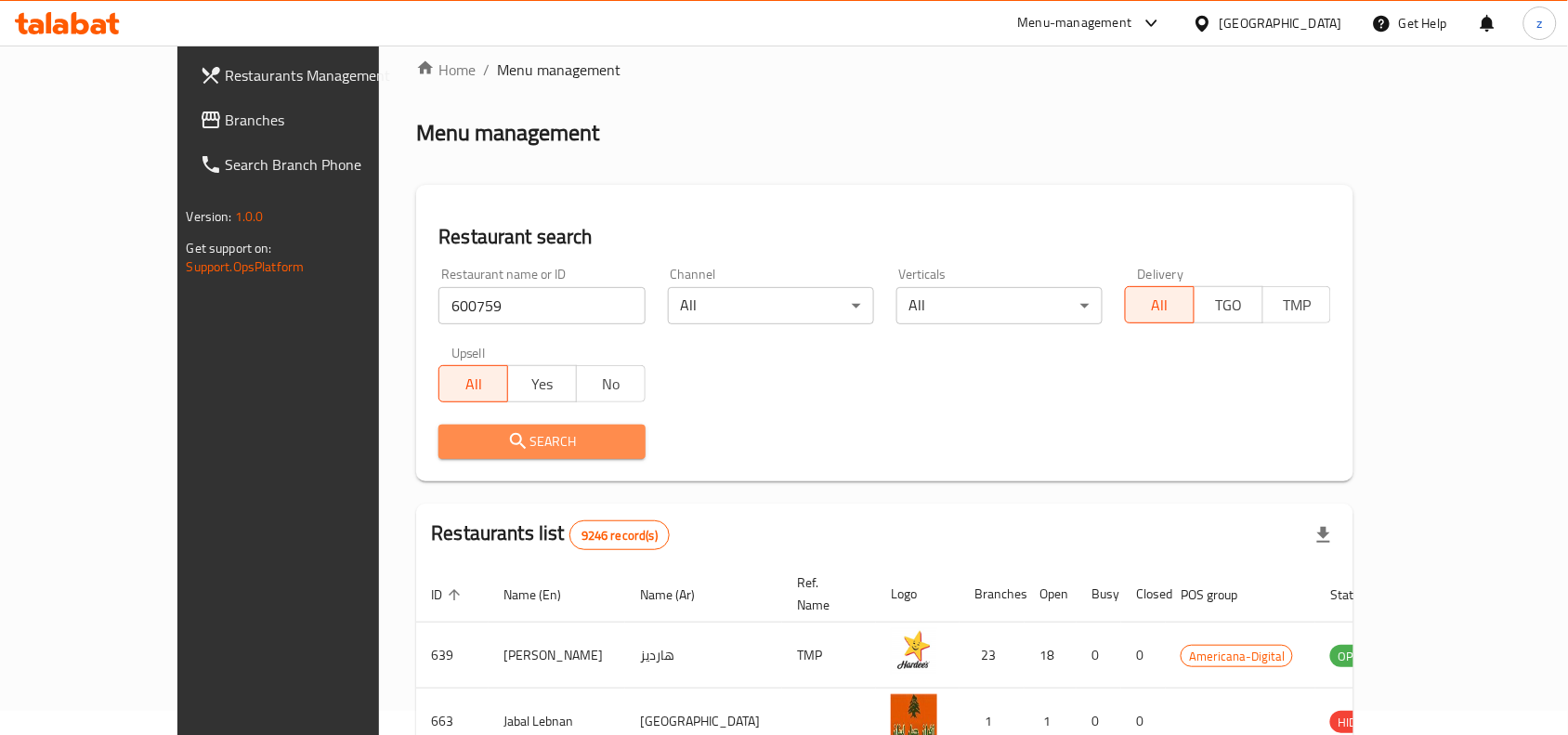
click at [490, 437] on span "Search" at bounding box center [541, 442] width 177 height 23
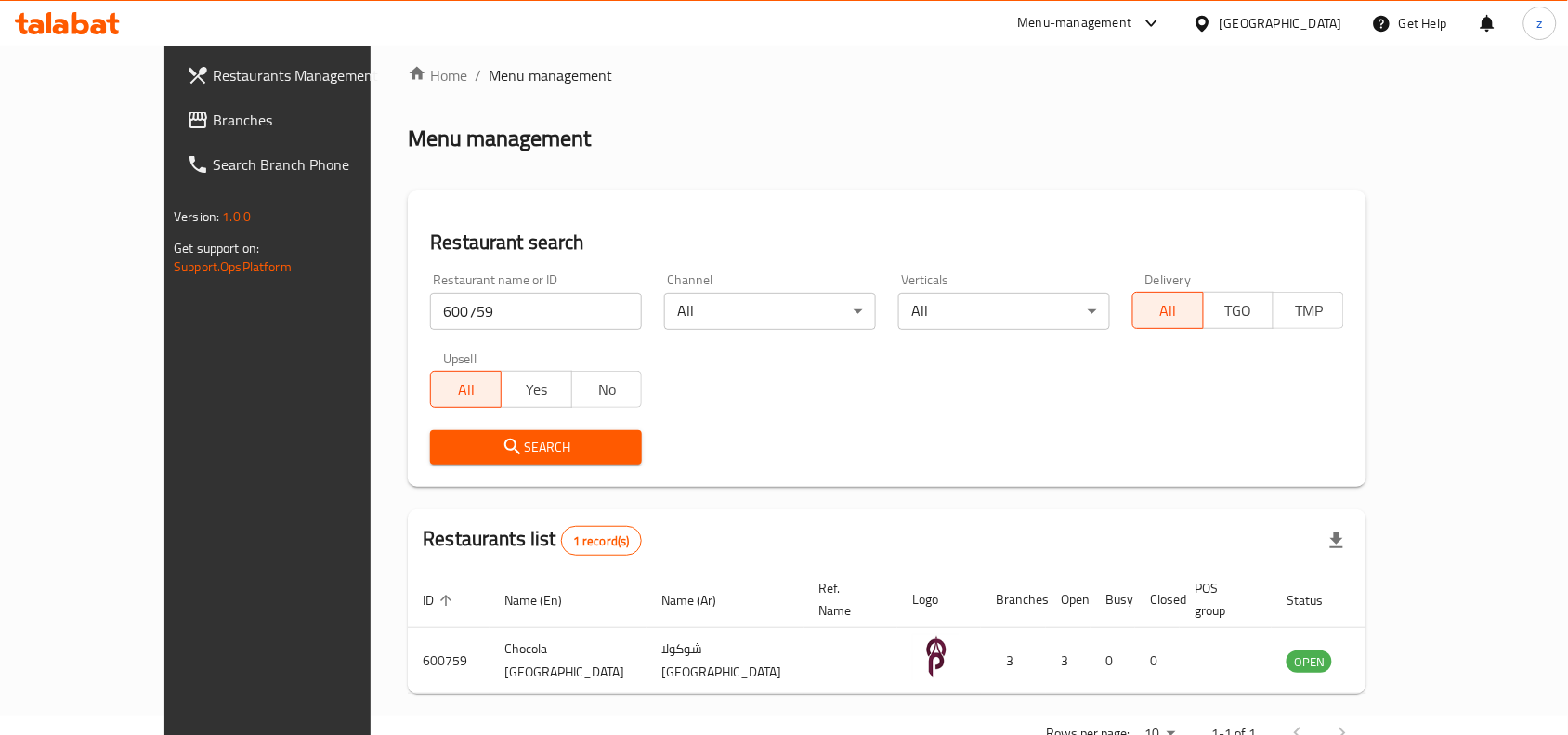
scroll to position [0, 0]
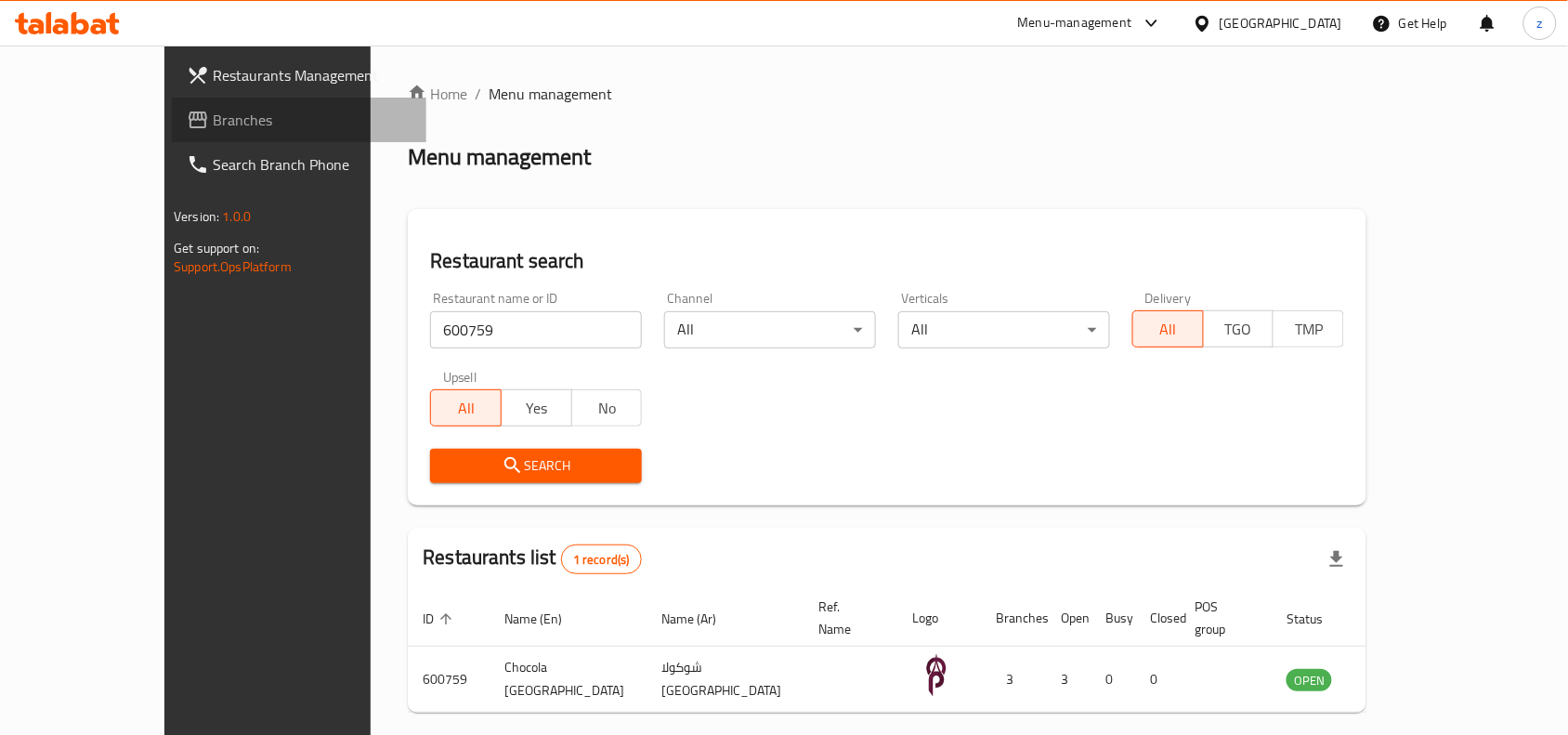
click at [213, 116] on span "Branches" at bounding box center [312, 120] width 199 height 22
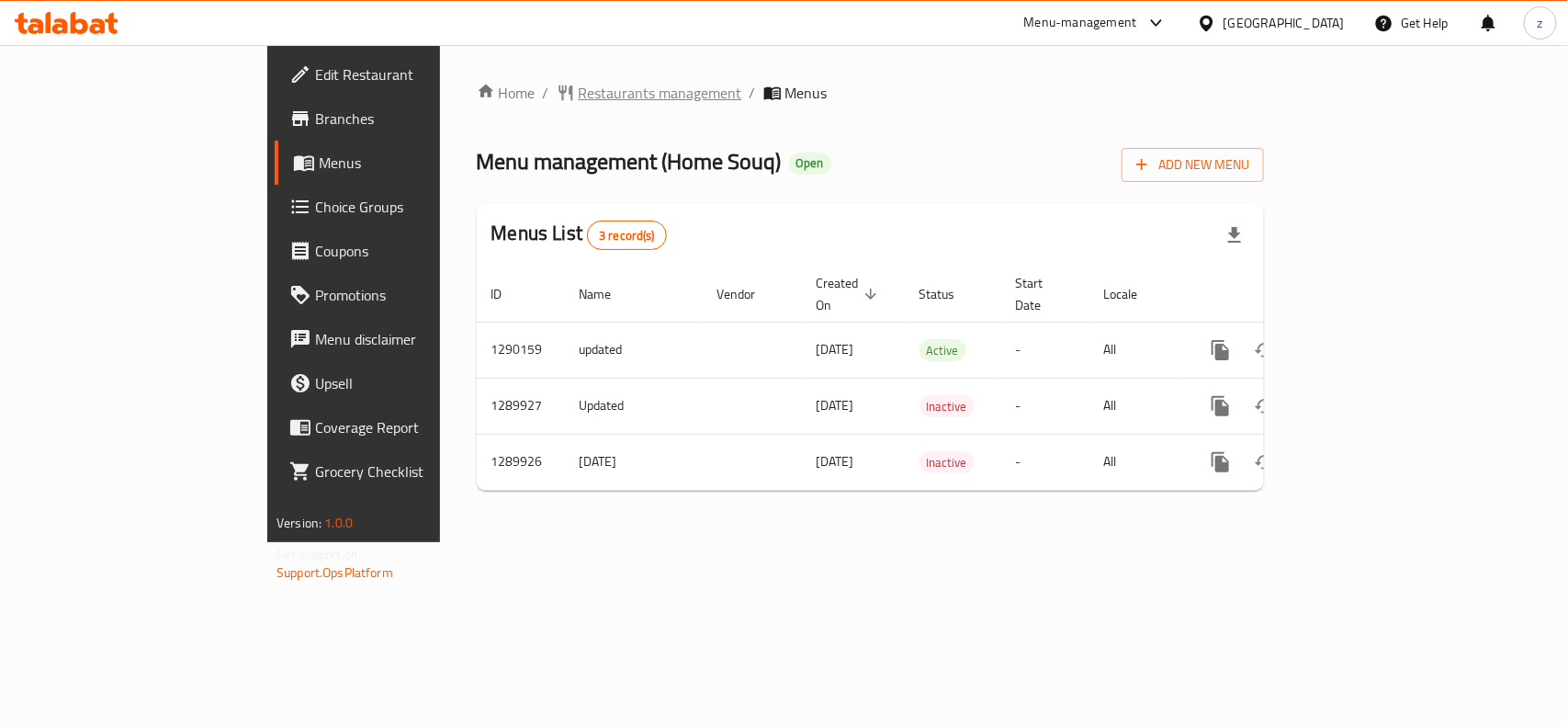
click at [579, 97] on span "Restaurants management" at bounding box center [660, 93] width 163 height 22
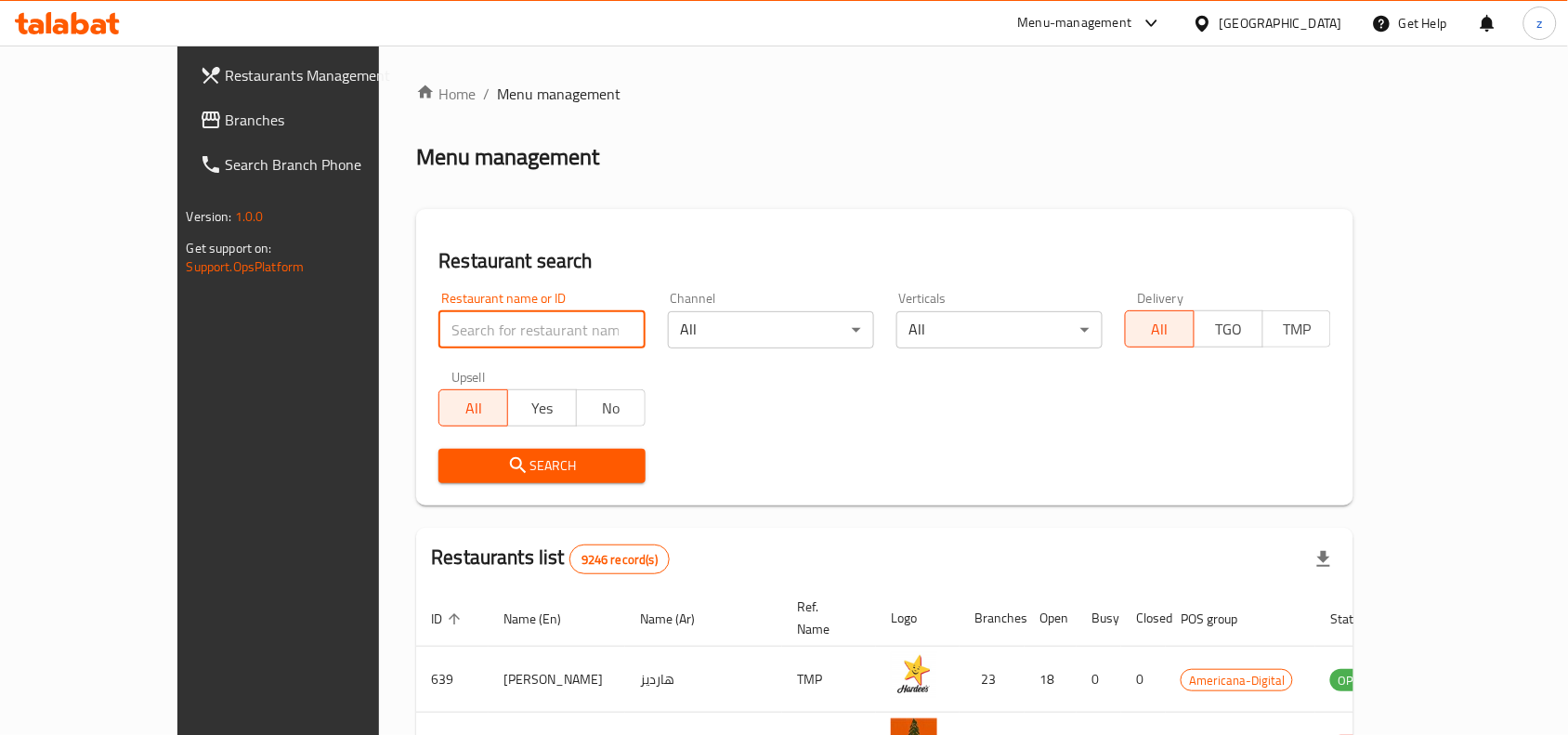
click at [439, 322] on input "search" at bounding box center [542, 330] width 206 height 37
paste input "697792"
type input "697792"
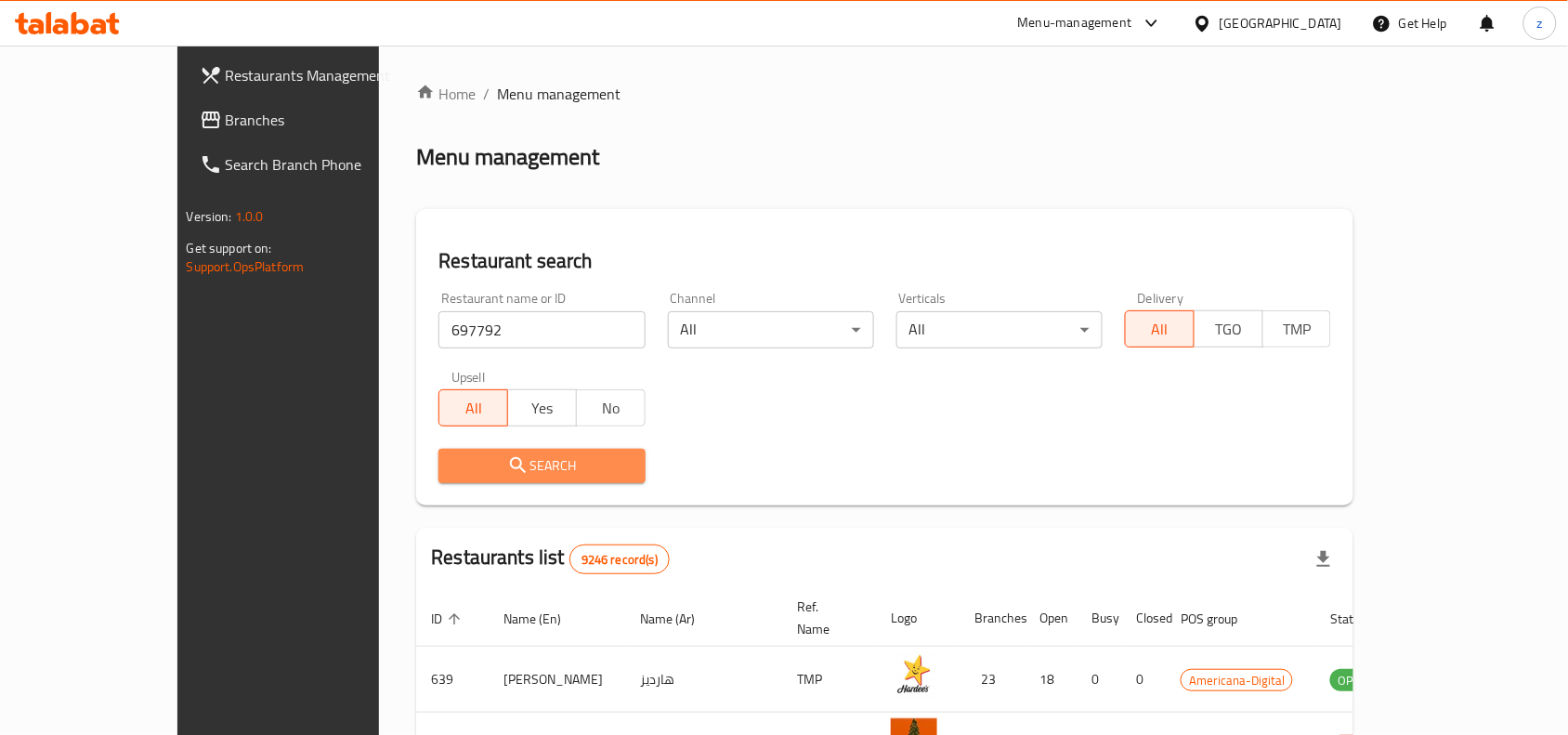
click at [507, 457] on icon "submit" at bounding box center [518, 465] width 22 height 22
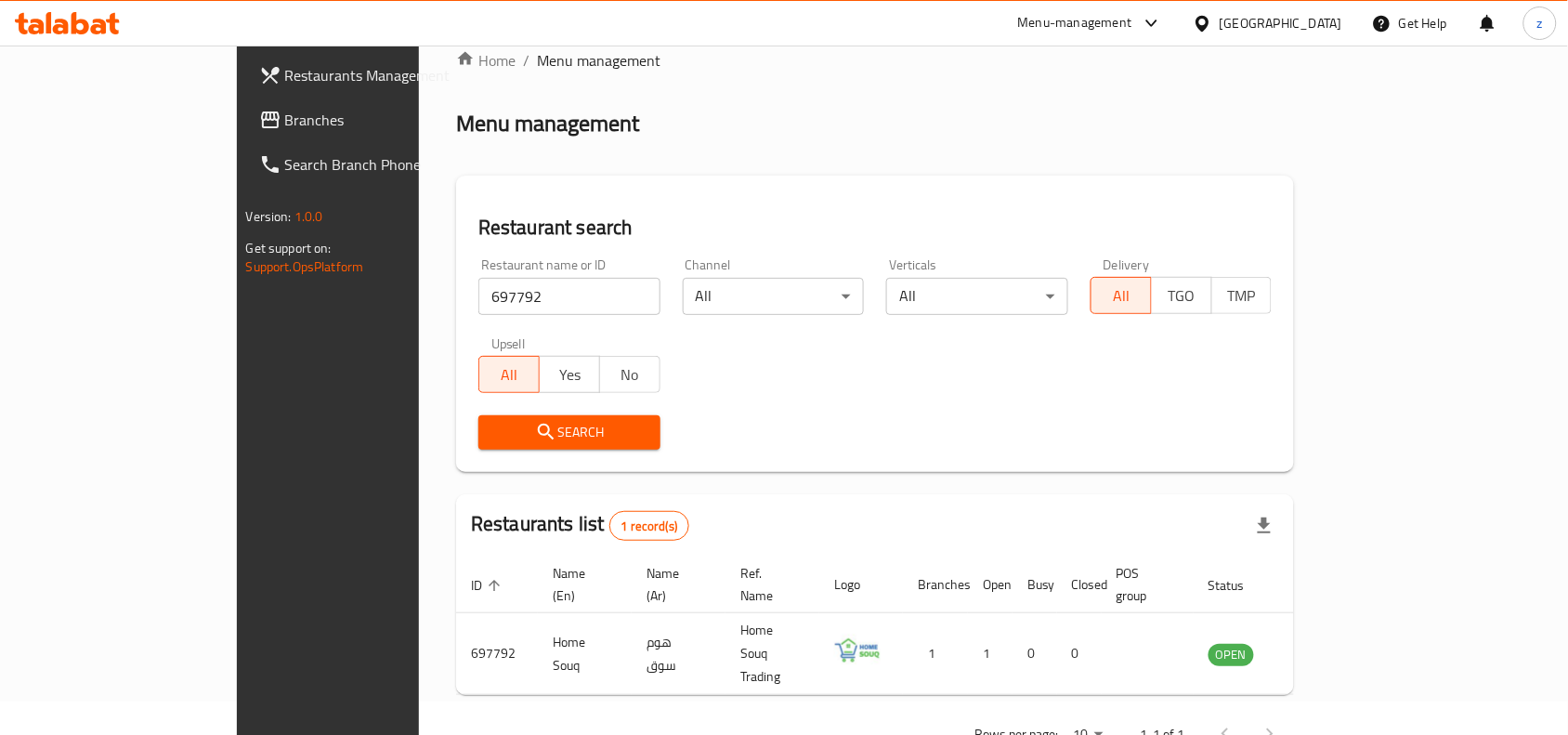
scroll to position [58, 0]
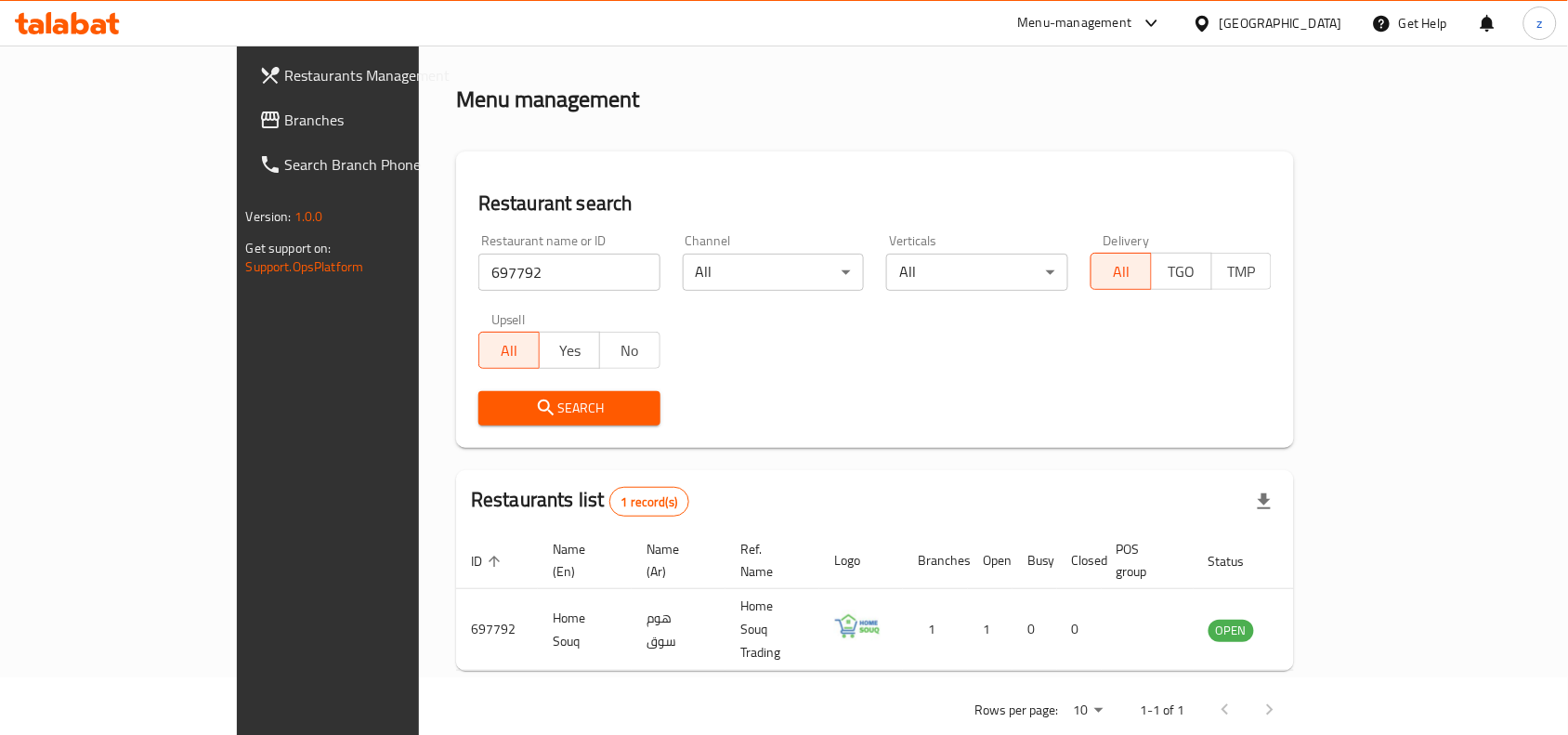
click at [285, 120] on span "Branches" at bounding box center [384, 120] width 199 height 22
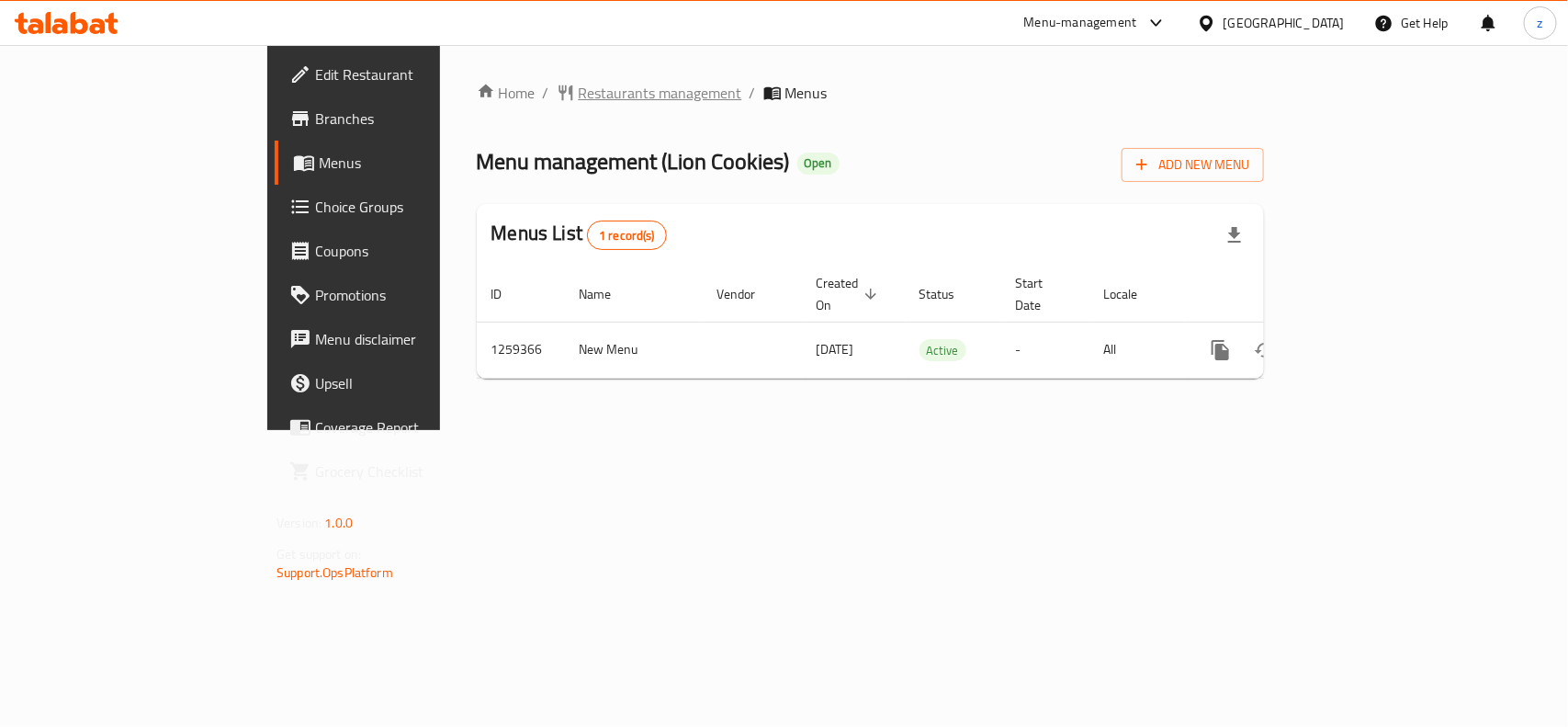
click at [579, 93] on span "Restaurants management" at bounding box center [660, 93] width 163 height 22
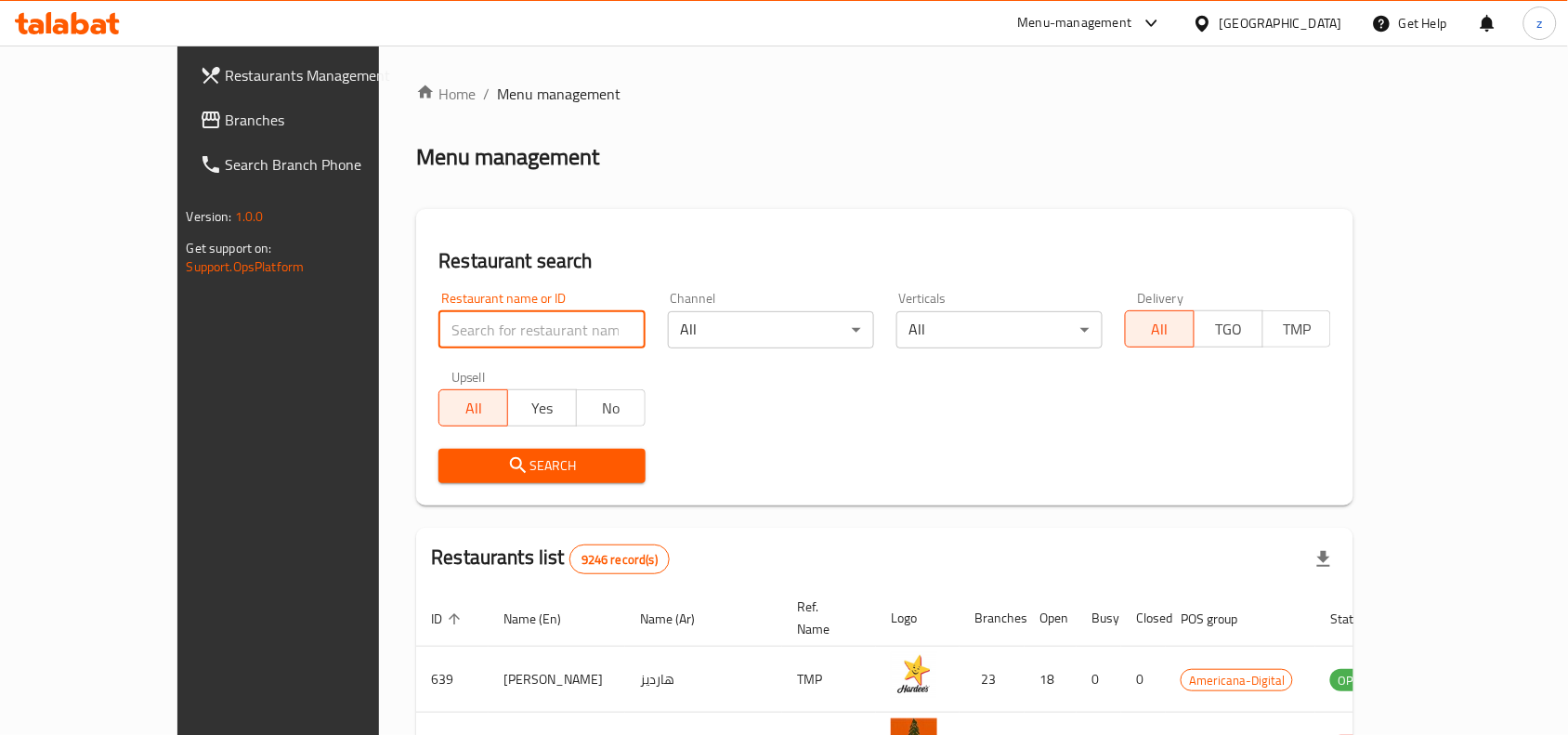
click at [439, 323] on input "search" at bounding box center [542, 330] width 206 height 37
paste input "684503"
type input "684503"
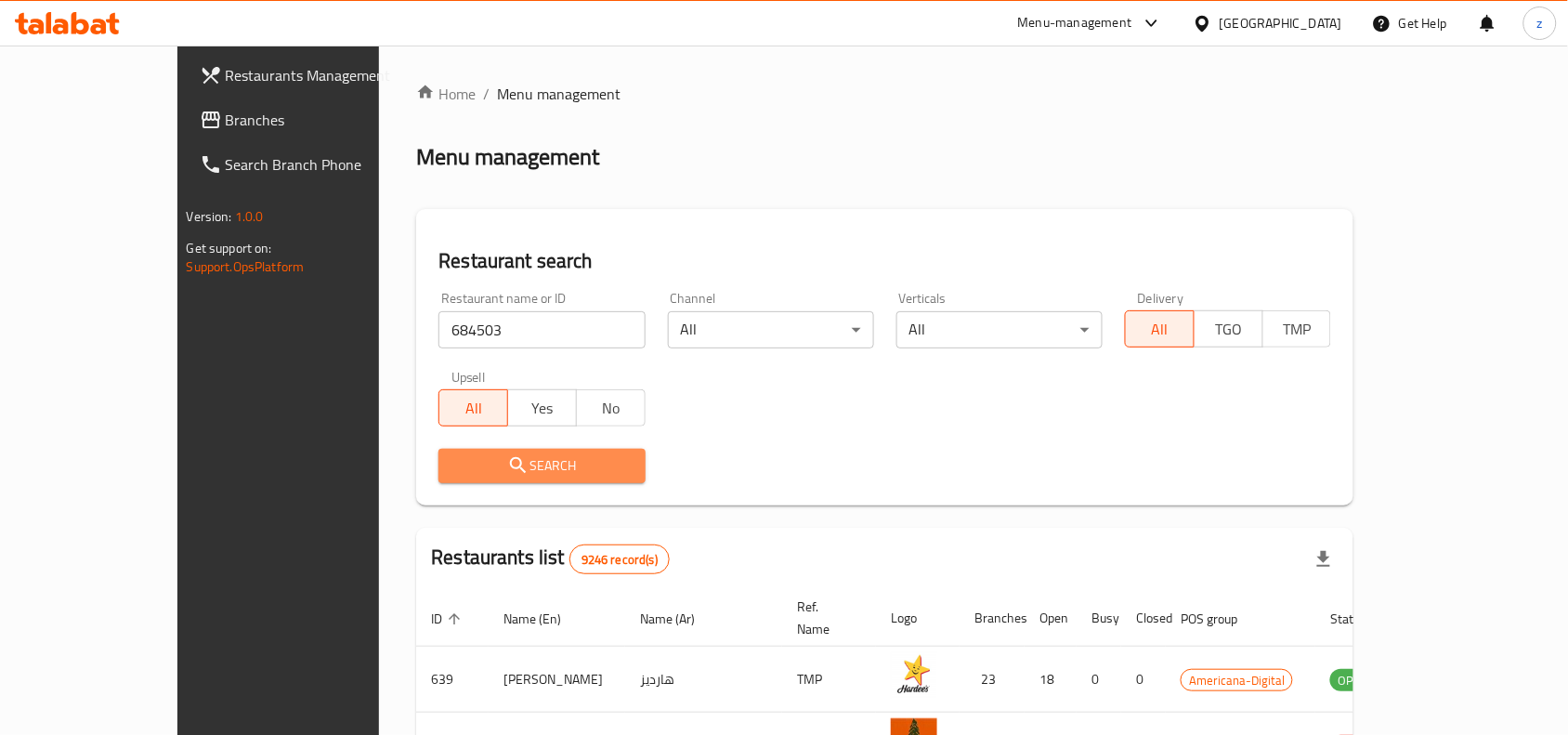
click at [503, 470] on span "Search" at bounding box center [541, 465] width 177 height 23
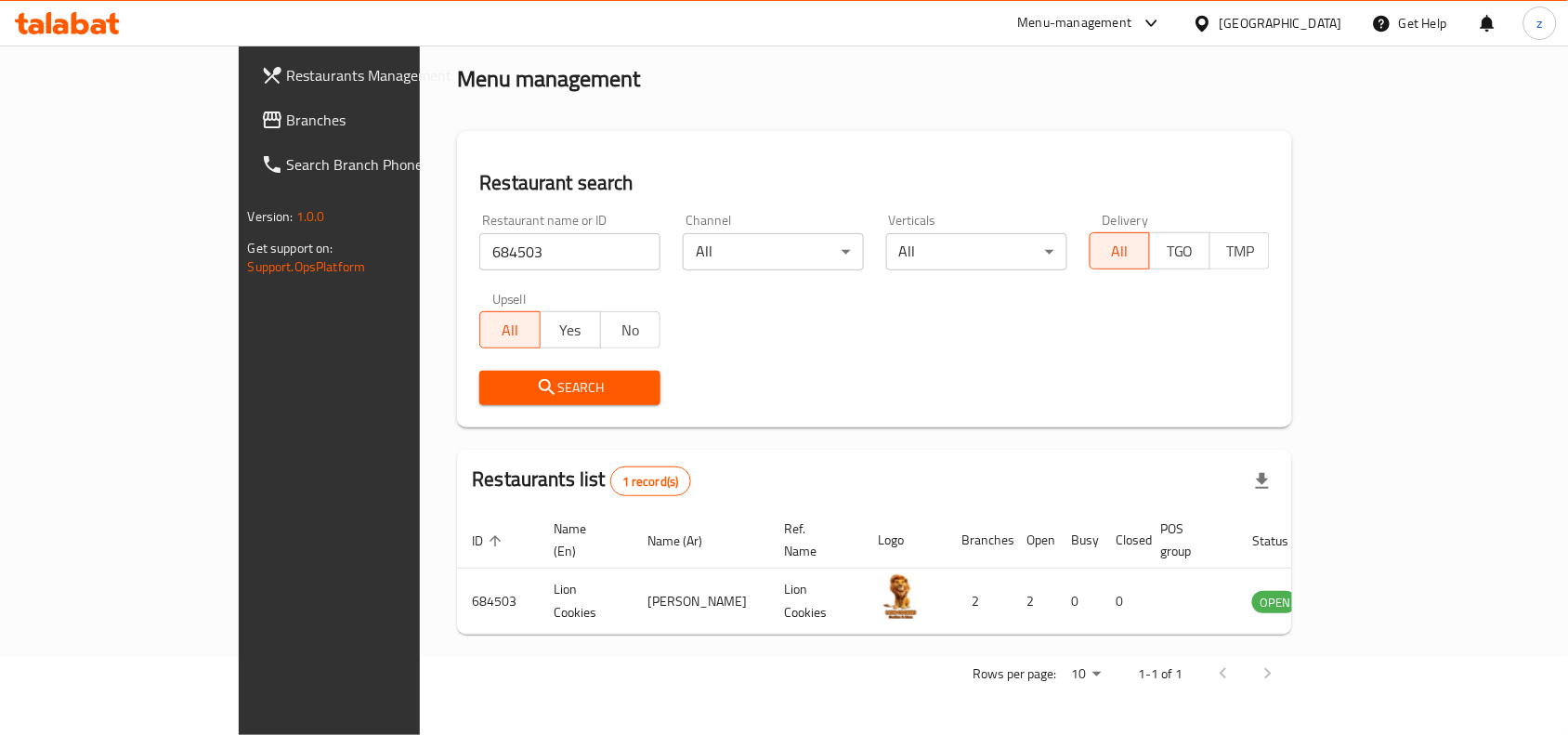
scroll to position [58, 0]
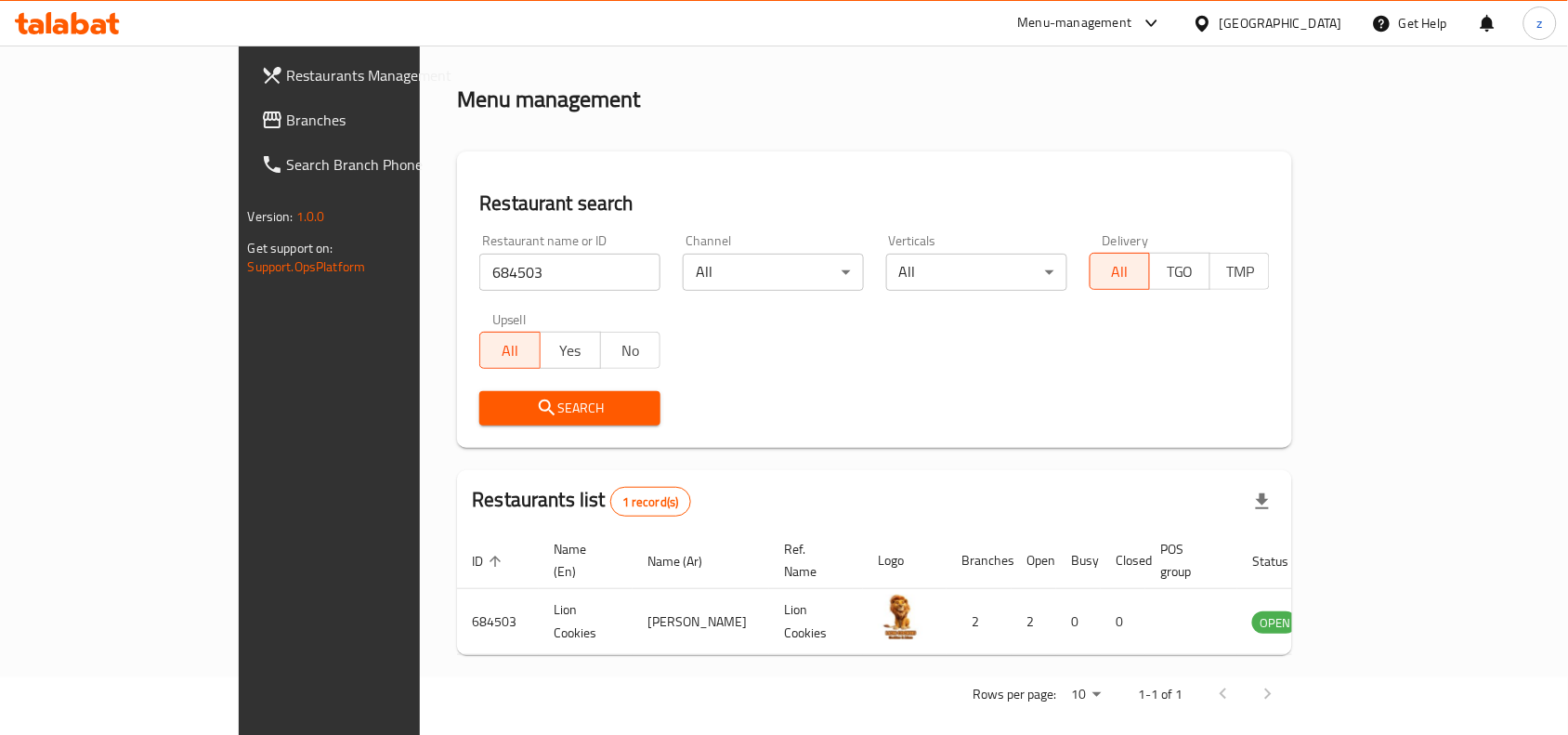
click at [287, 114] on span "Branches" at bounding box center [386, 120] width 199 height 22
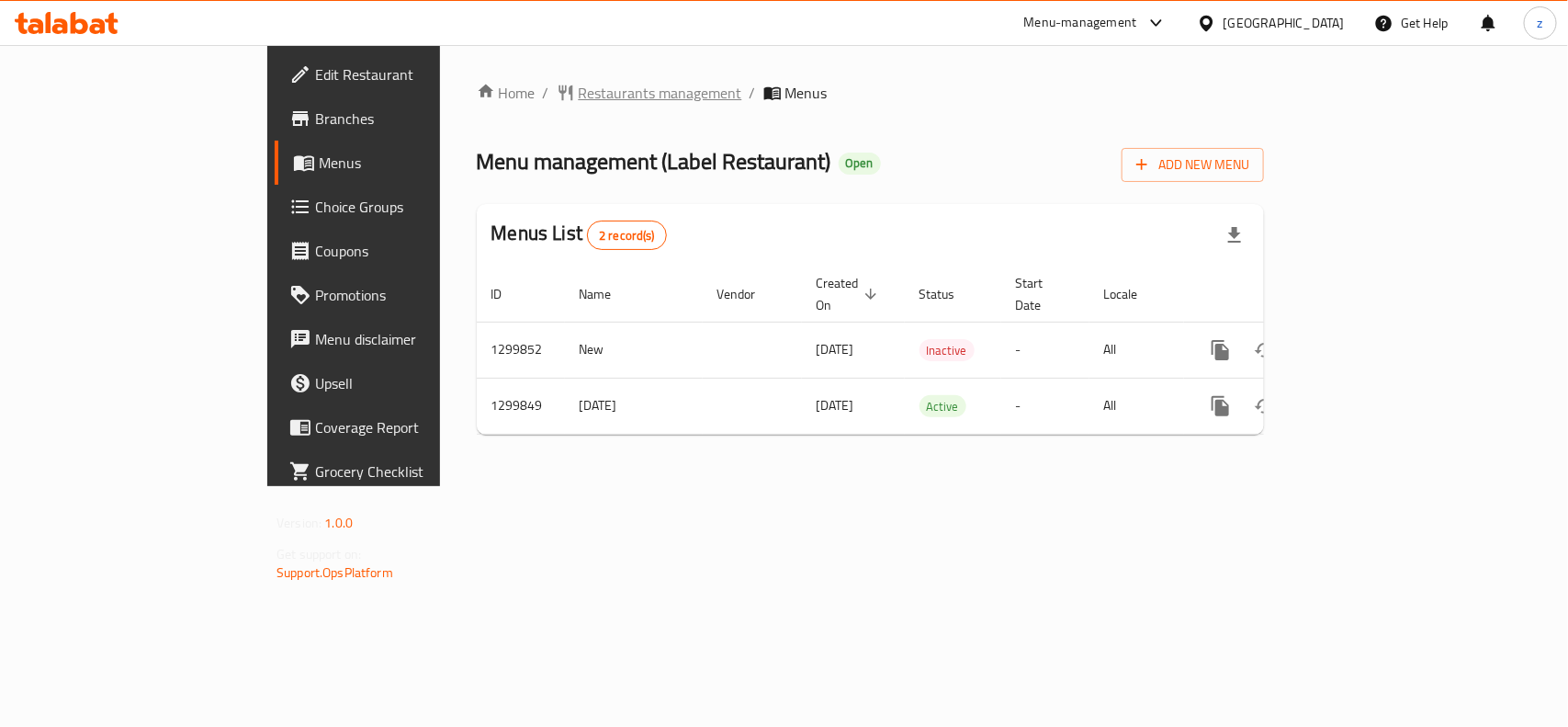
click at [579, 84] on span "Restaurants management" at bounding box center [660, 93] width 163 height 22
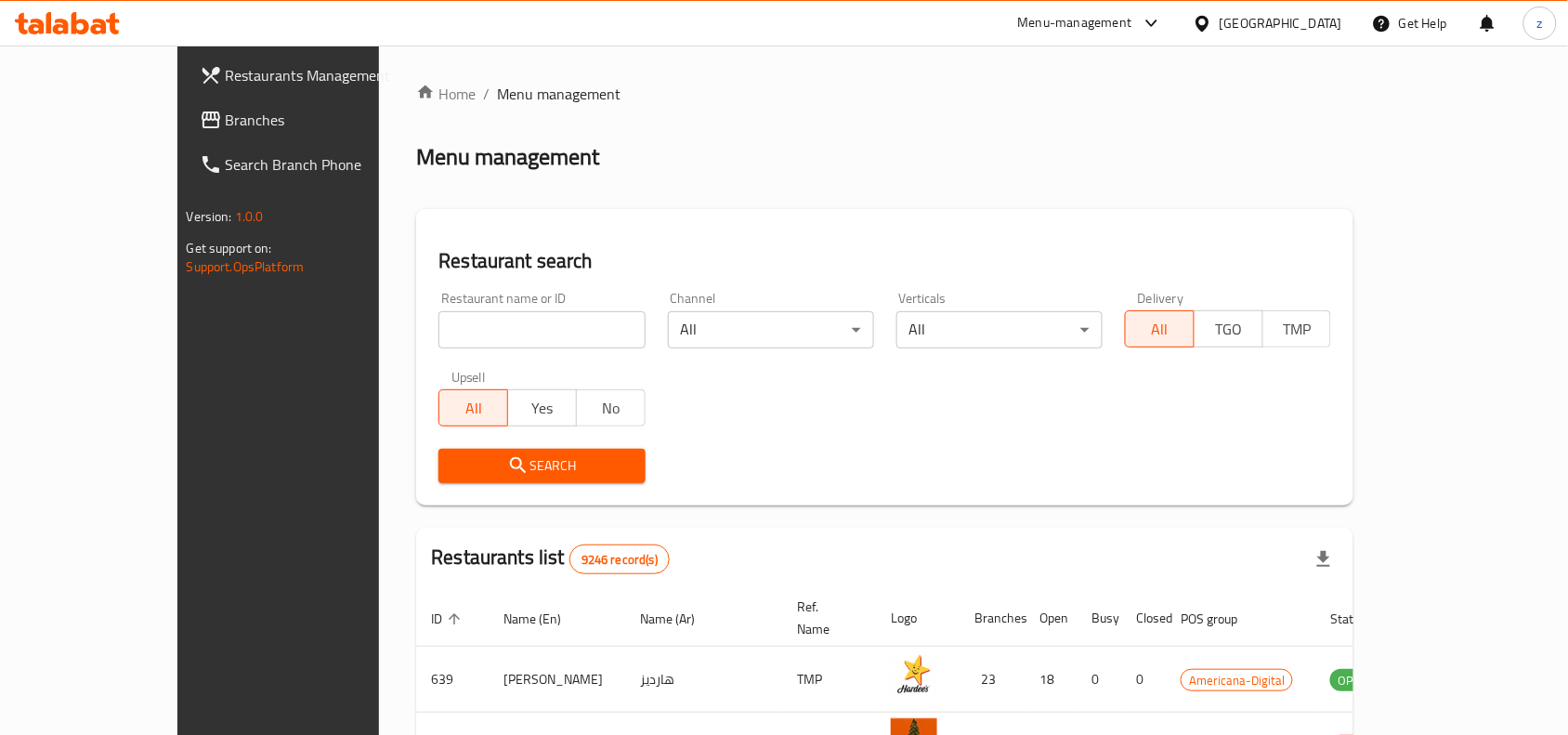
click at [439, 344] on input "search" at bounding box center [542, 330] width 206 height 37
paste input "701536"
type input "701536"
click at [453, 461] on span "Search" at bounding box center [541, 465] width 177 height 23
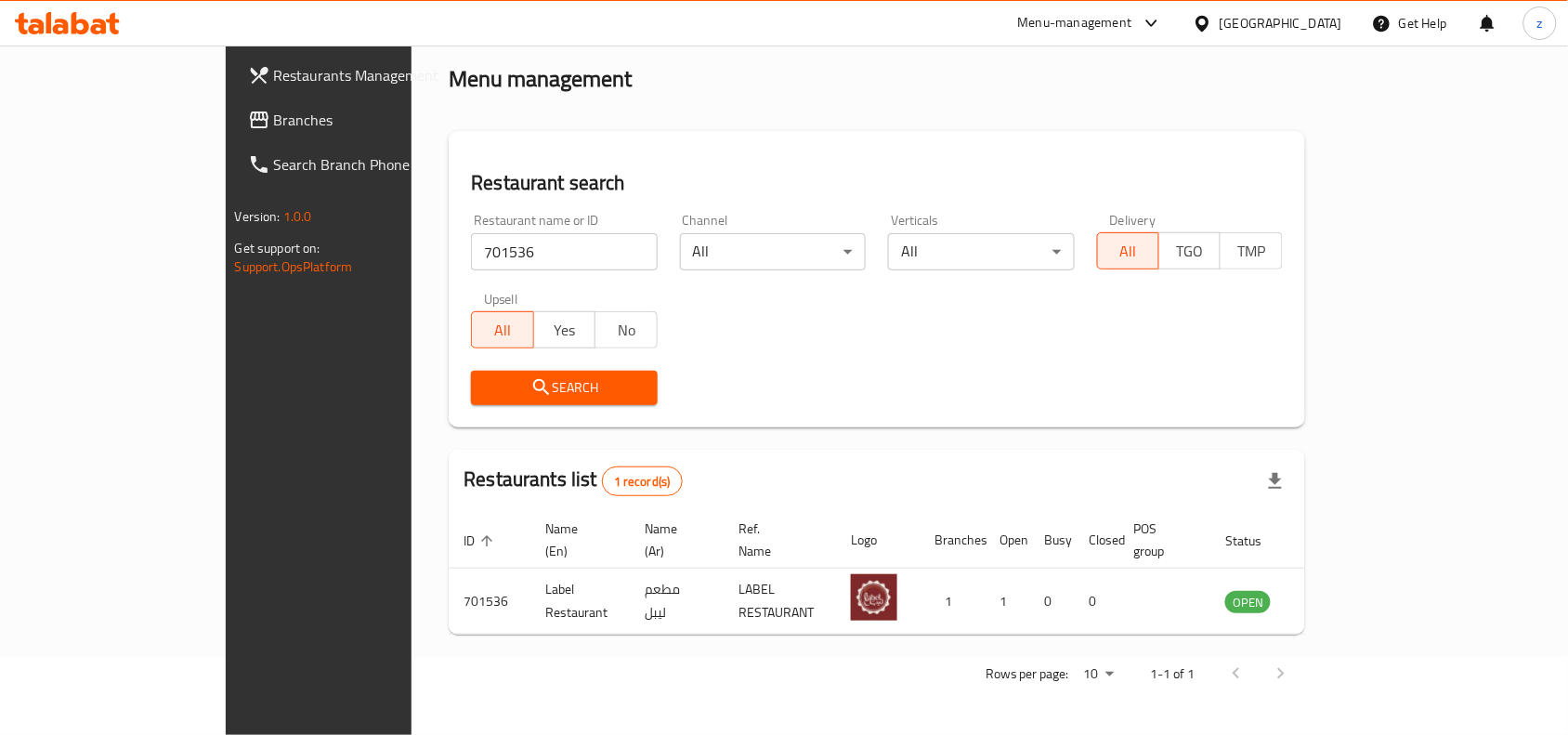
scroll to position [58, 0]
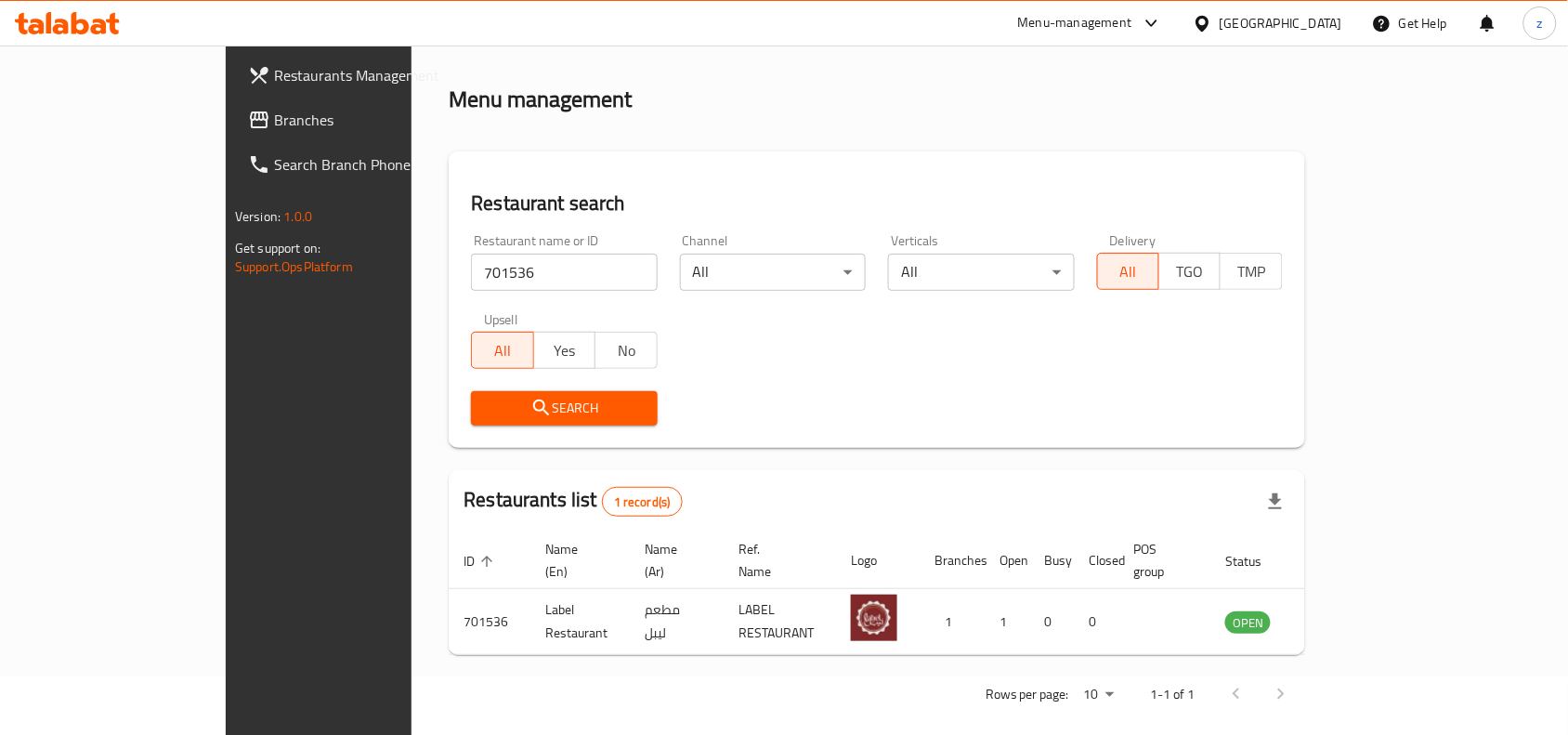
drag, startPoint x: 87, startPoint y: 120, endPoint x: 99, endPoint y: 136, distance: 20.0
click at [274, 120] on span "Branches" at bounding box center [373, 120] width 199 height 22
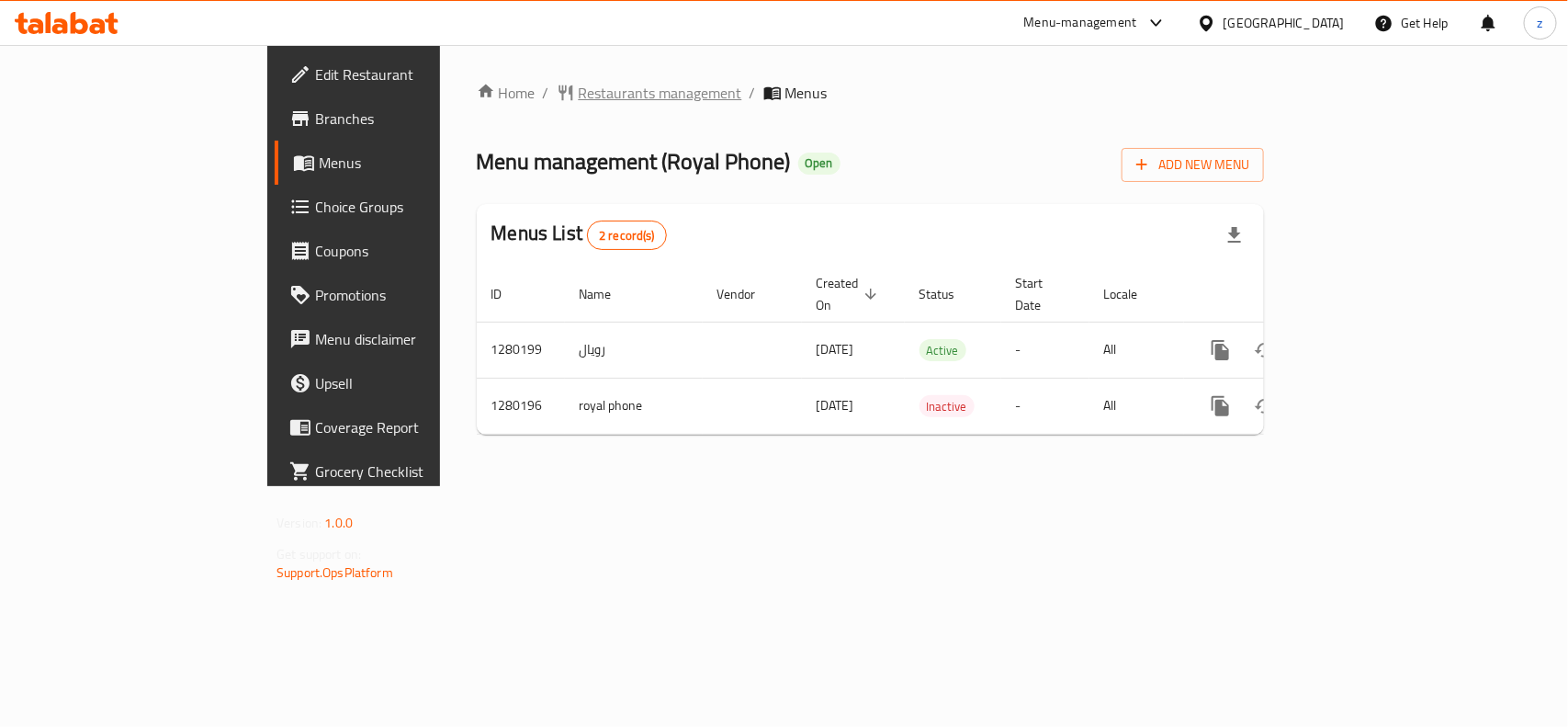
click at [579, 94] on span "Restaurants management" at bounding box center [660, 93] width 163 height 22
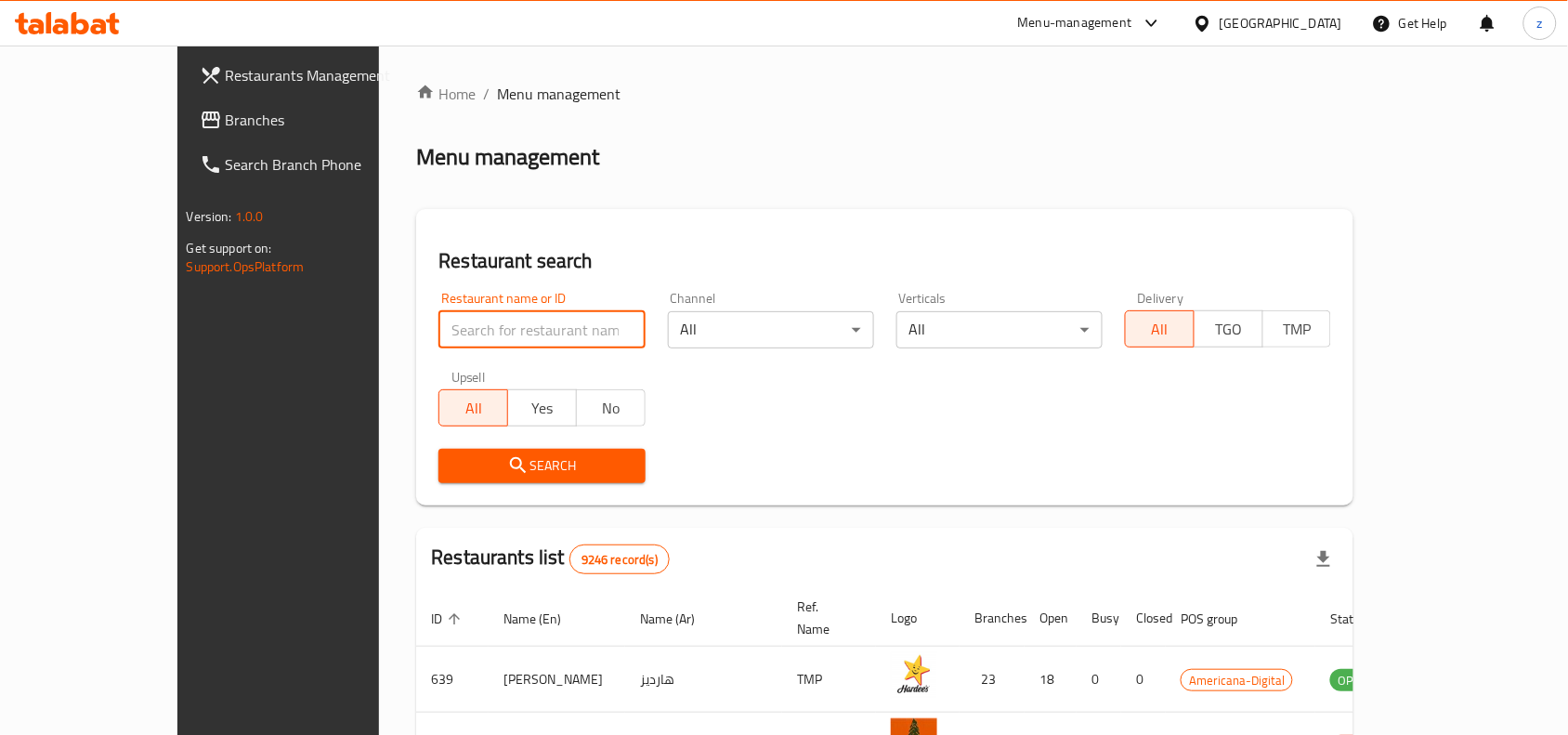
click at [439, 327] on input "search" at bounding box center [542, 330] width 206 height 37
paste input "693619"
type input "693619"
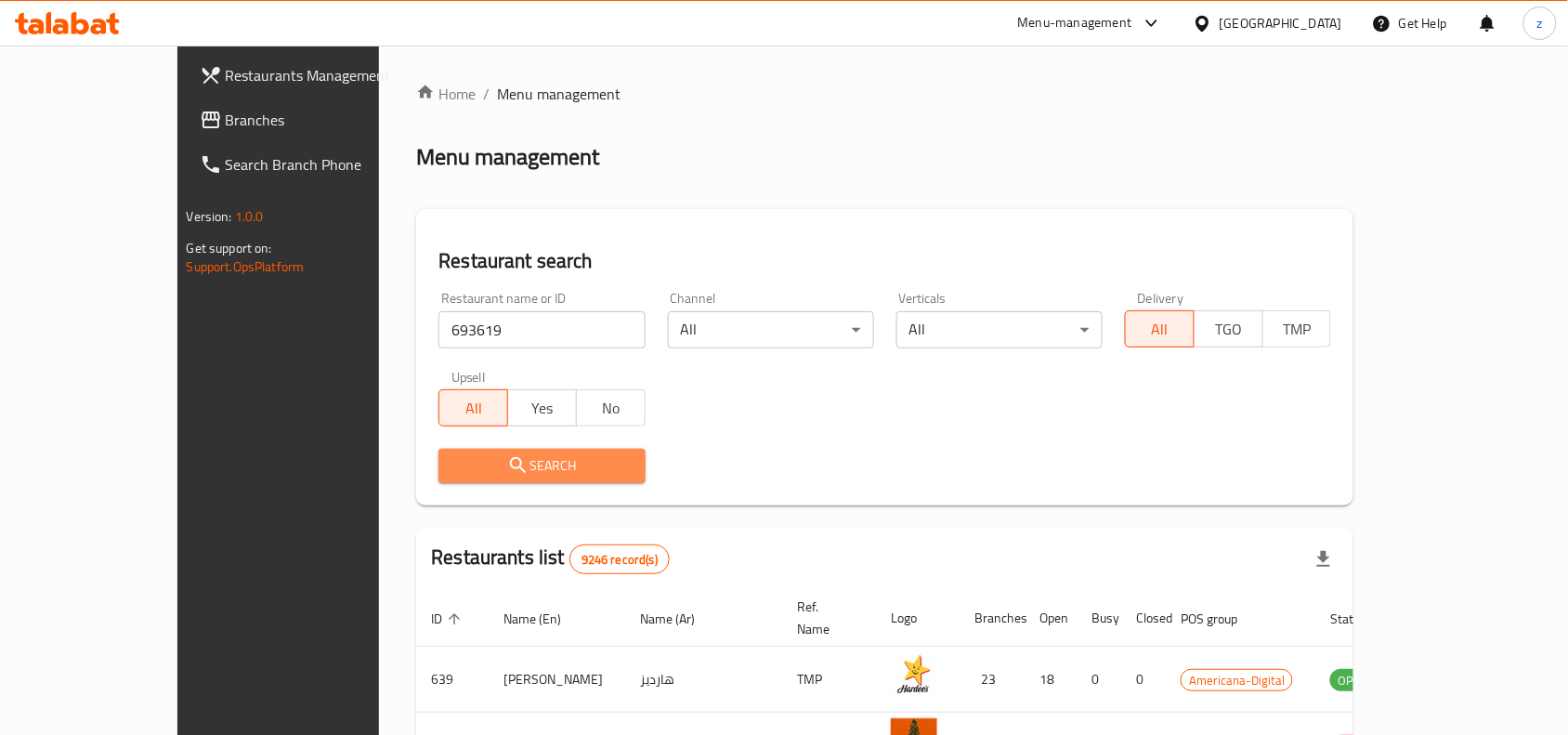
click at [455, 458] on span "Search" at bounding box center [541, 465] width 177 height 23
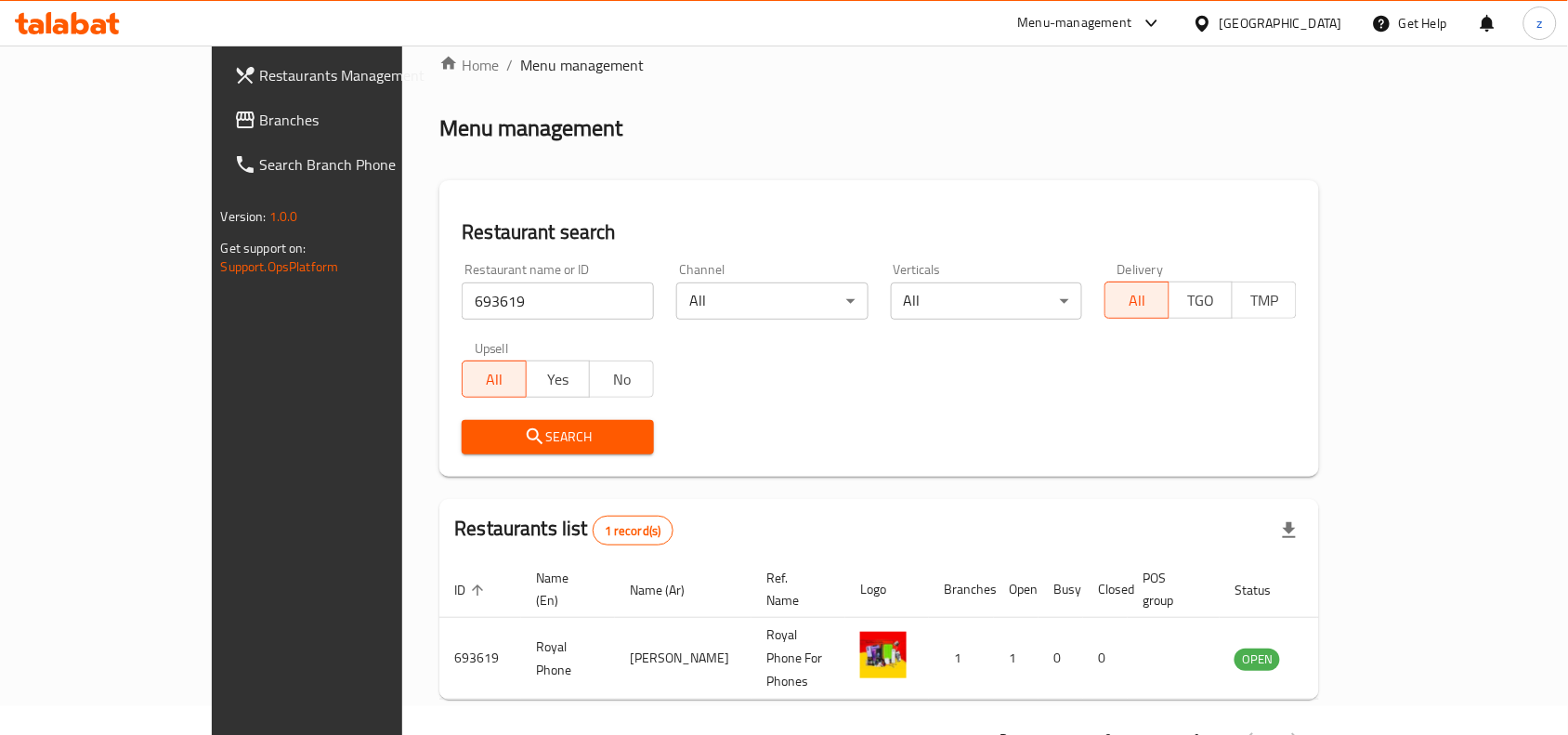
scroll to position [58, 0]
